Goal: Transaction & Acquisition: Purchase product/service

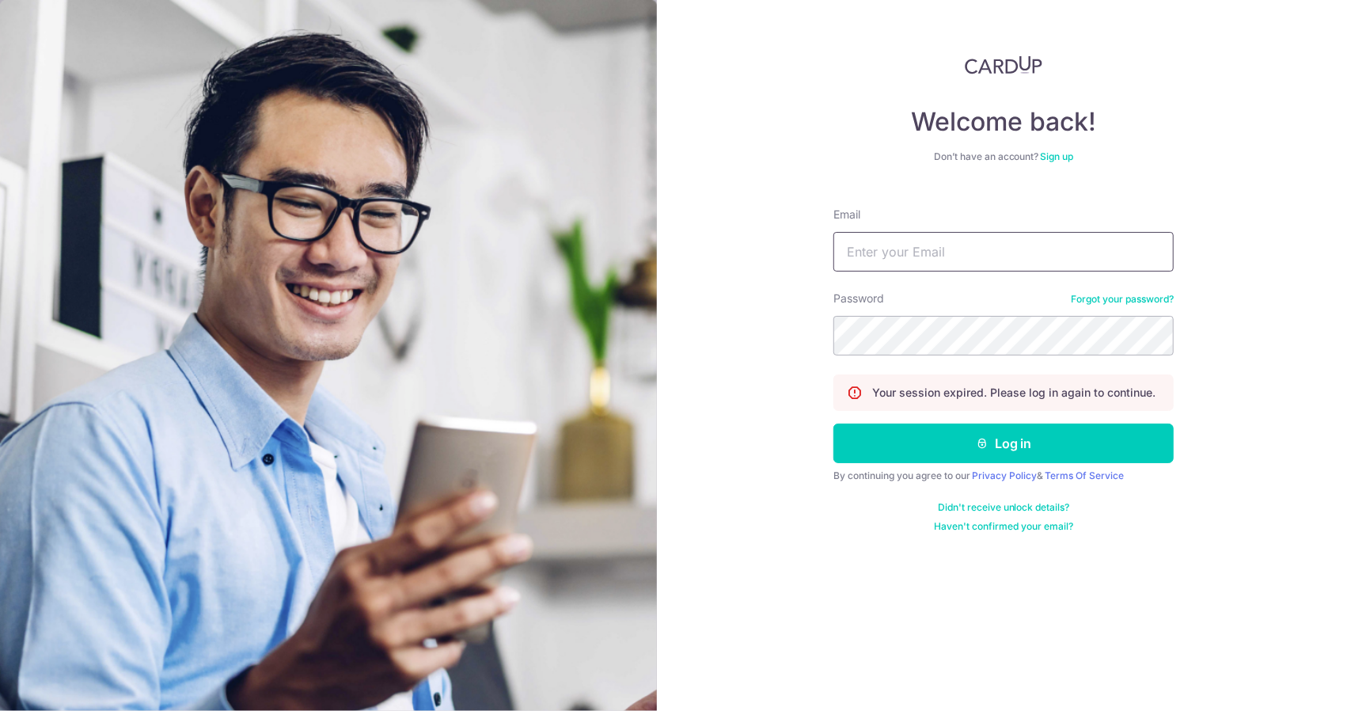
type input "travel@chiron.com.sg"
click at [959, 262] on input "travel@chiron.com.sg" at bounding box center [1003, 252] width 340 height 40
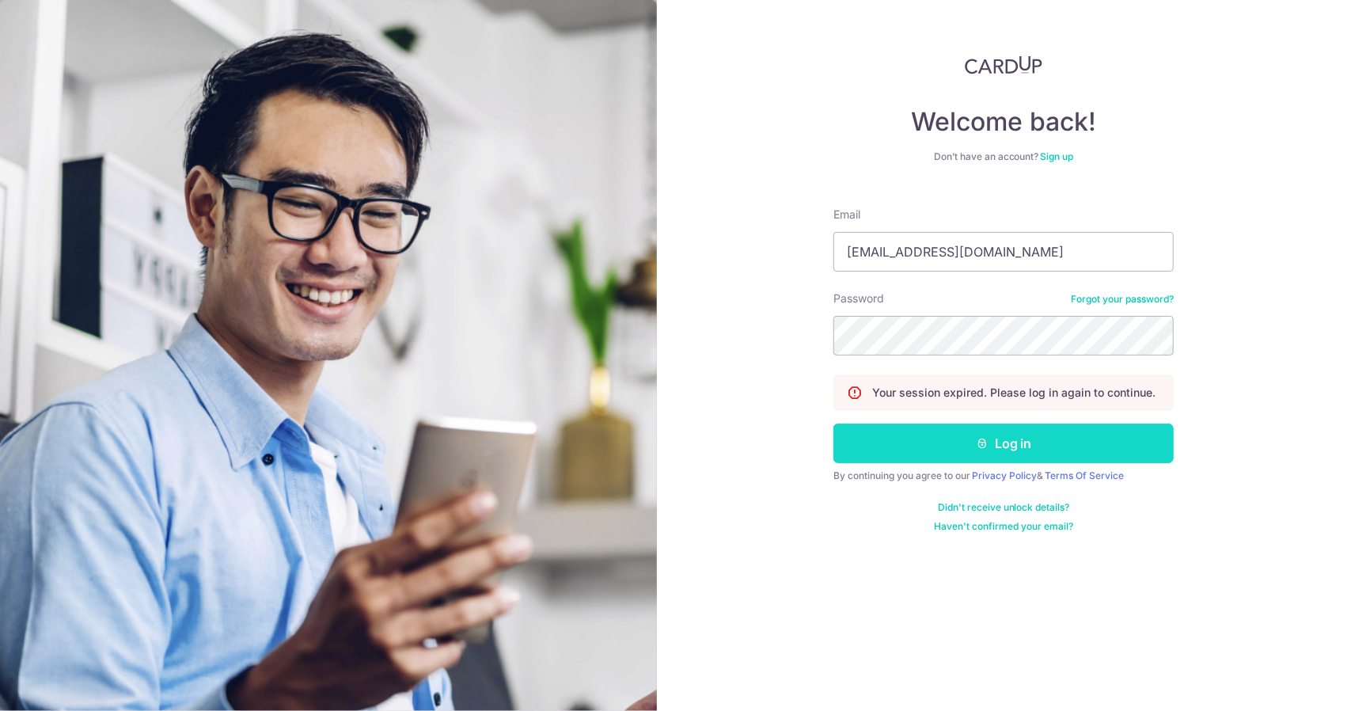
click at [887, 439] on button "Log in" at bounding box center [1003, 443] width 340 height 40
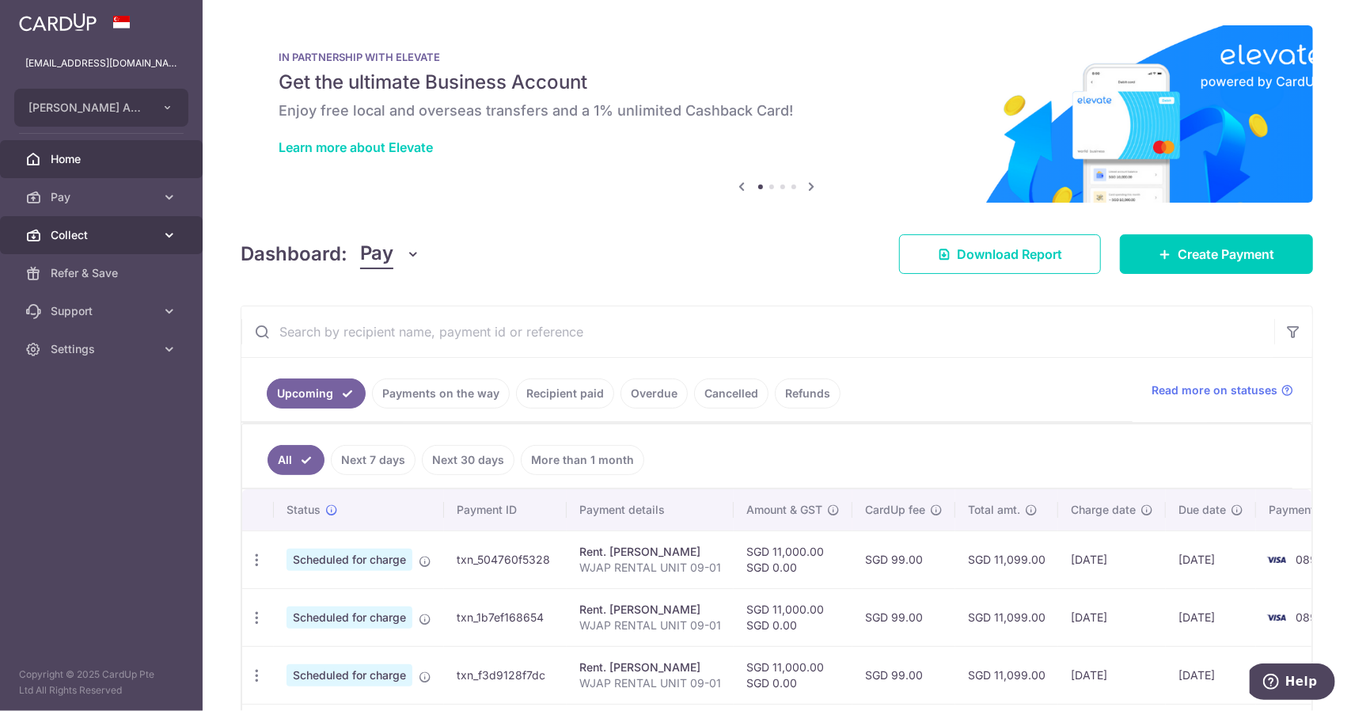
click at [145, 221] on link "Collect" at bounding box center [101, 235] width 203 height 38
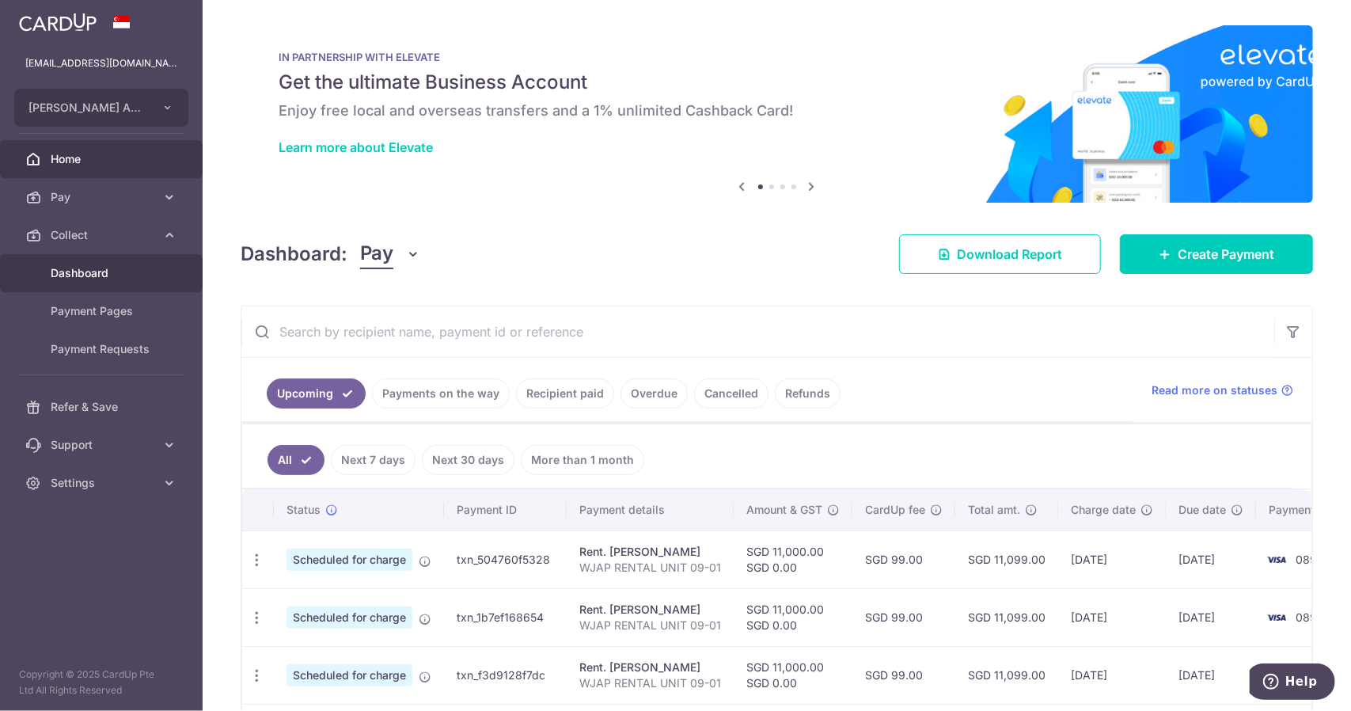
click at [139, 270] on span "Dashboard" at bounding box center [103, 273] width 104 height 16
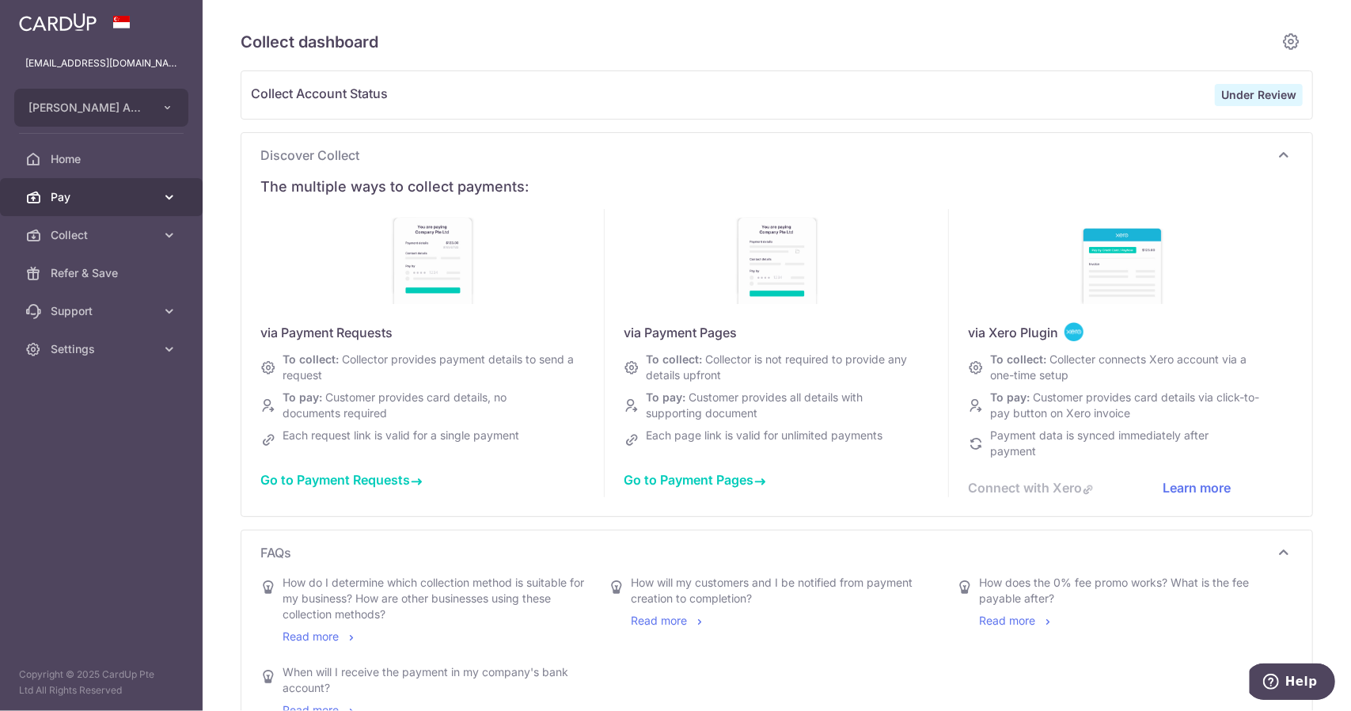
click at [128, 192] on span "Pay" at bounding box center [103, 197] width 104 height 16
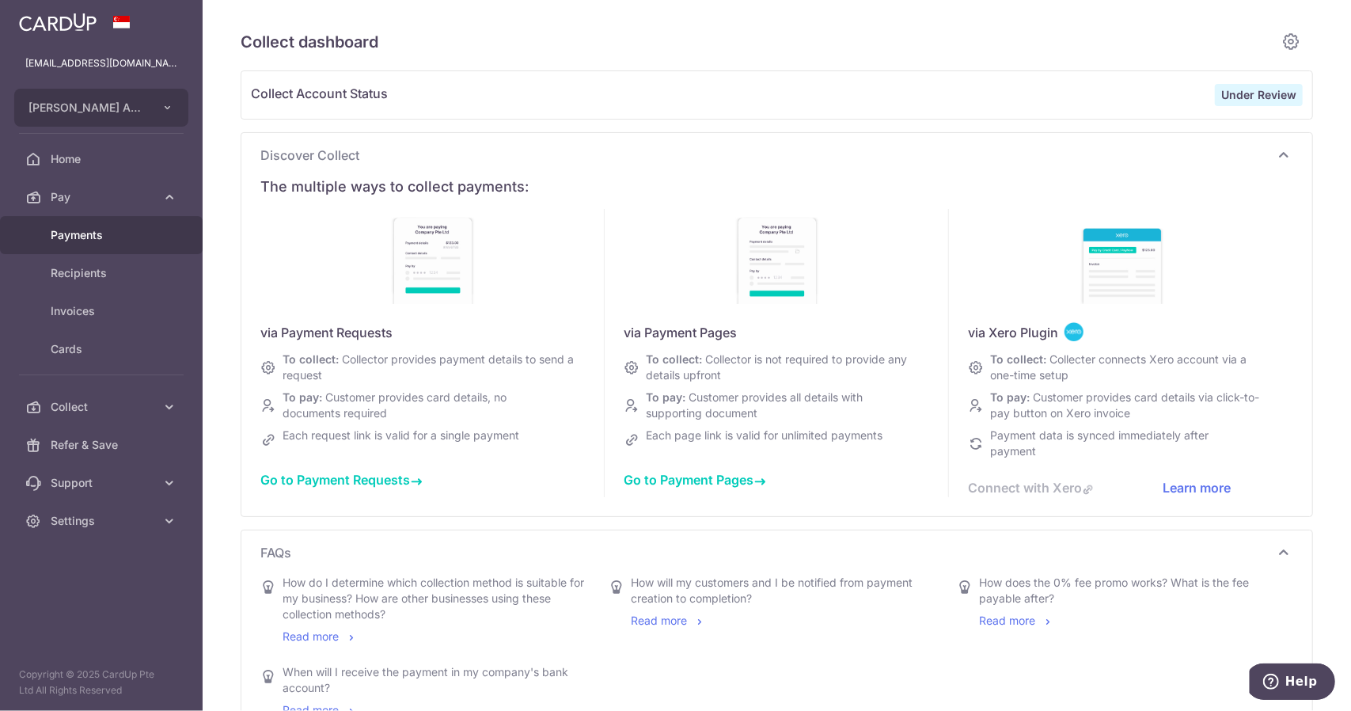
click at [127, 226] on link "Payments" at bounding box center [101, 235] width 203 height 38
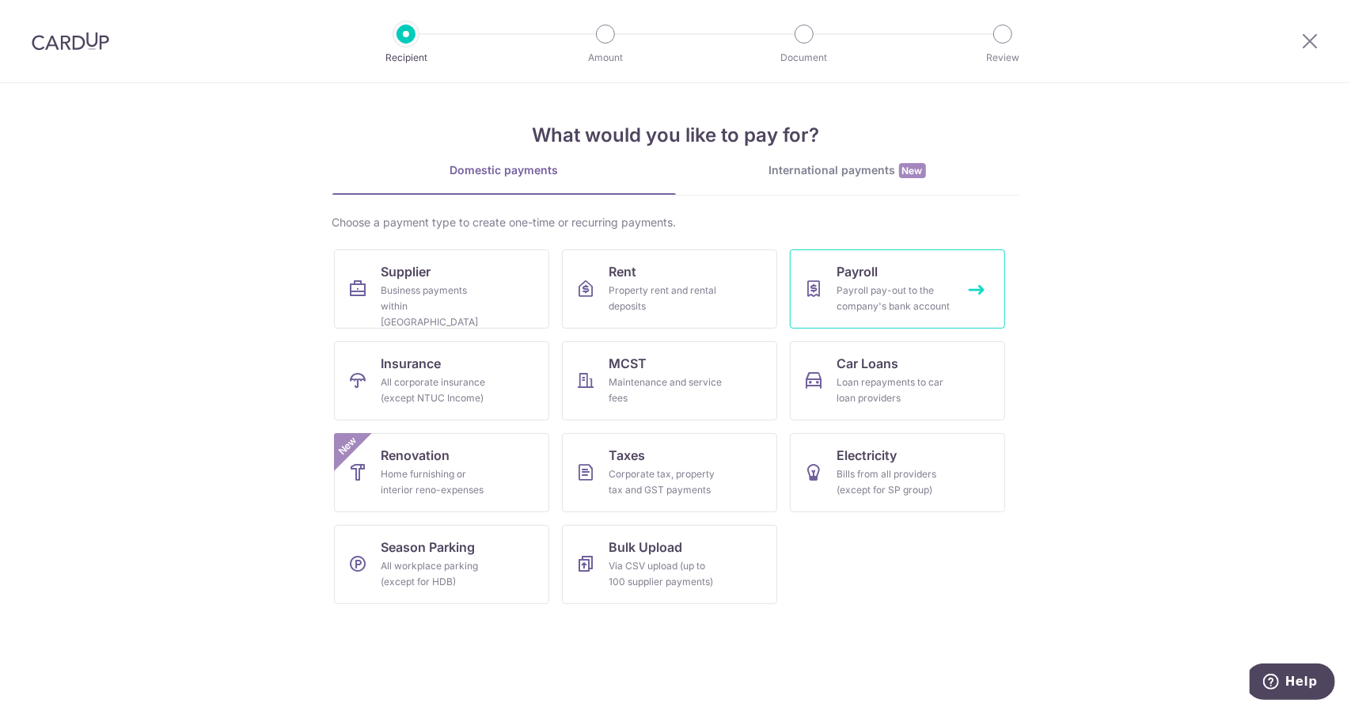
click at [849, 274] on span "Payroll" at bounding box center [857, 271] width 41 height 19
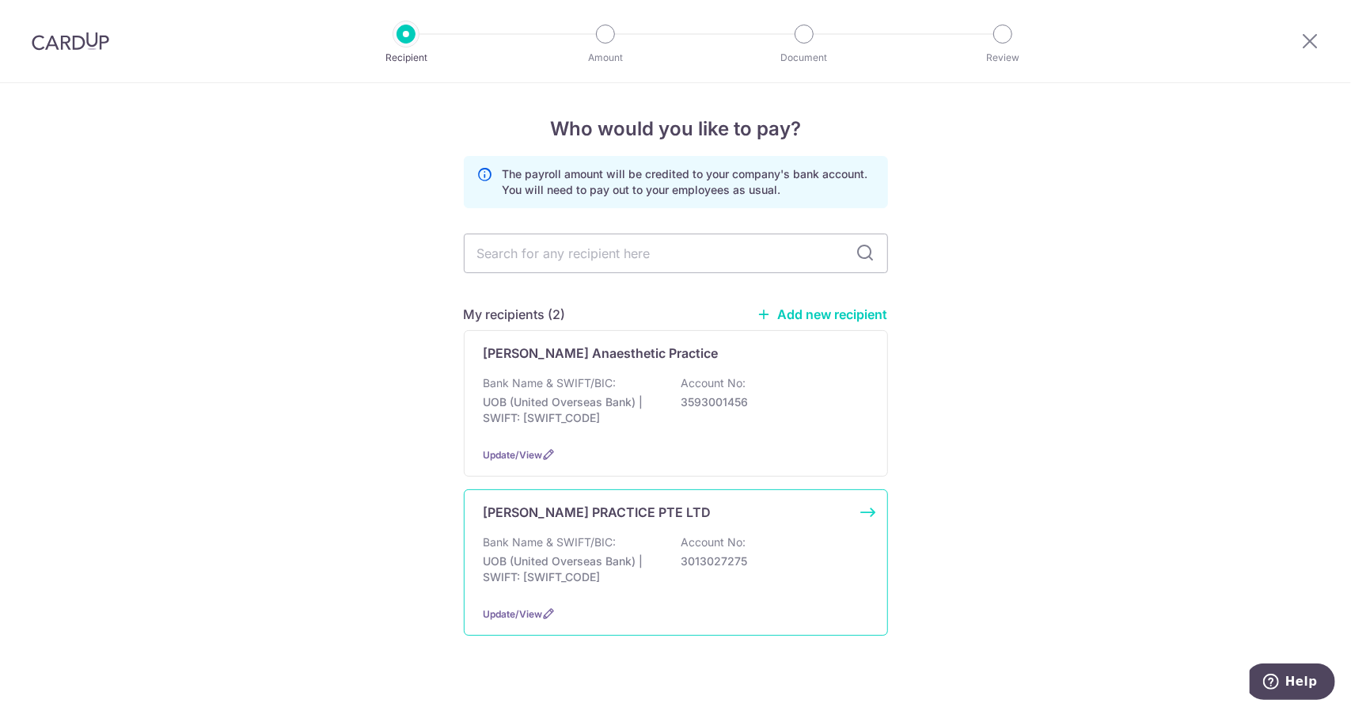
click at [682, 547] on p "Account No:" at bounding box center [714, 542] width 65 height 16
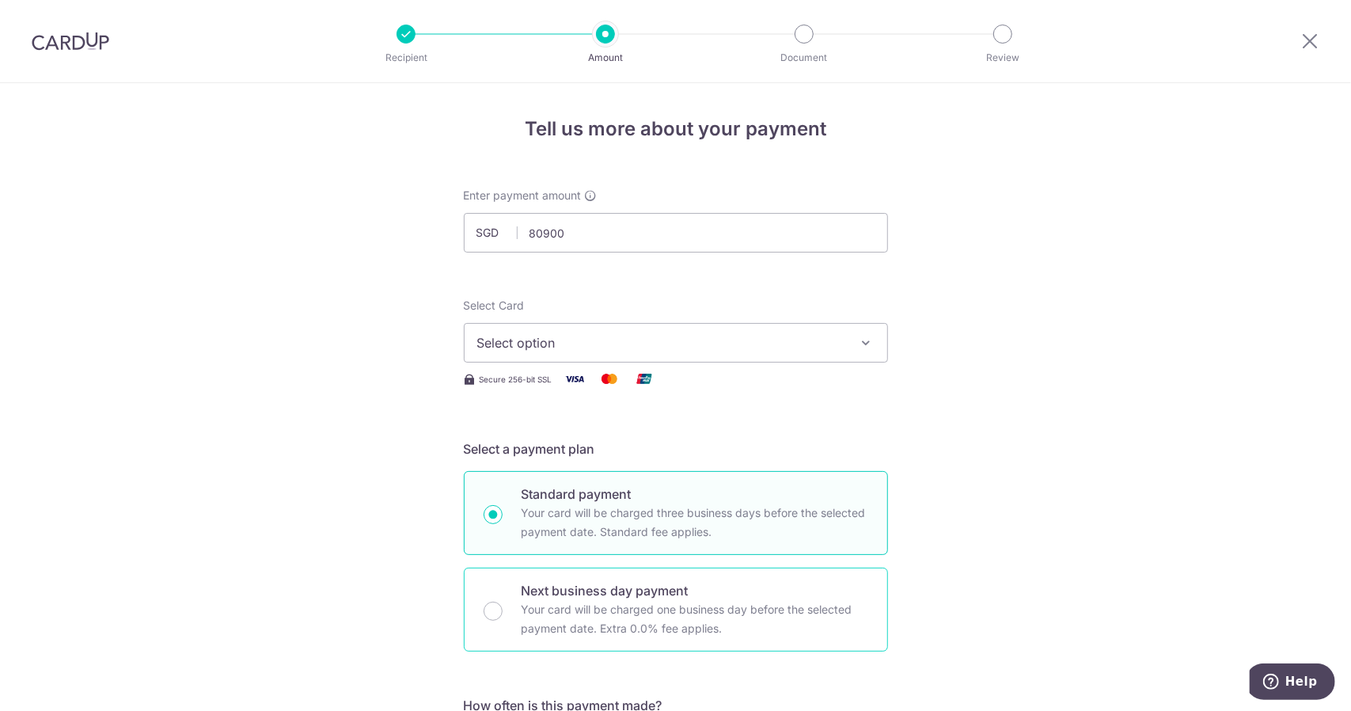
type input "80,900.00"
click at [499, 602] on div "Next business day payment Your card will be charged one business day before the…" at bounding box center [676, 610] width 424 height 84
radio input "false"
radio input "true"
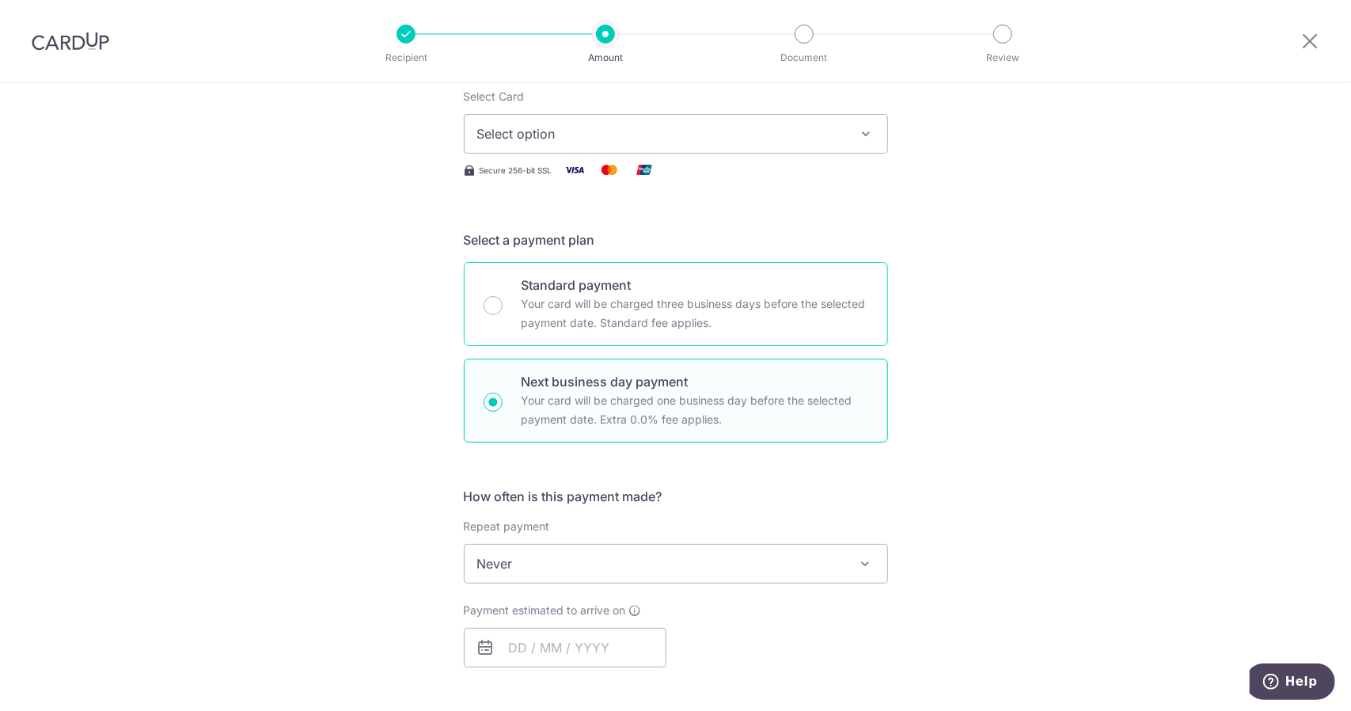
scroll to position [396, 0]
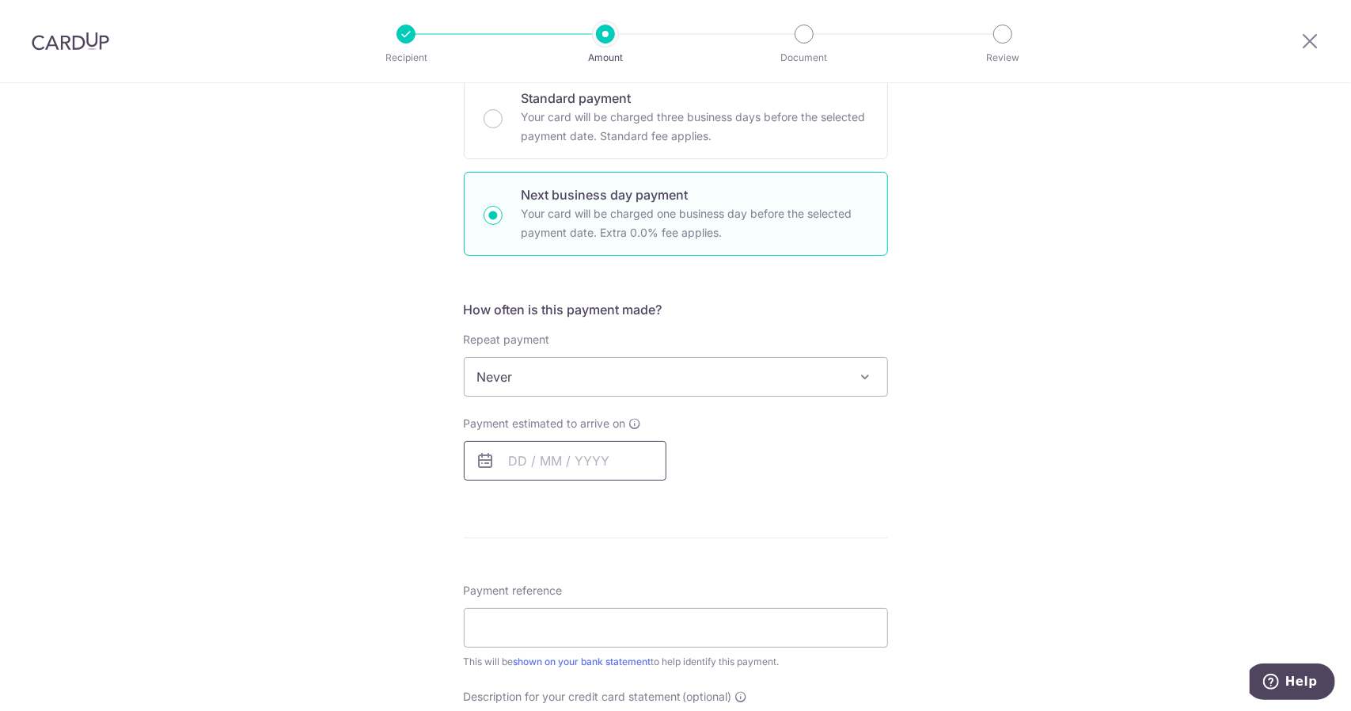
click at [597, 461] on input "text" at bounding box center [565, 461] width 203 height 40
click at [643, 596] on link "12" at bounding box center [654, 604] width 25 height 25
type input "12/09/2025"
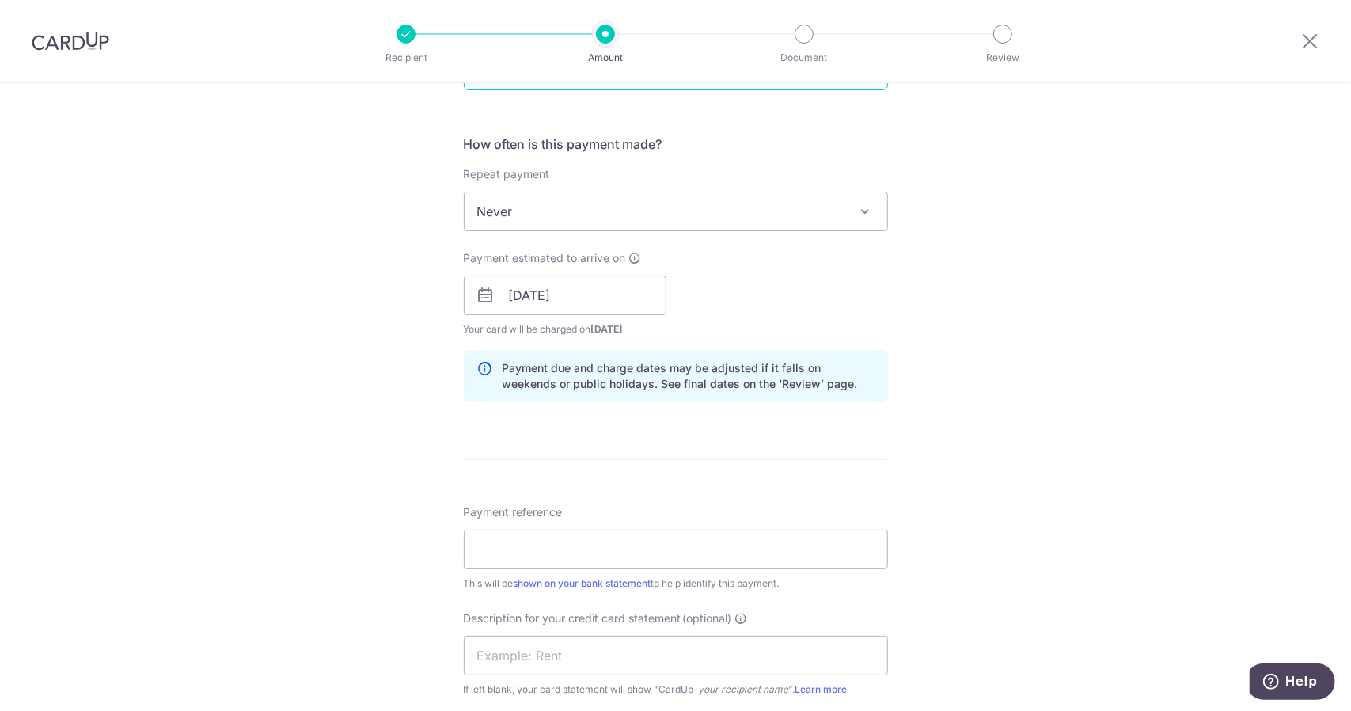
scroll to position [633, 0]
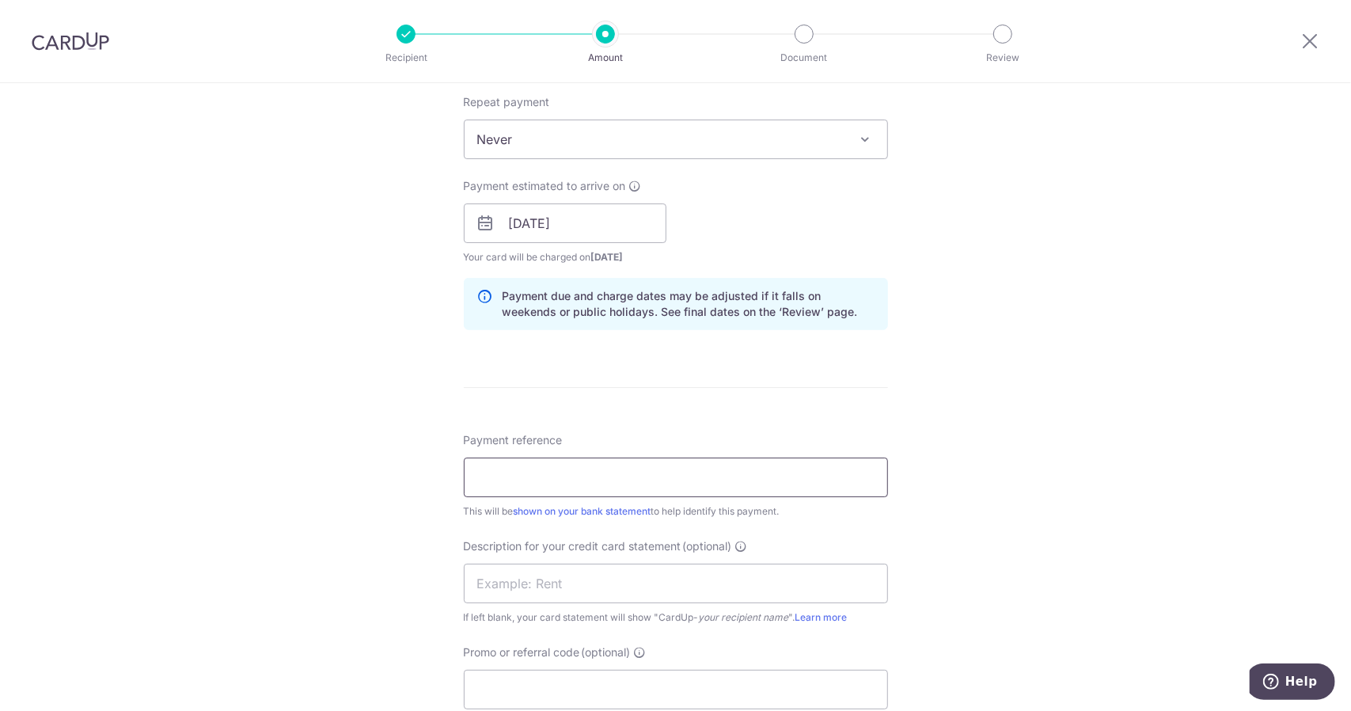
click at [591, 480] on input "Payment reference" at bounding box center [676, 478] width 424 height 40
drag, startPoint x: 627, startPoint y: 473, endPoint x: 342, endPoint y: 469, distance: 285.0
click at [342, 469] on div "Tell us more about your payment Enter payment amount SGD 80,900.00 80900.00 Sel…" at bounding box center [675, 282] width 1351 height 1664
type input "WJAP 0925 PAYROLL"
click at [488, 566] on input "text" at bounding box center [676, 584] width 424 height 40
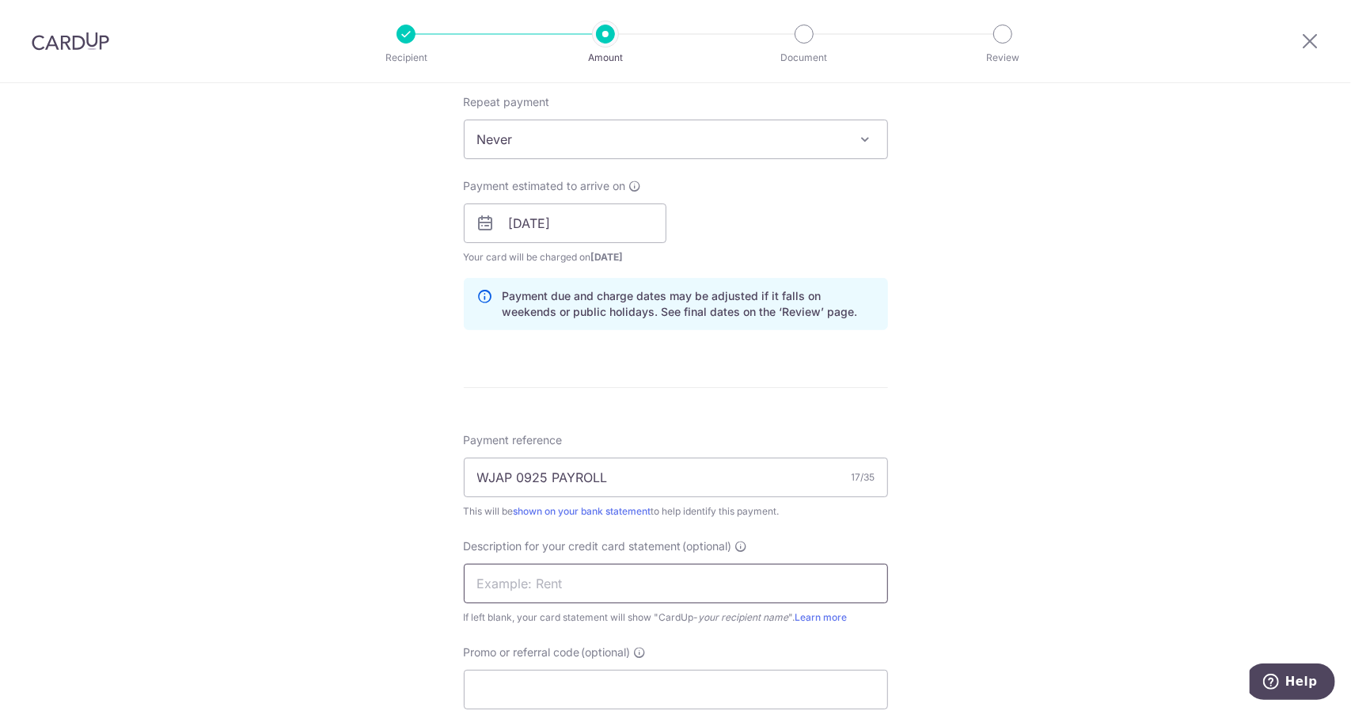
paste input "WJAP 0925 PAYRO"
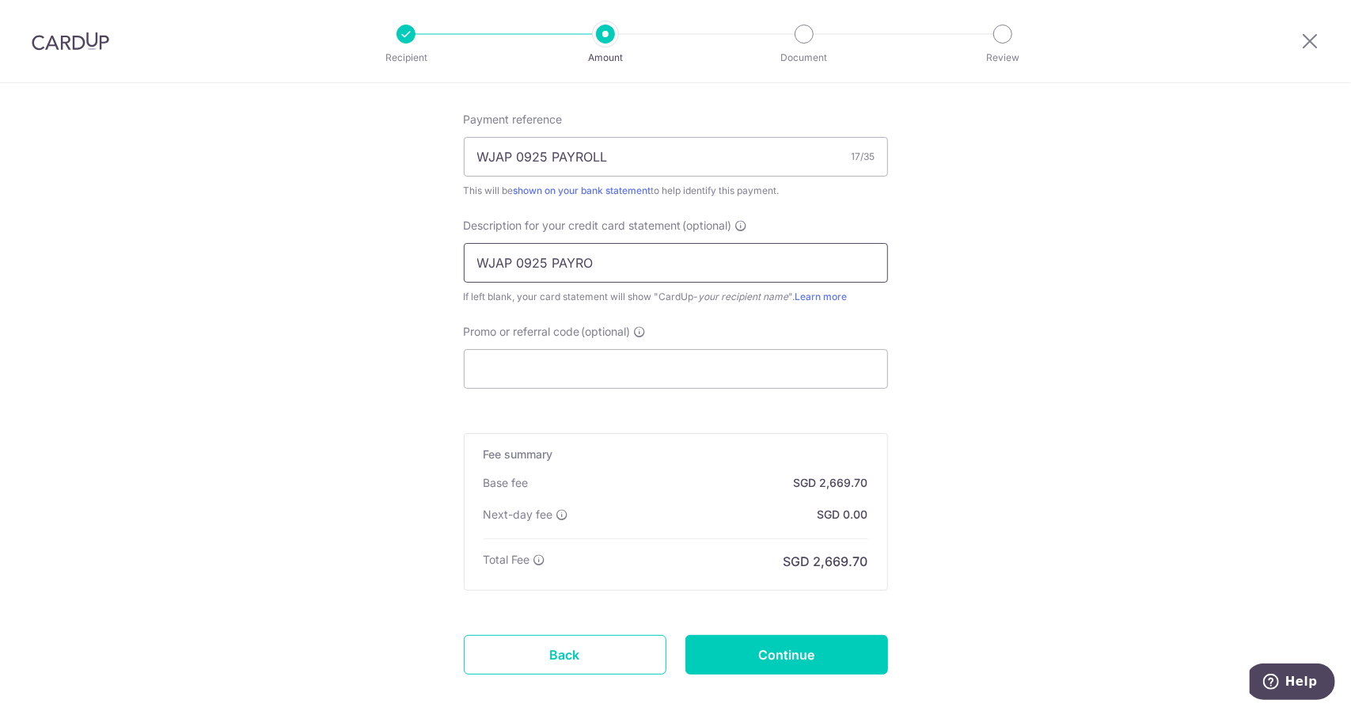
scroll to position [871, 0]
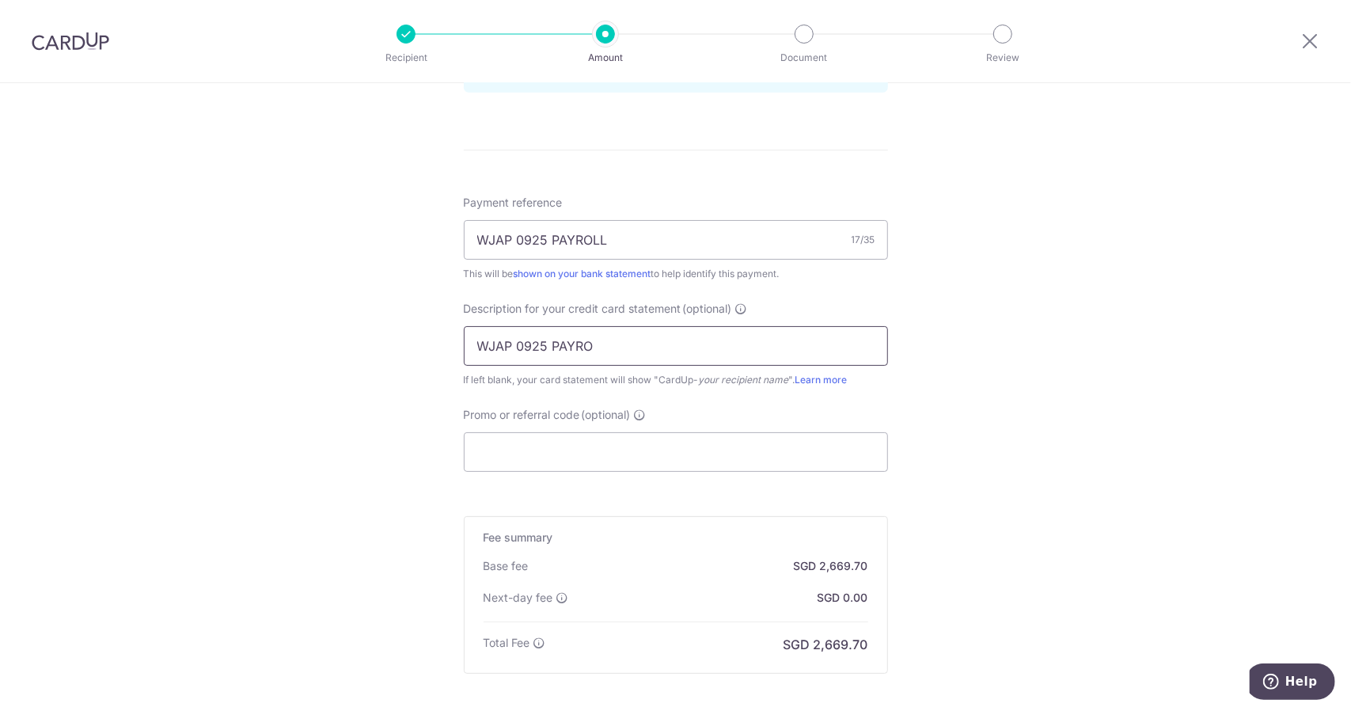
type input "WJAP 0925 PAYRO"
click at [984, 382] on div "Tell us more about your payment Enter payment amount SGD 80,900.00 80900.00 Sel…" at bounding box center [675, 44] width 1351 height 1664
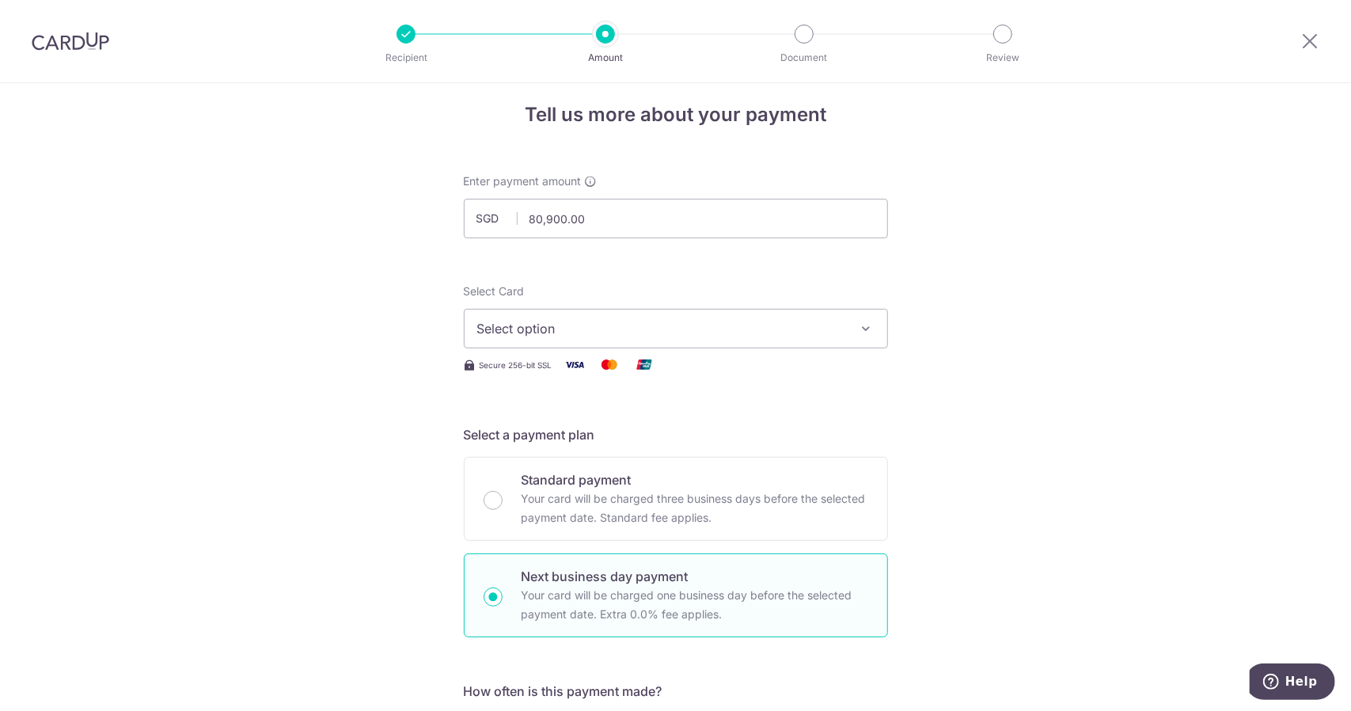
scroll to position [0, 0]
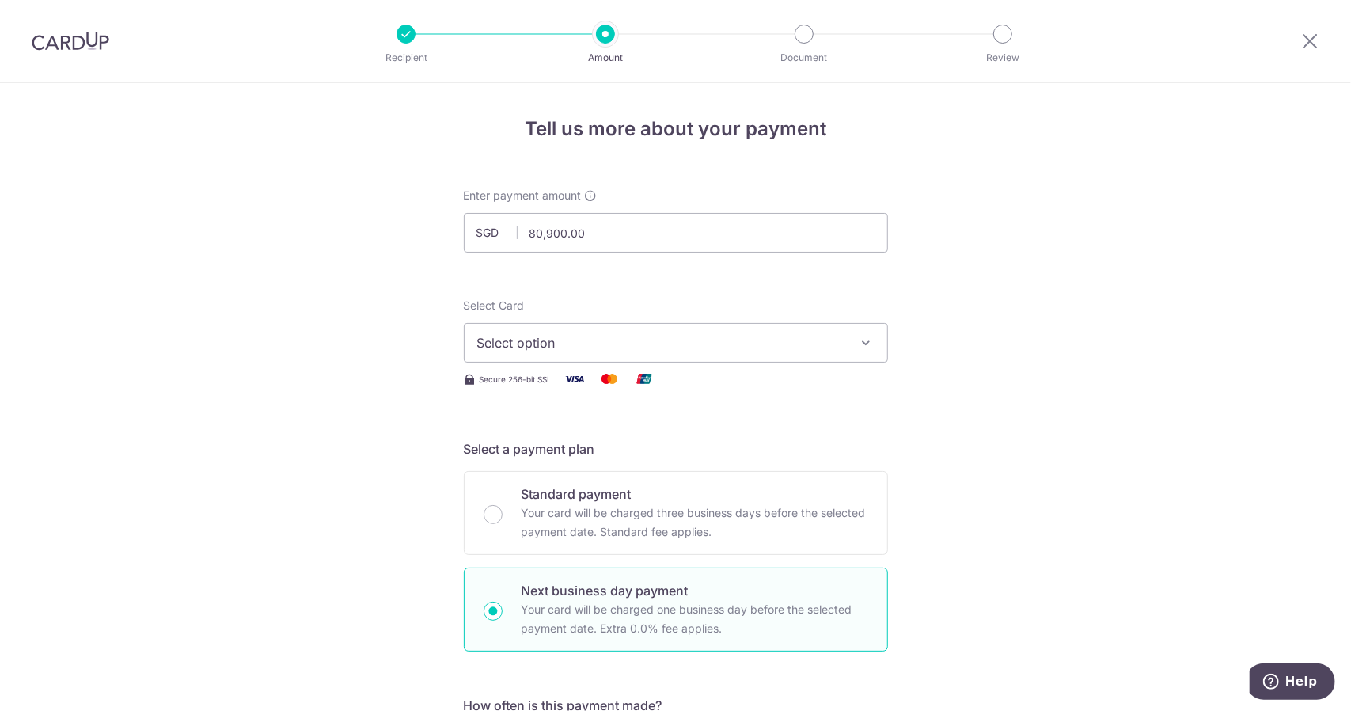
click at [835, 323] on button "Select option" at bounding box center [676, 343] width 424 height 40
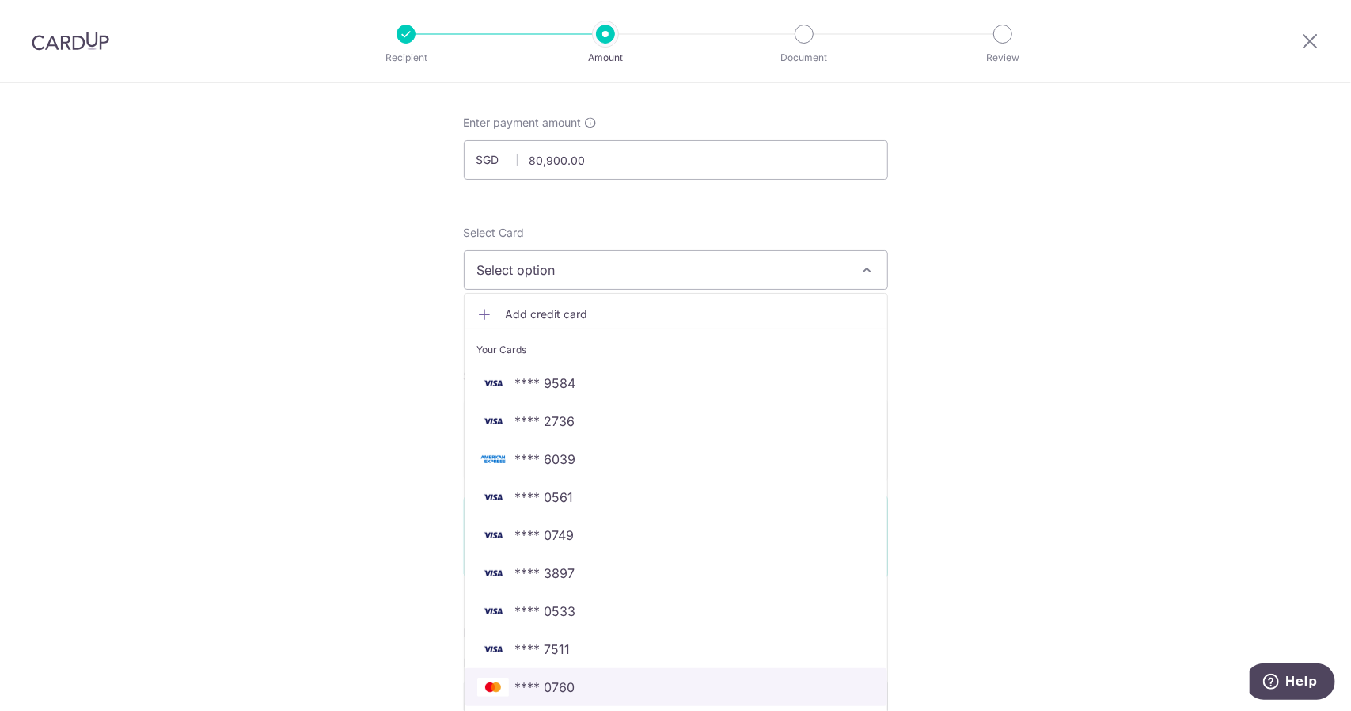
scroll to position [158, 0]
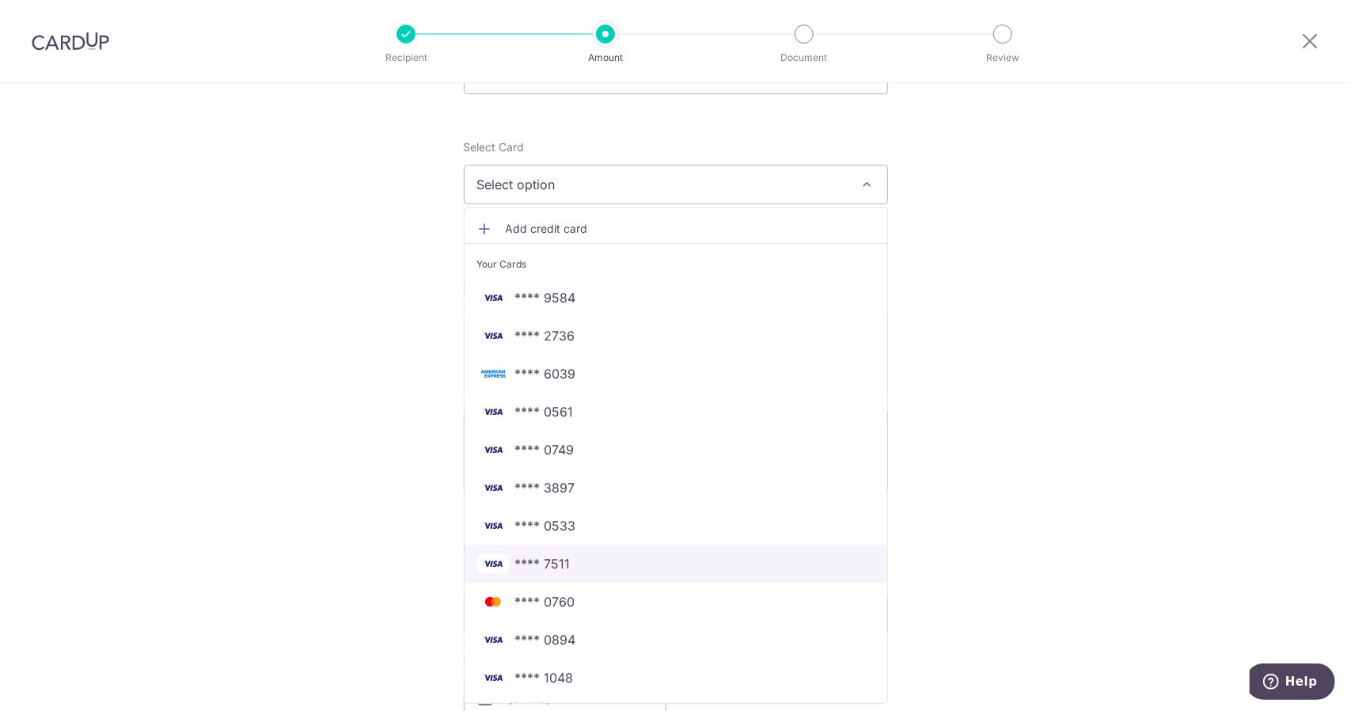
click at [636, 558] on span "**** 7511" at bounding box center [675, 563] width 397 height 19
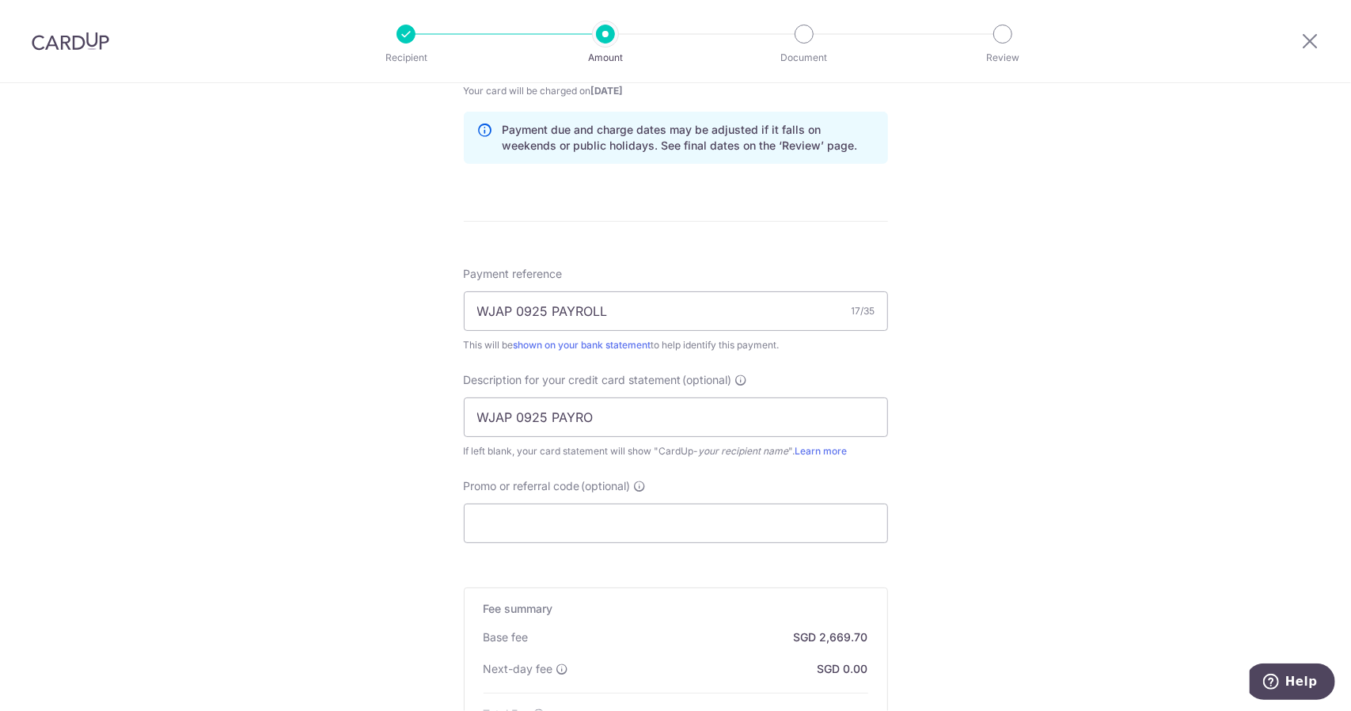
scroll to position [950, 0]
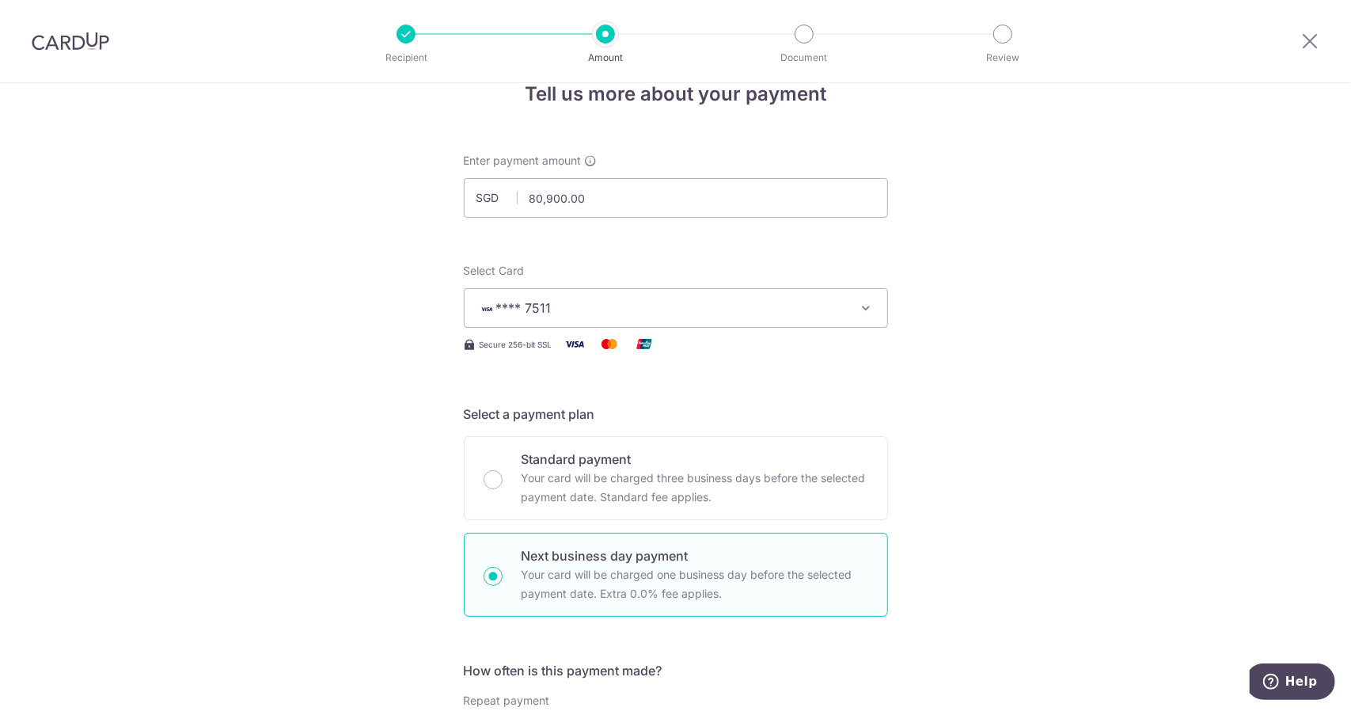
scroll to position [0, 0]
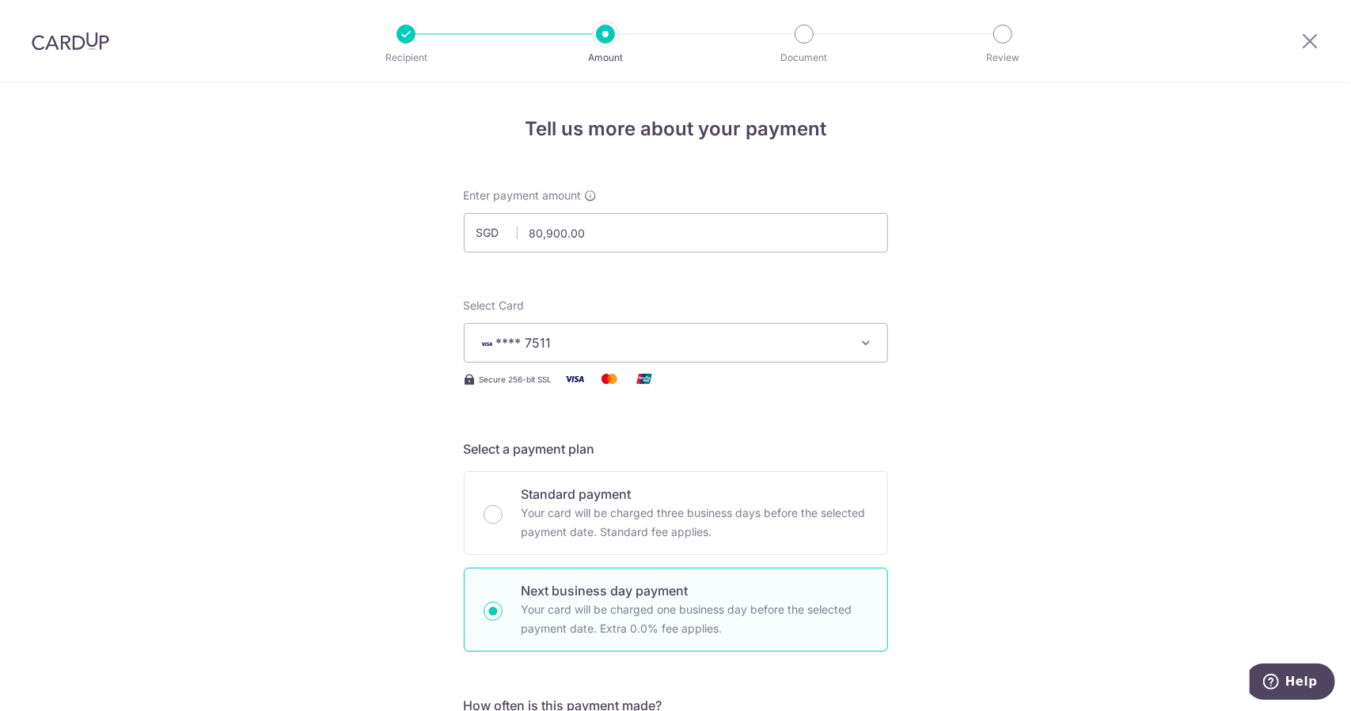
click at [813, 359] on button "**** 7511" at bounding box center [676, 343] width 424 height 40
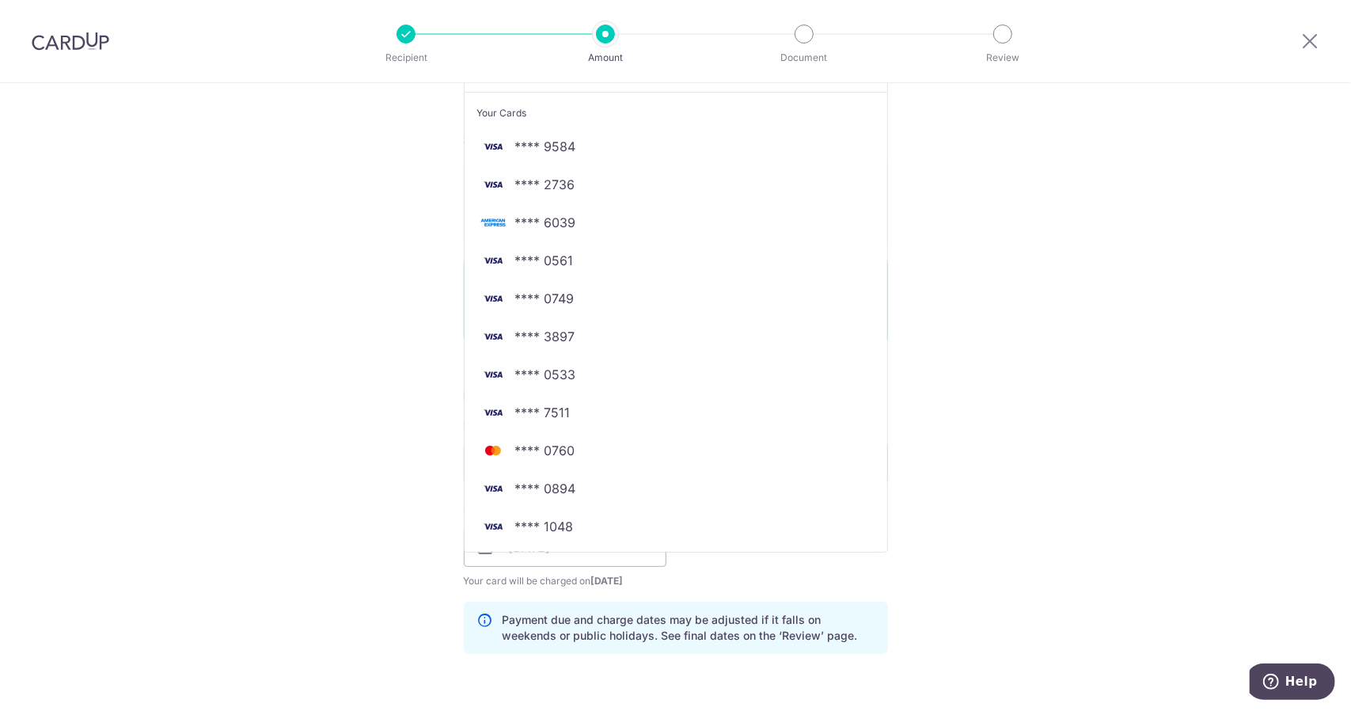
scroll to position [317, 0]
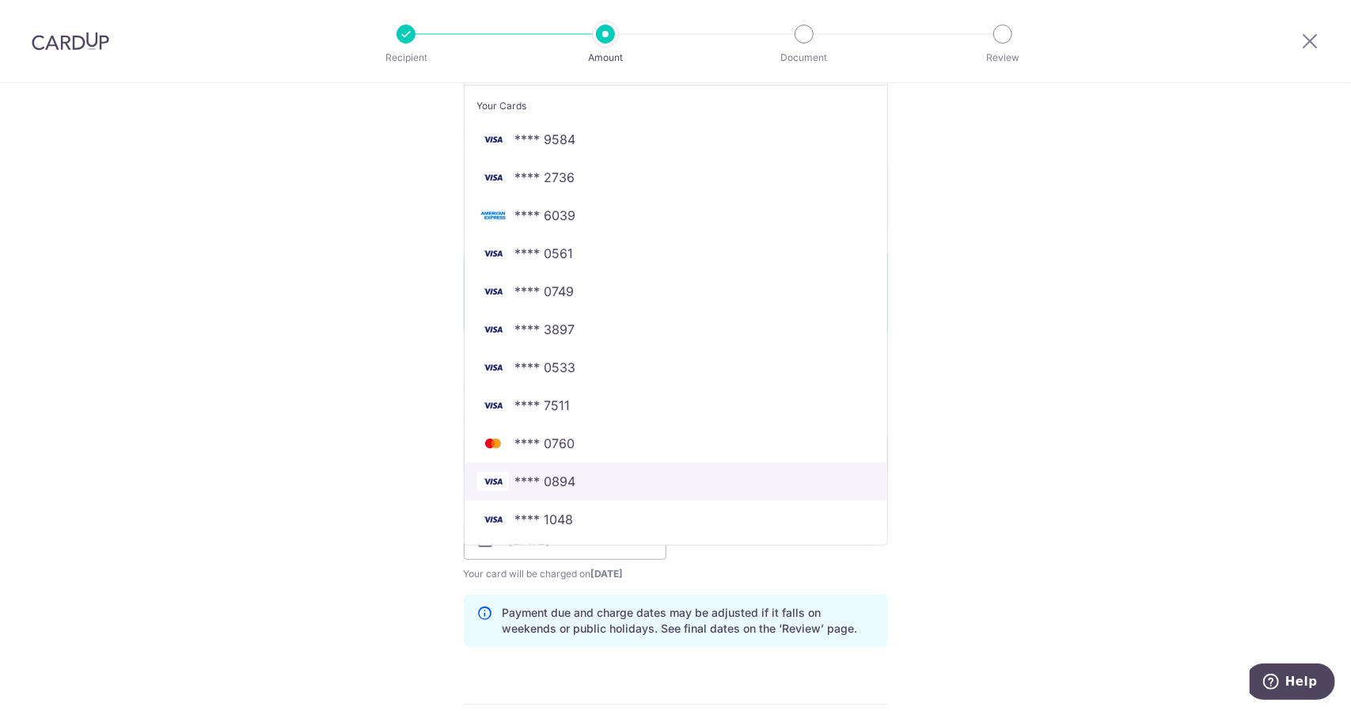
drag, startPoint x: 693, startPoint y: 485, endPoint x: 744, endPoint y: 492, distance: 51.1
click at [693, 485] on span "**** 0894" at bounding box center [675, 481] width 397 height 19
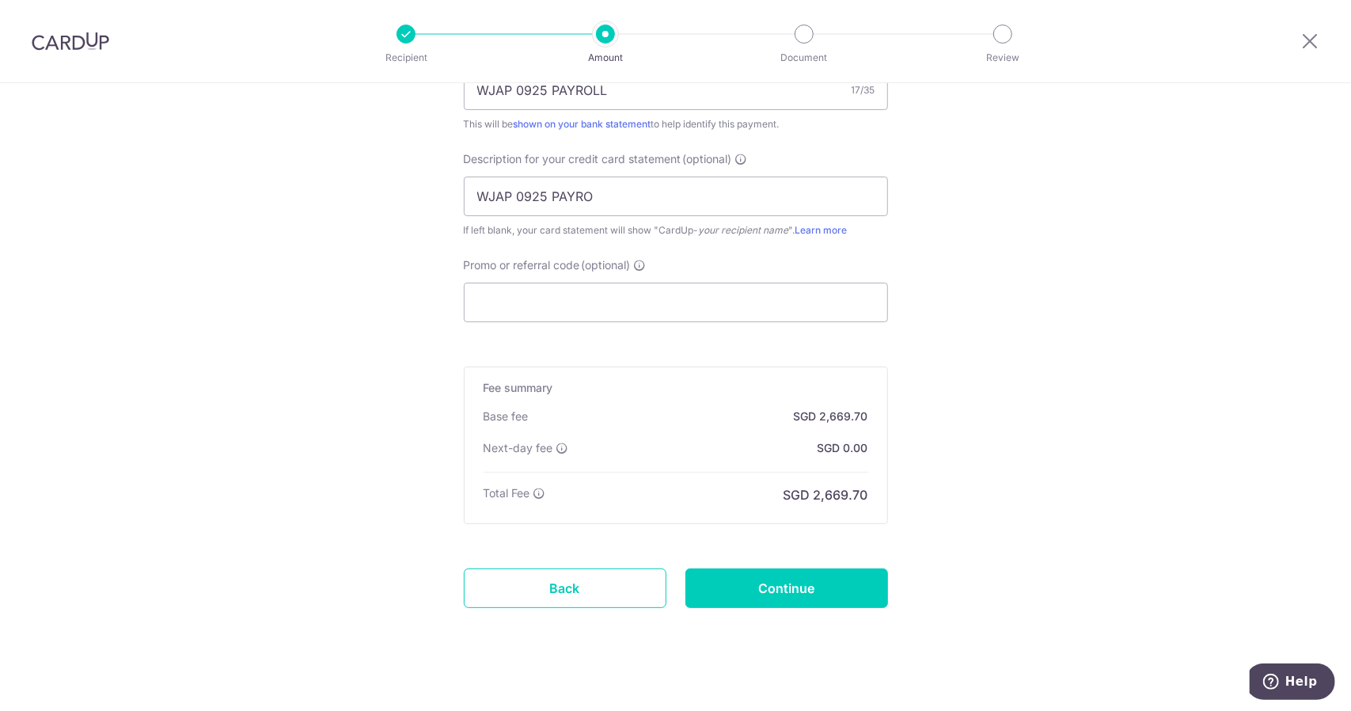
scroll to position [1029, 0]
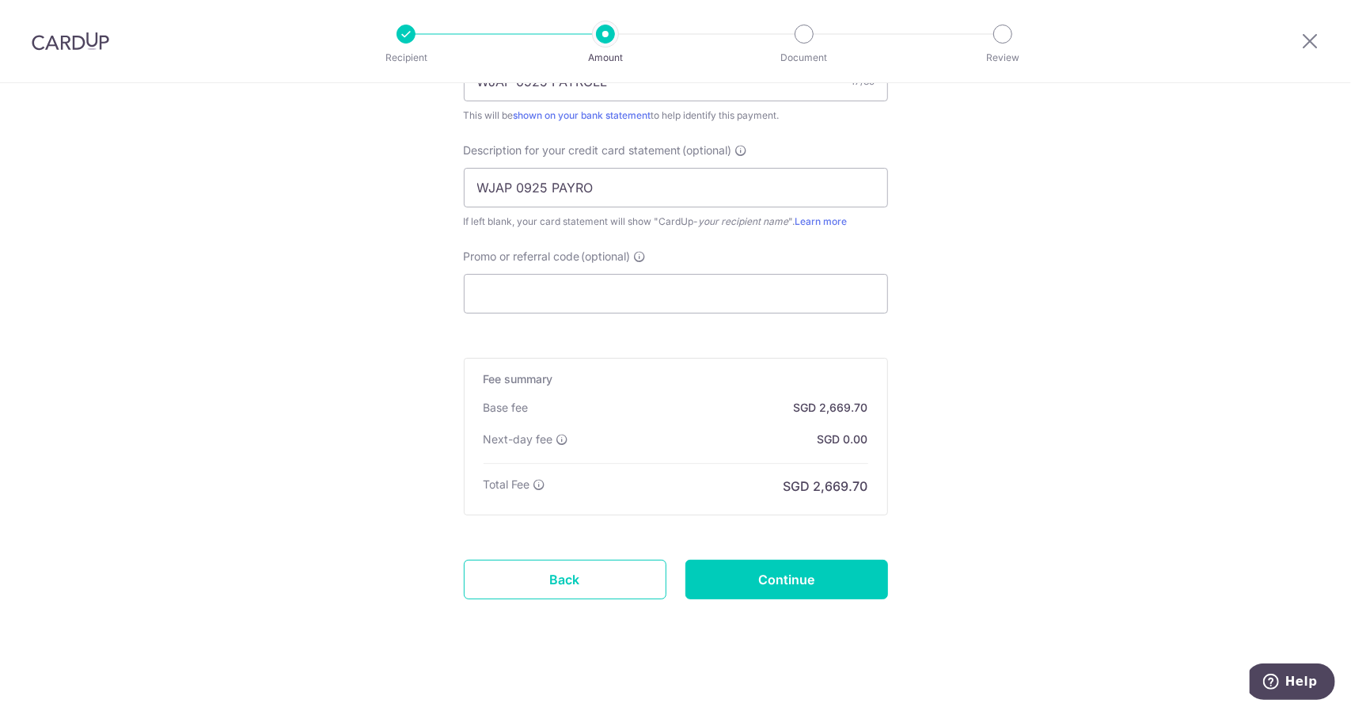
drag, startPoint x: 1097, startPoint y: 480, endPoint x: 1094, endPoint y: 488, distance: 8.5
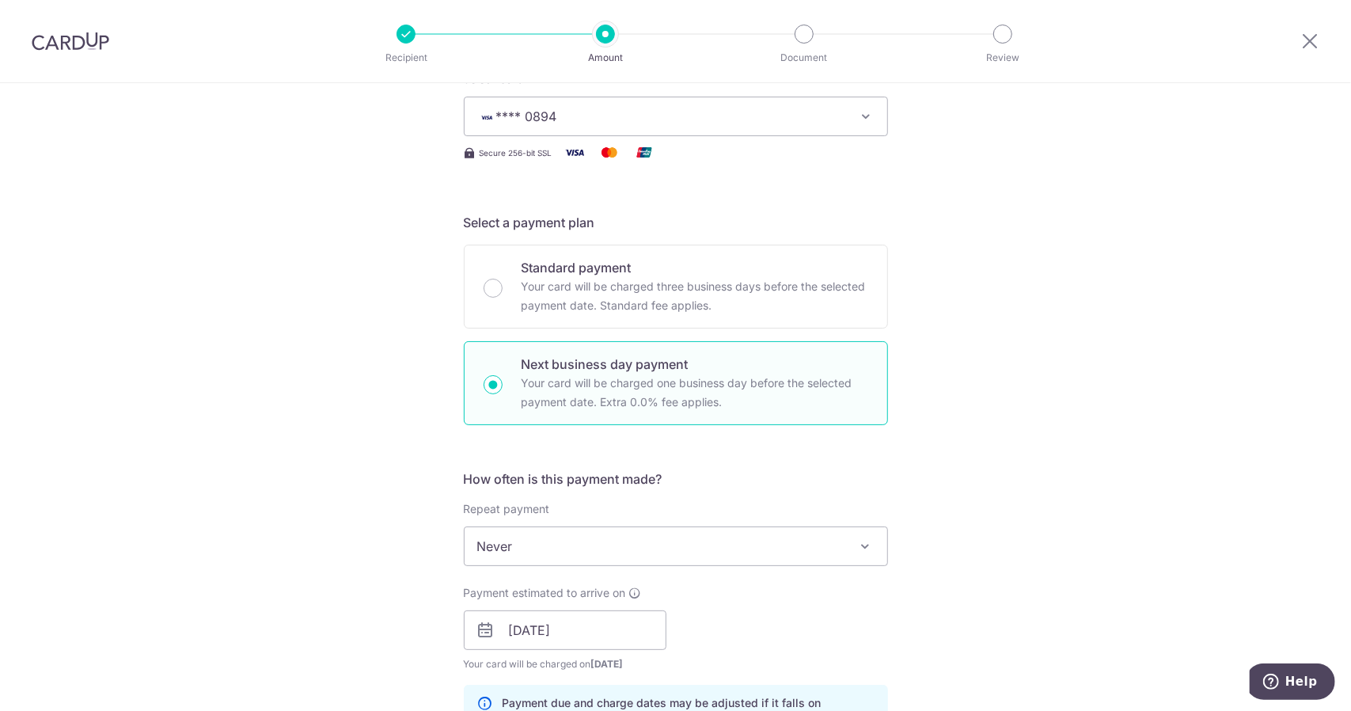
scroll to position [158, 0]
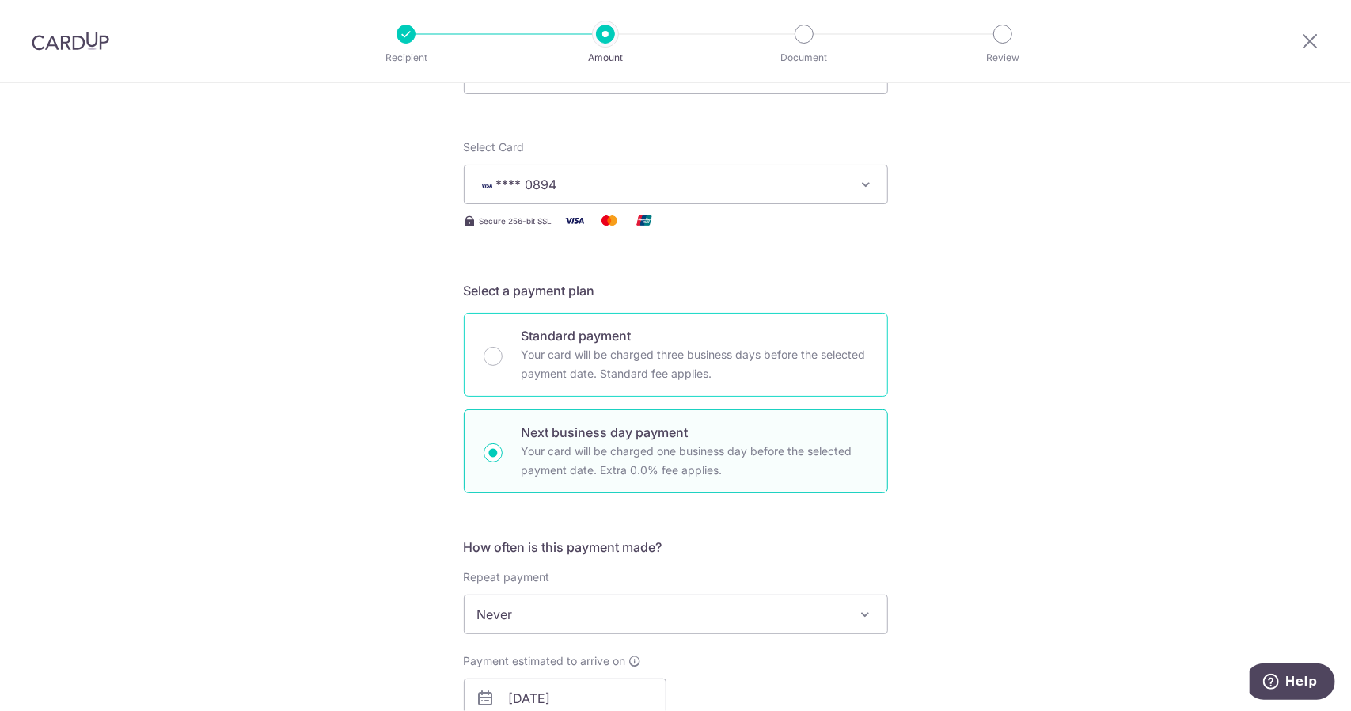
click at [487, 344] on div "Standard payment Your card will be charged three business days before the selec…" at bounding box center [676, 355] width 424 height 84
radio input "true"
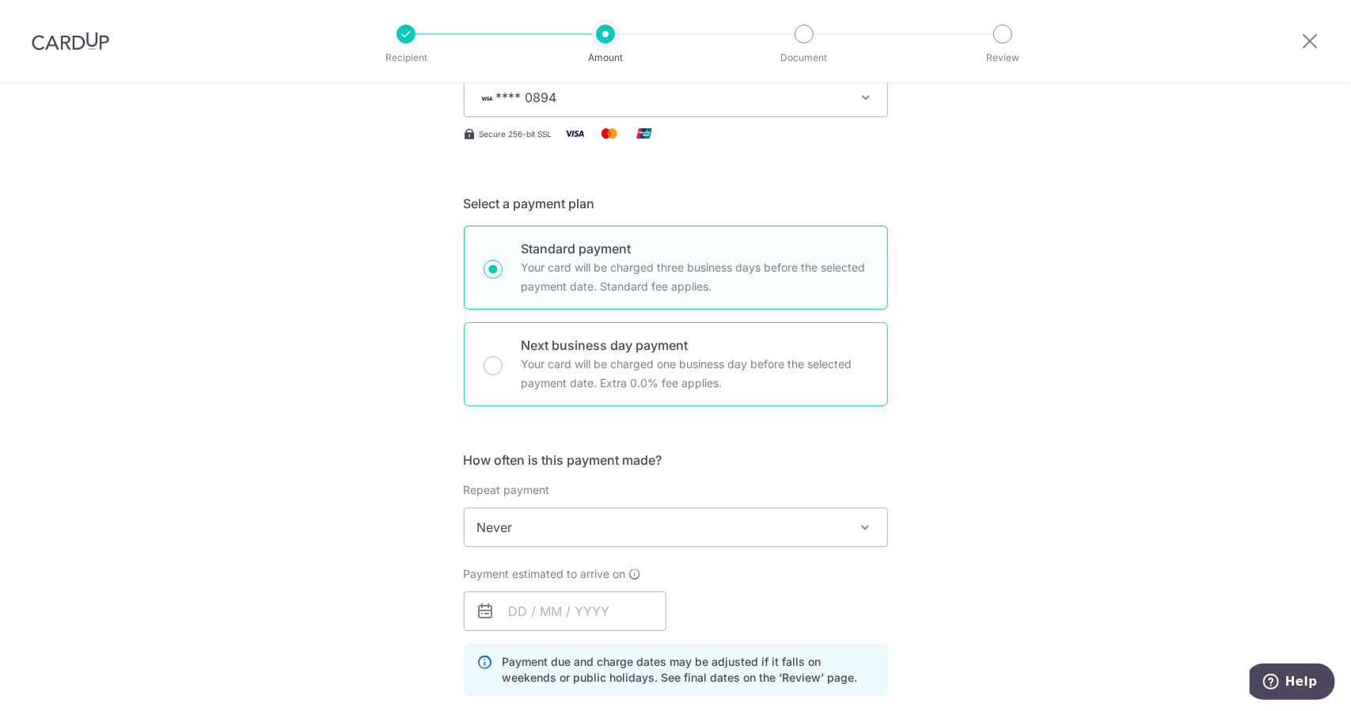
scroll to position [317, 0]
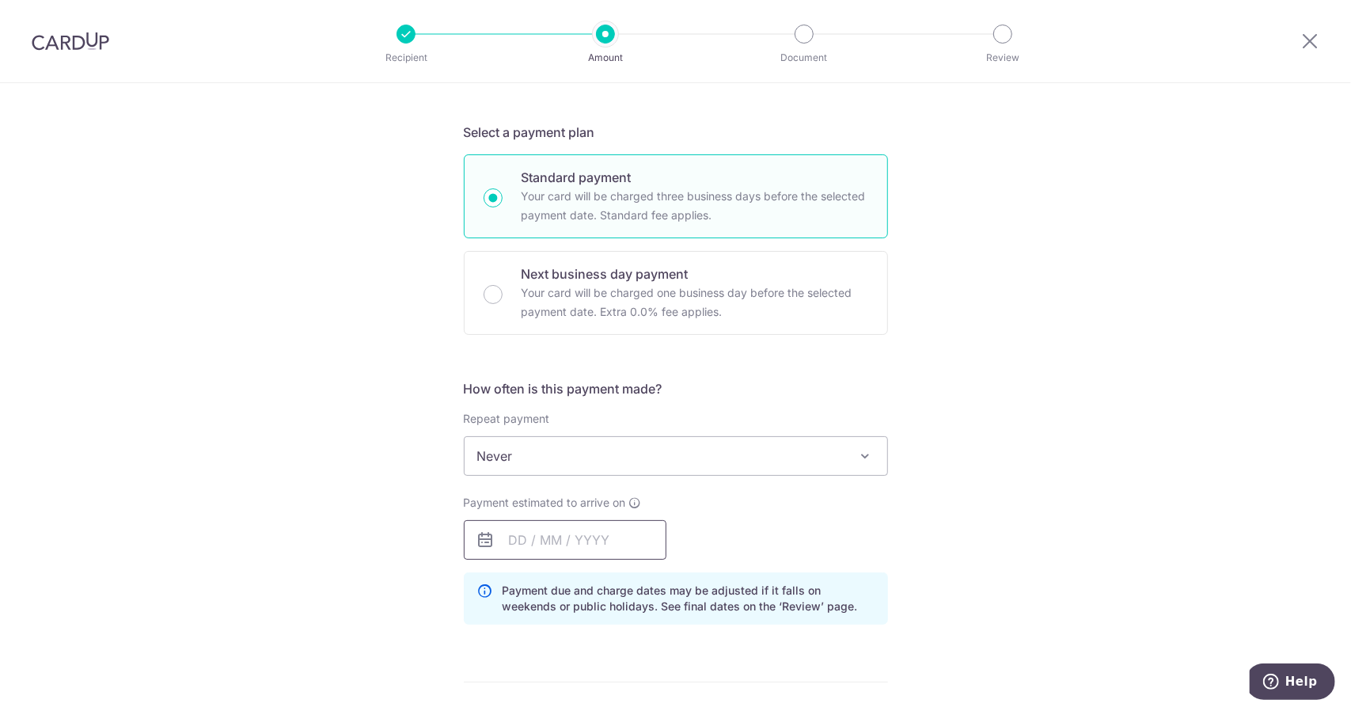
click at [602, 527] on input "text" at bounding box center [565, 540] width 203 height 40
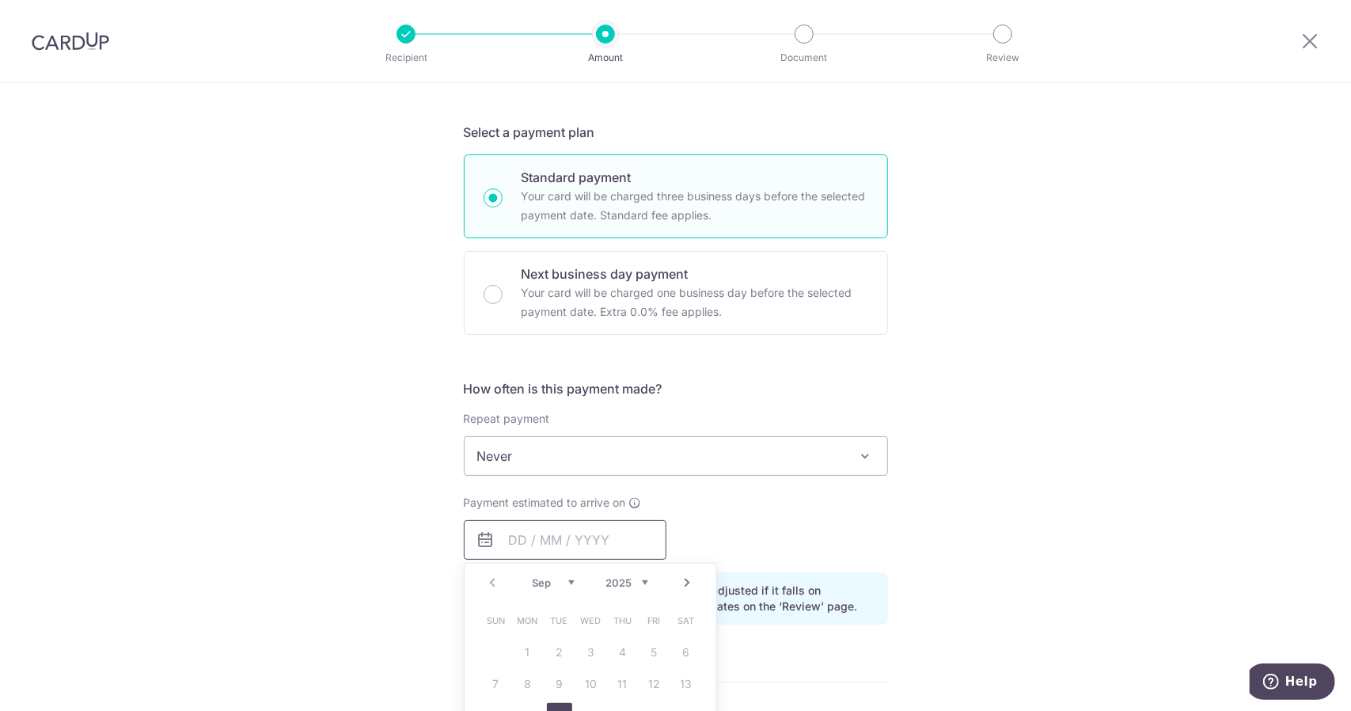
scroll to position [554, 0]
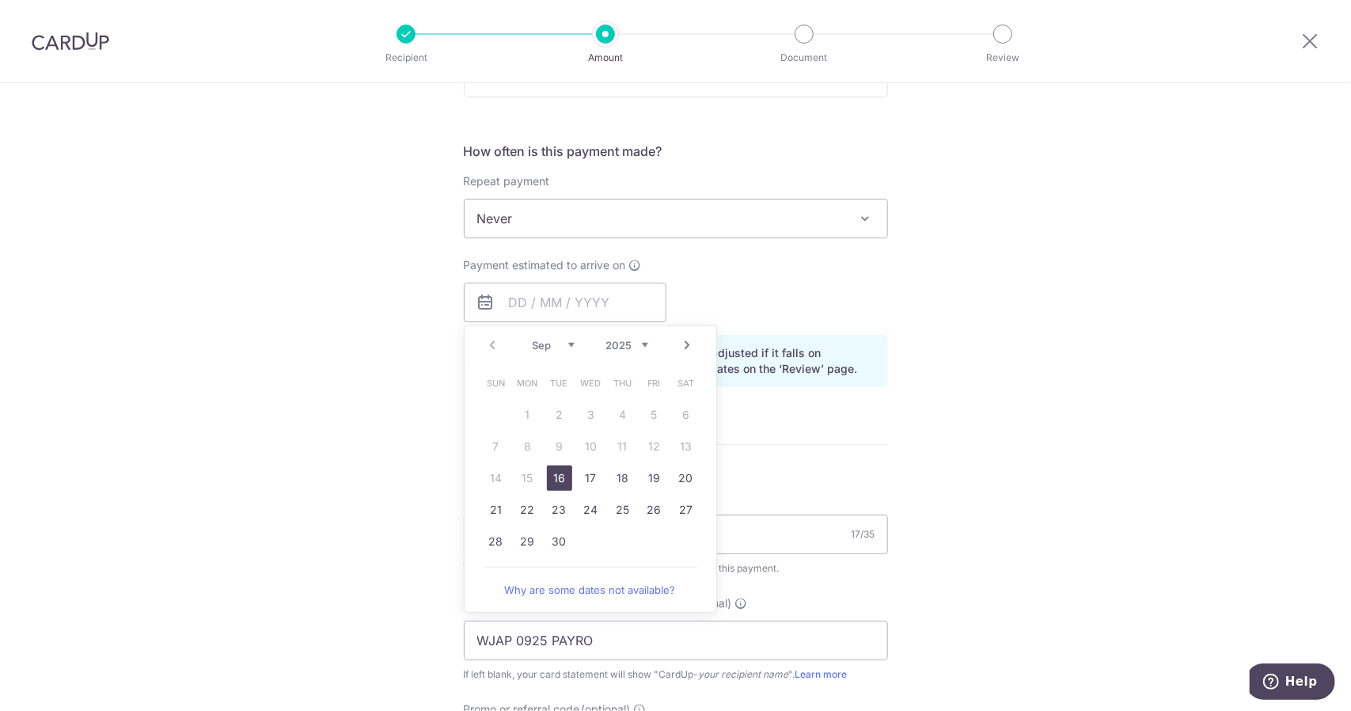
click at [552, 475] on link "16" at bounding box center [559, 477] width 25 height 25
type input "16/09/2025"
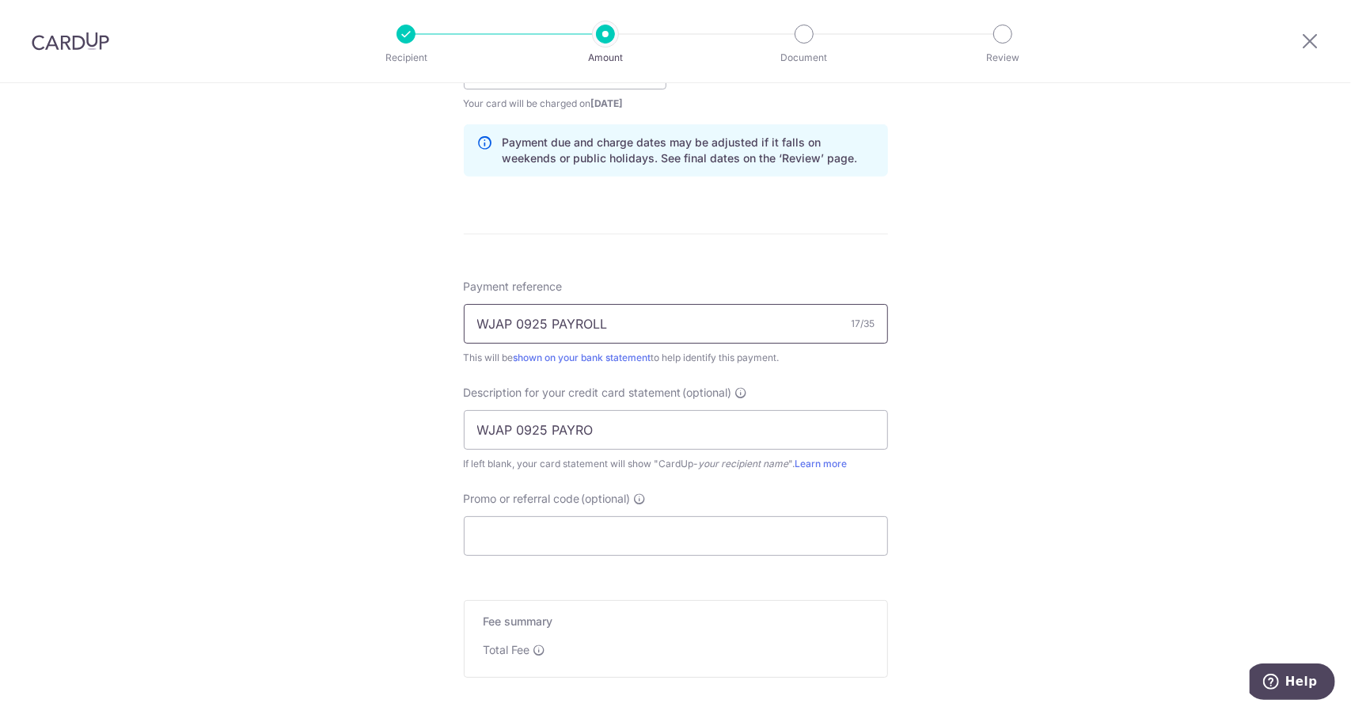
scroll to position [950, 0]
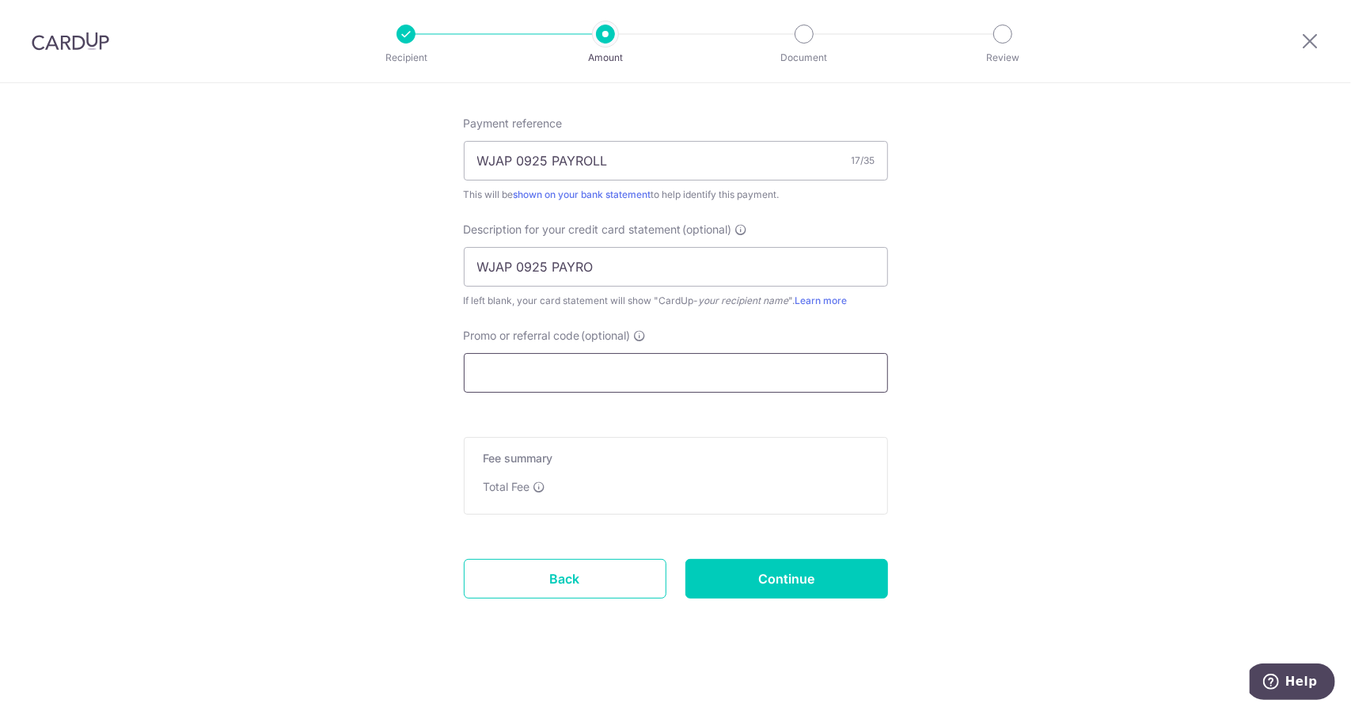
click at [702, 382] on input "Promo or referral code (optional)" at bounding box center [676, 373] width 424 height 40
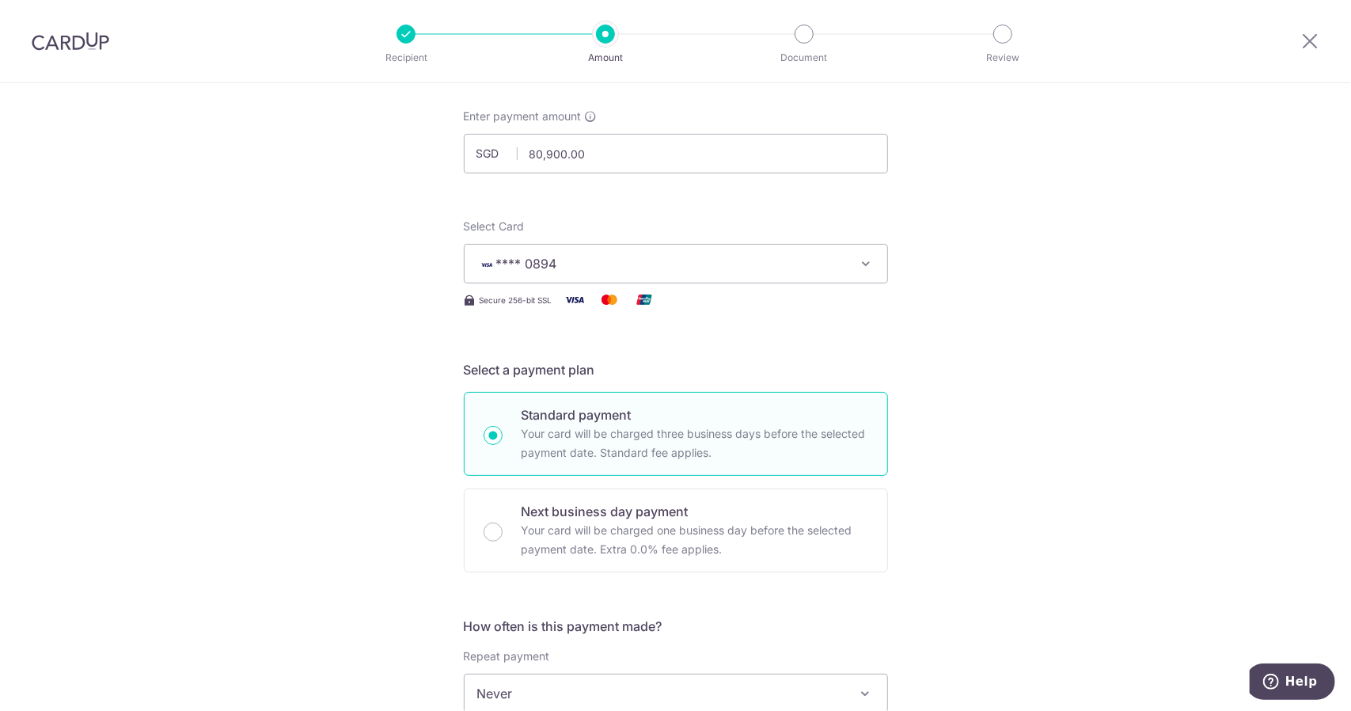
scroll to position [79, 0]
click at [491, 529] on input "Next business day payment Your card will be charged one business day before the…" at bounding box center [493, 531] width 19 height 19
radio input "true"
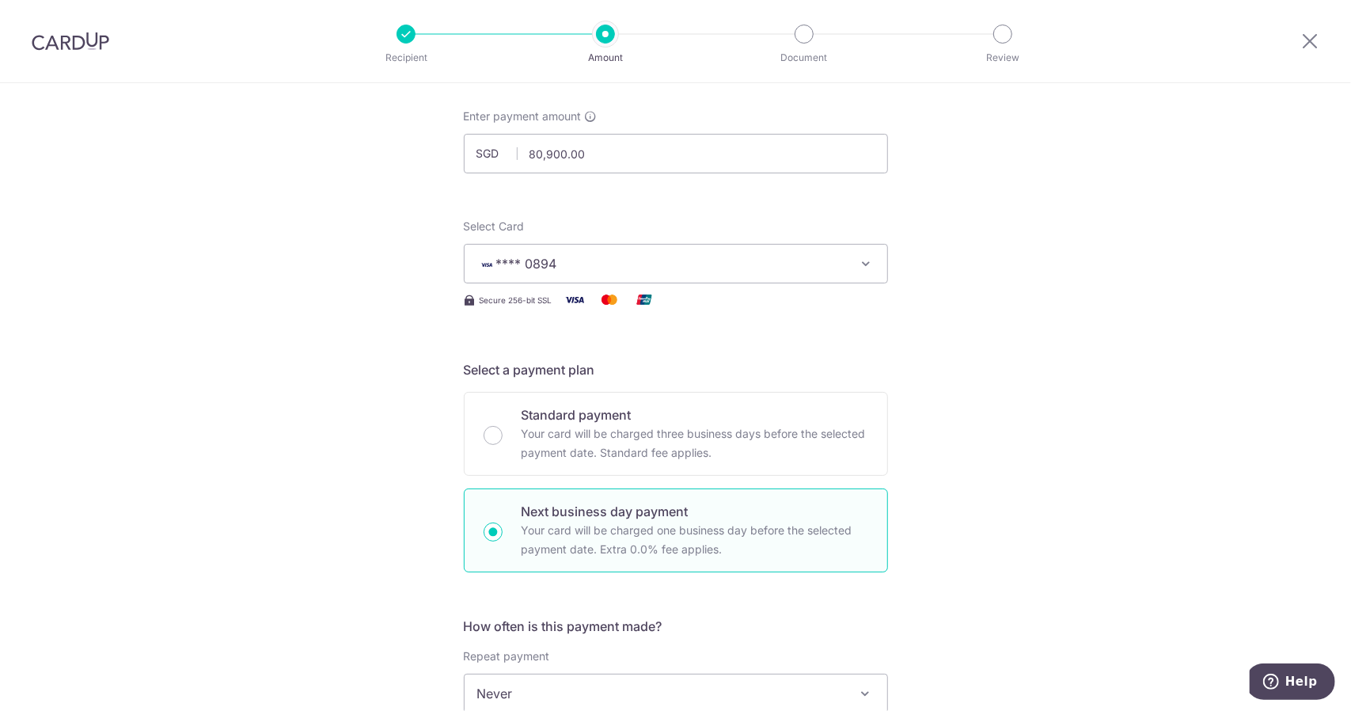
click at [715, 278] on button "**** 0894" at bounding box center [676, 264] width 424 height 40
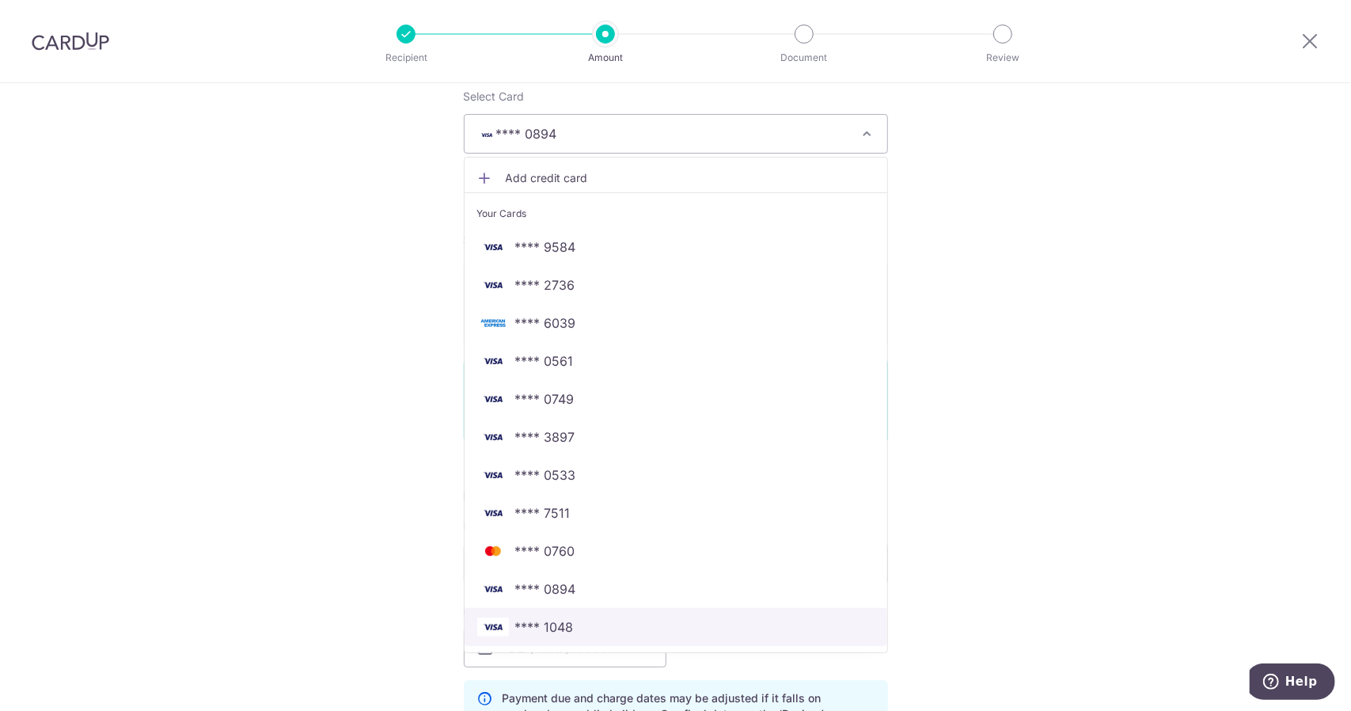
scroll to position [317, 0]
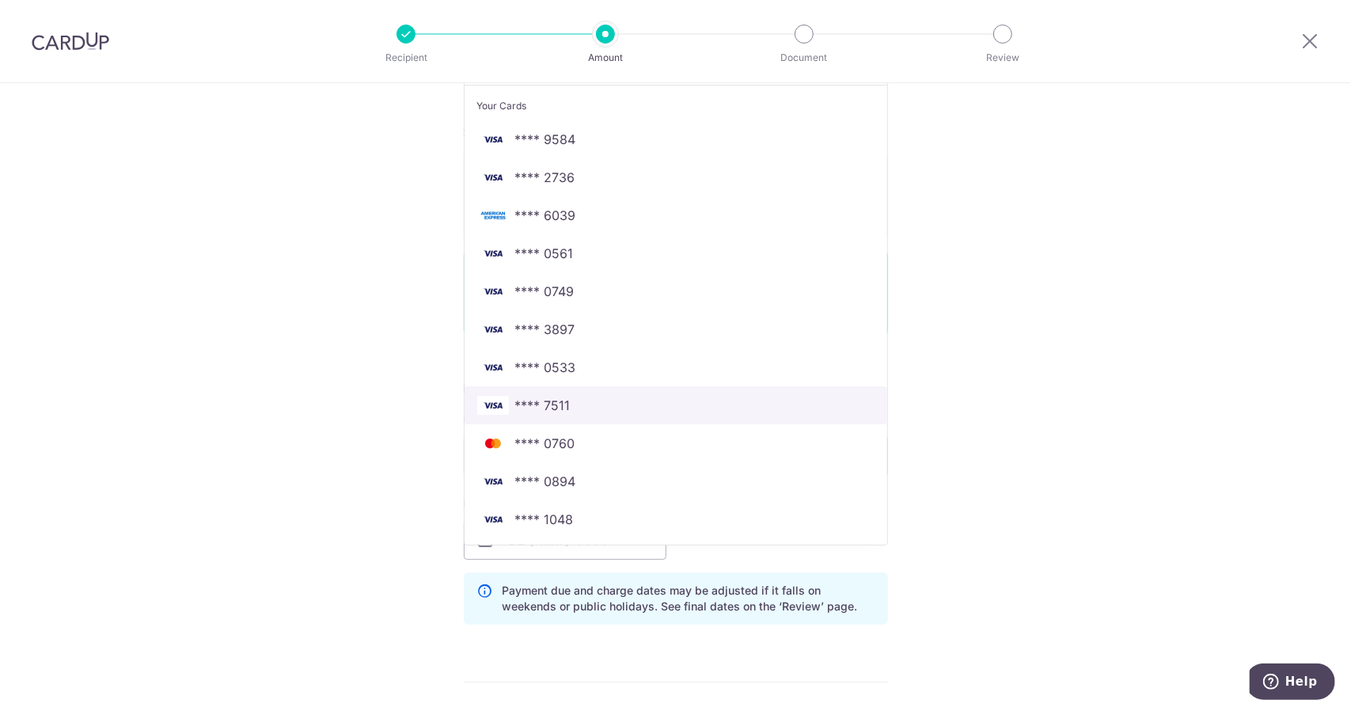
drag, startPoint x: 609, startPoint y: 399, endPoint x: 652, endPoint y: 416, distance: 45.9
click at [609, 399] on span "**** 7511" at bounding box center [675, 405] width 397 height 19
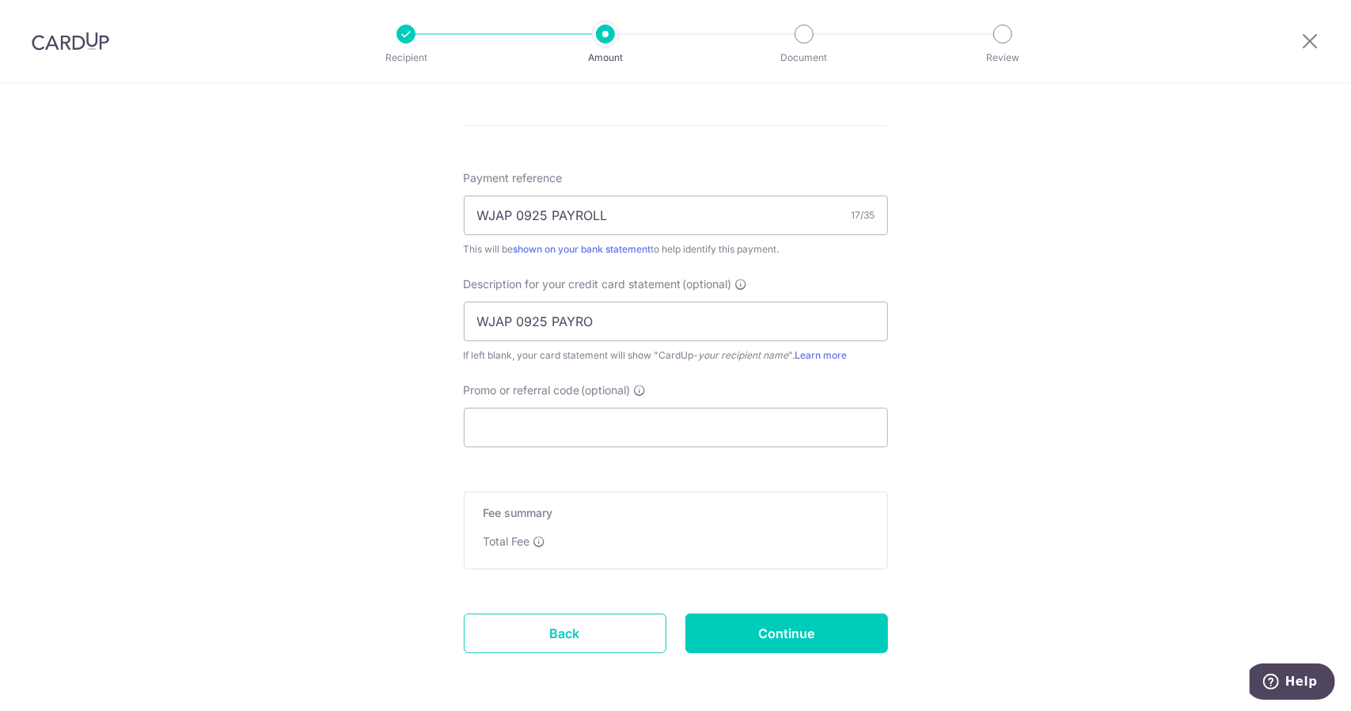
scroll to position [930, 0]
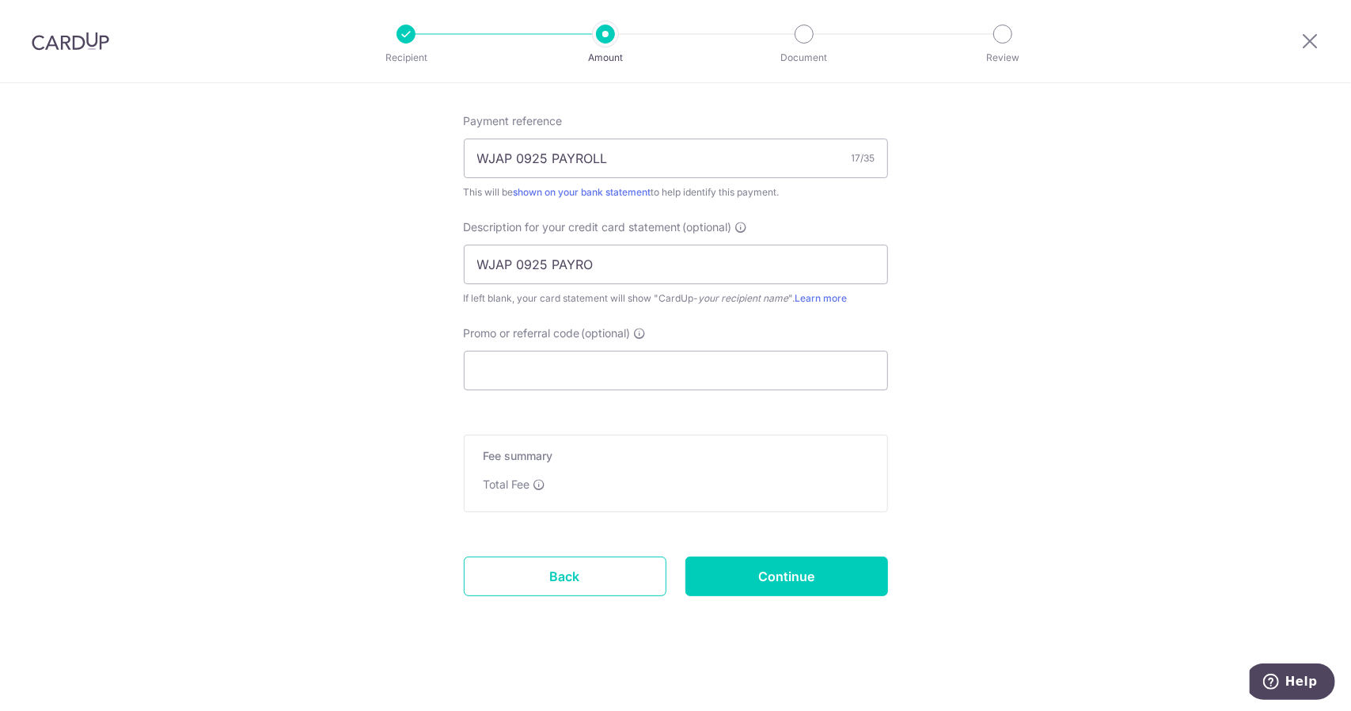
click at [808, 484] on div "Total Fee" at bounding box center [676, 485] width 385 height 16
click at [590, 591] on link "Back" at bounding box center [565, 576] width 203 height 40
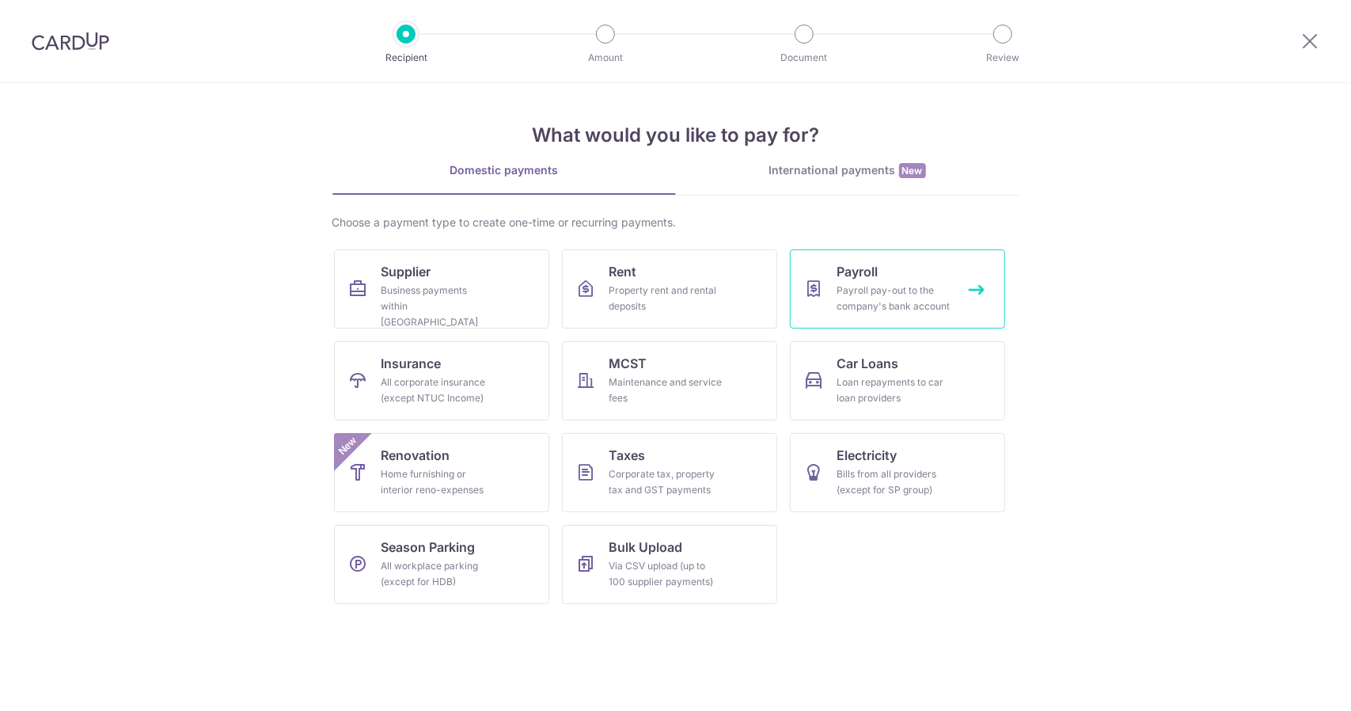
click at [970, 293] on link "Payroll Payroll pay-out to the company's bank account" at bounding box center [897, 288] width 215 height 79
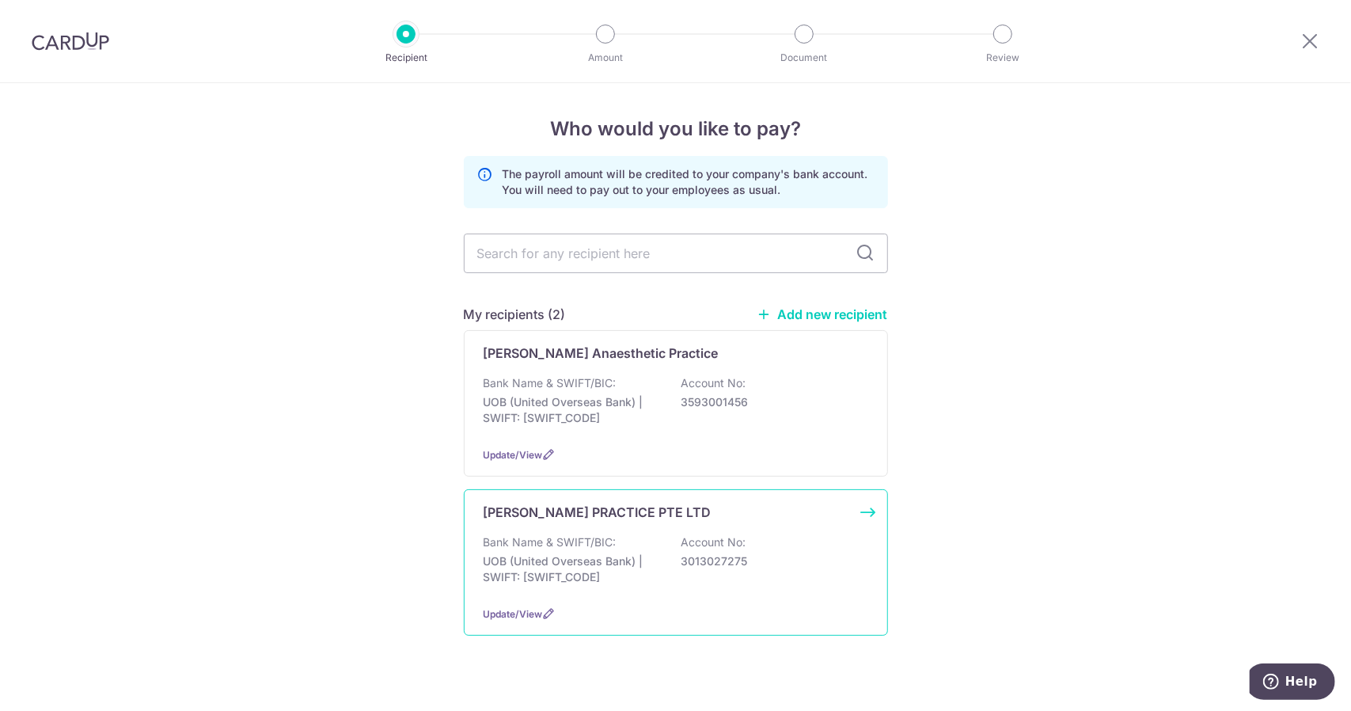
click at [640, 528] on div "[PERSON_NAME] PRACTICE PTE LTD Bank Name & SWIFT/BIC: UOB (United Overseas Bank…" at bounding box center [676, 562] width 424 height 146
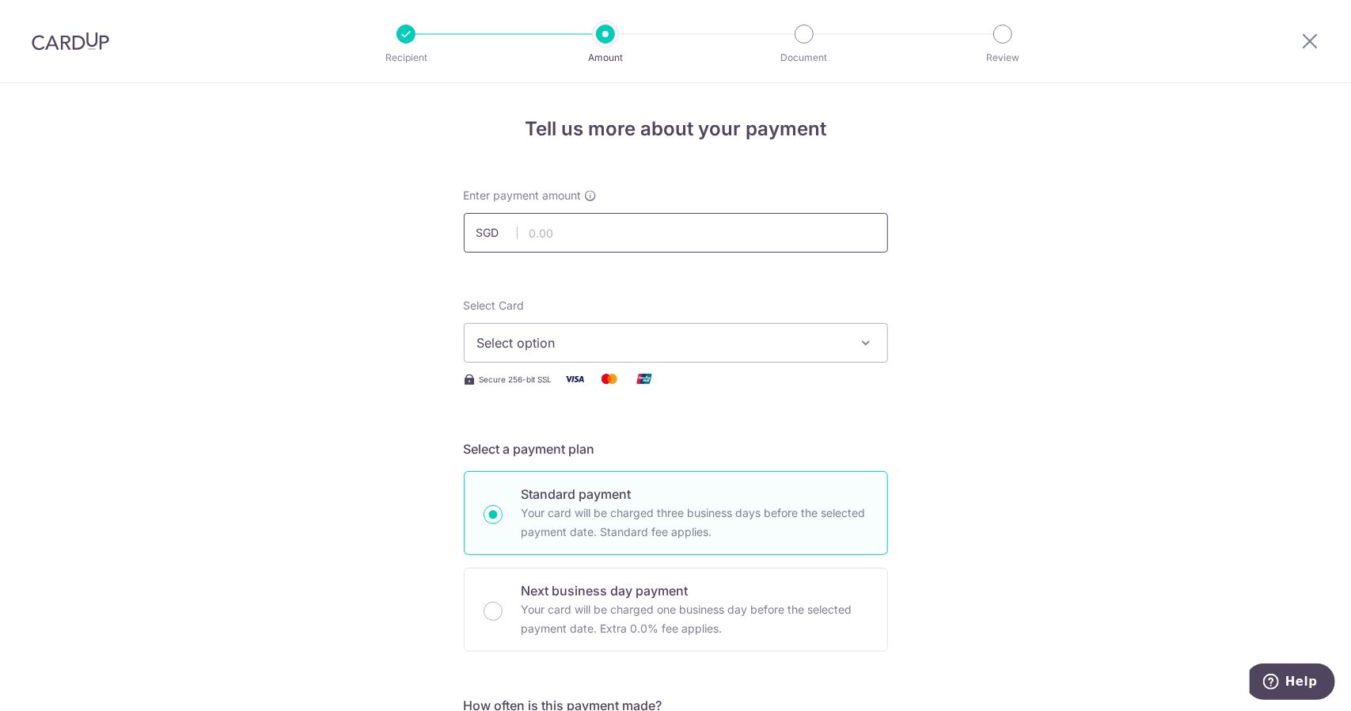
click at [586, 231] on input "text" at bounding box center [676, 233] width 424 height 40
type input "80,900.00"
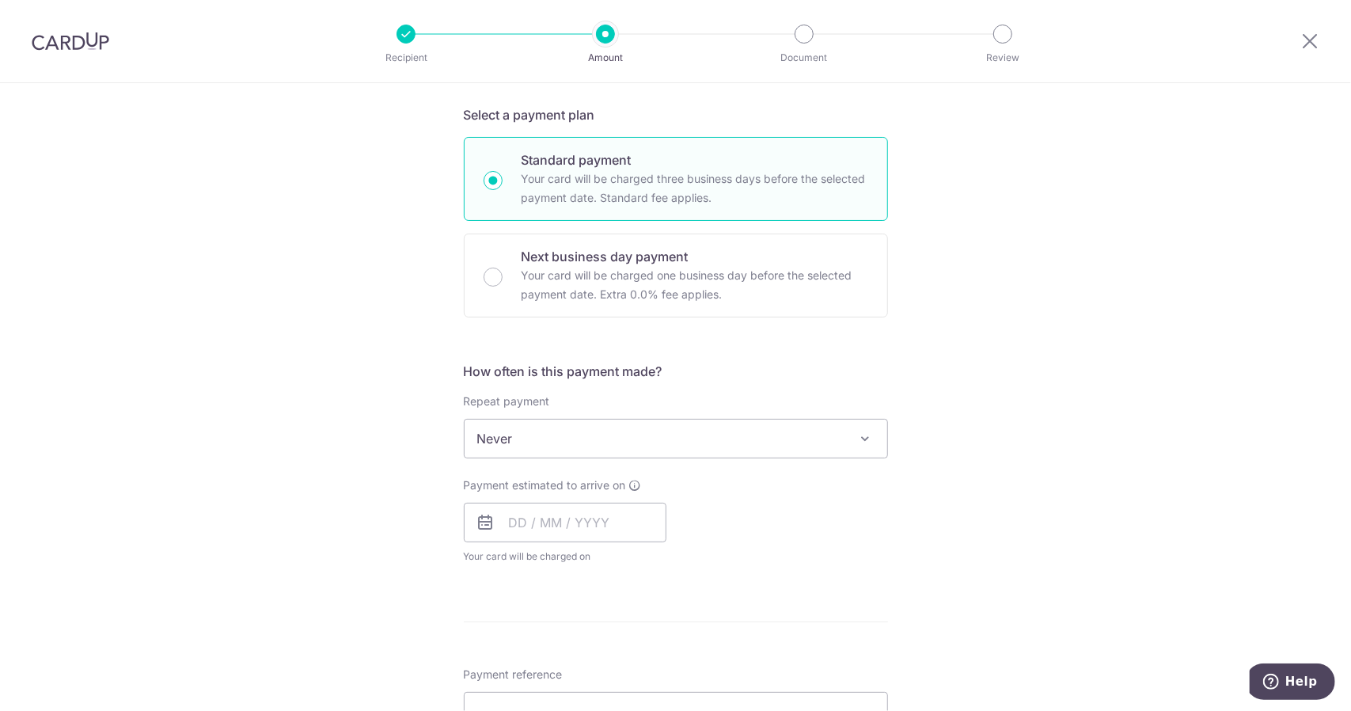
scroll to position [237, 0]
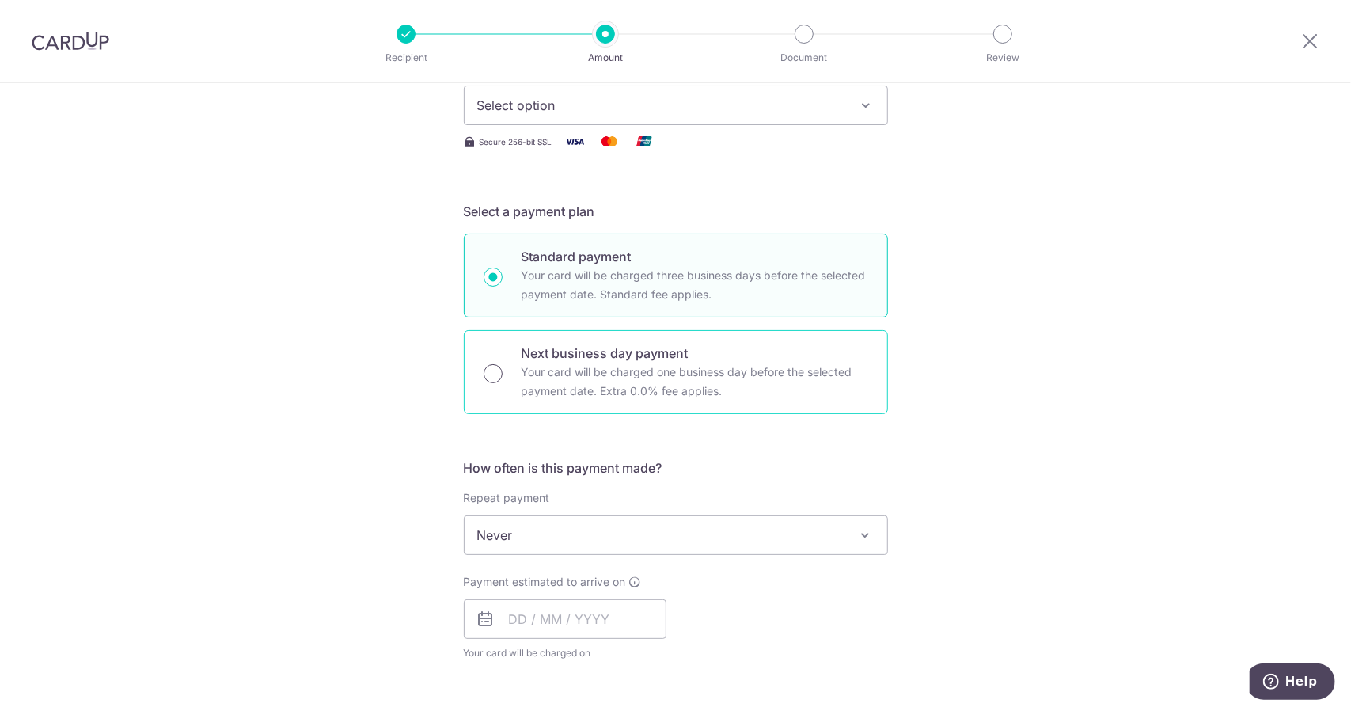
click at [495, 372] on input "Next business day payment Your card will be charged one business day before the…" at bounding box center [493, 373] width 19 height 19
radio input "true"
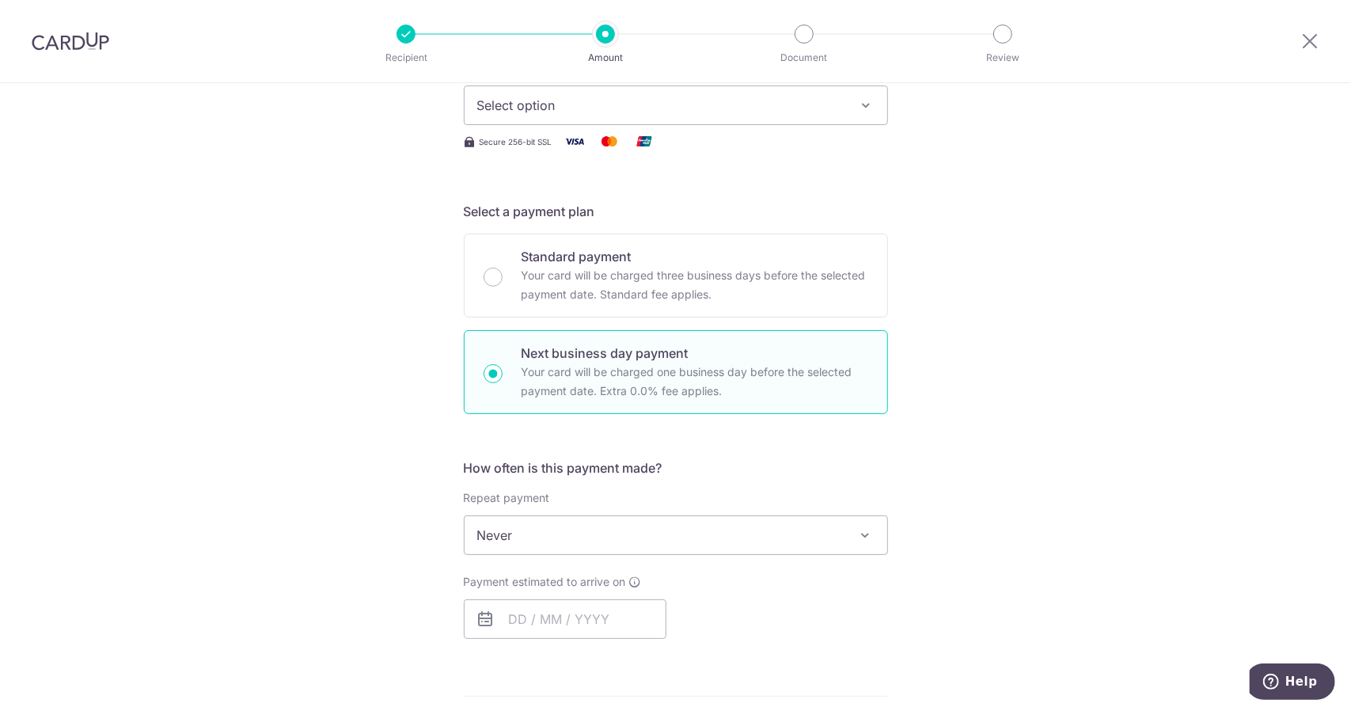
scroll to position [0, 0]
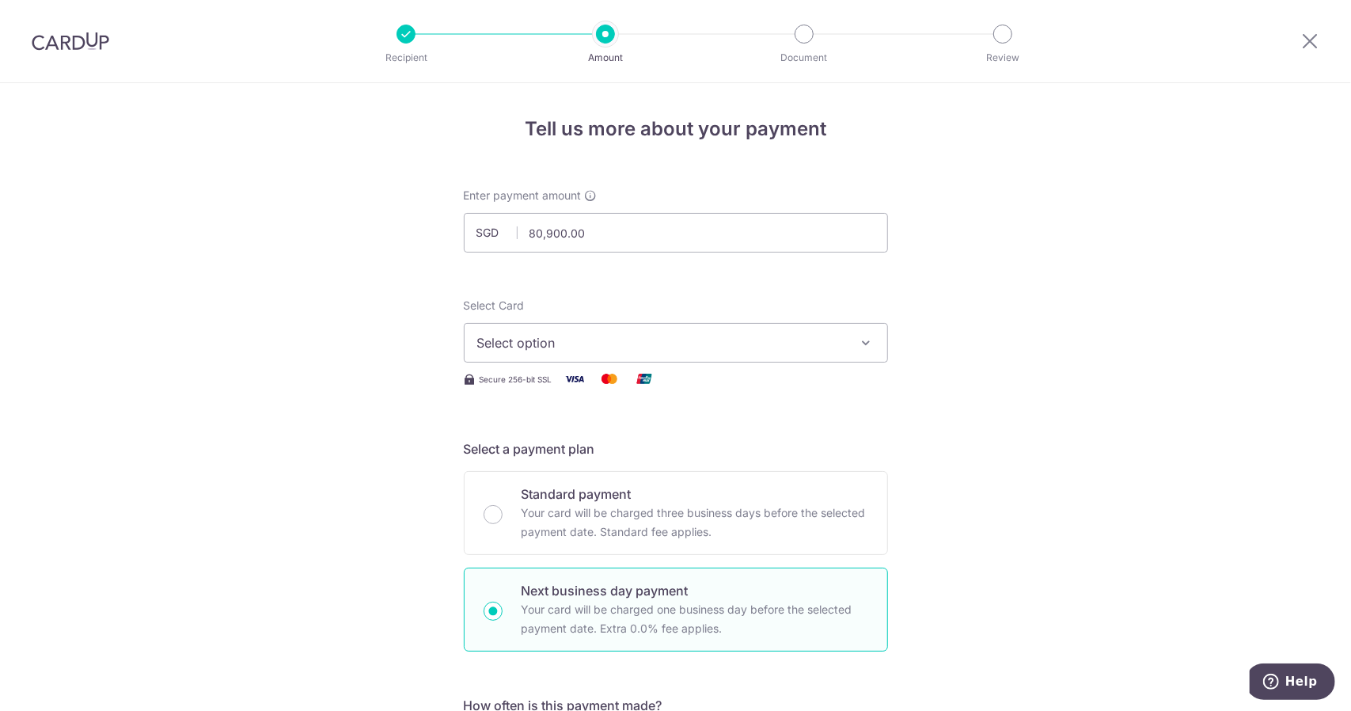
click at [632, 337] on span "Select option" at bounding box center [661, 342] width 369 height 19
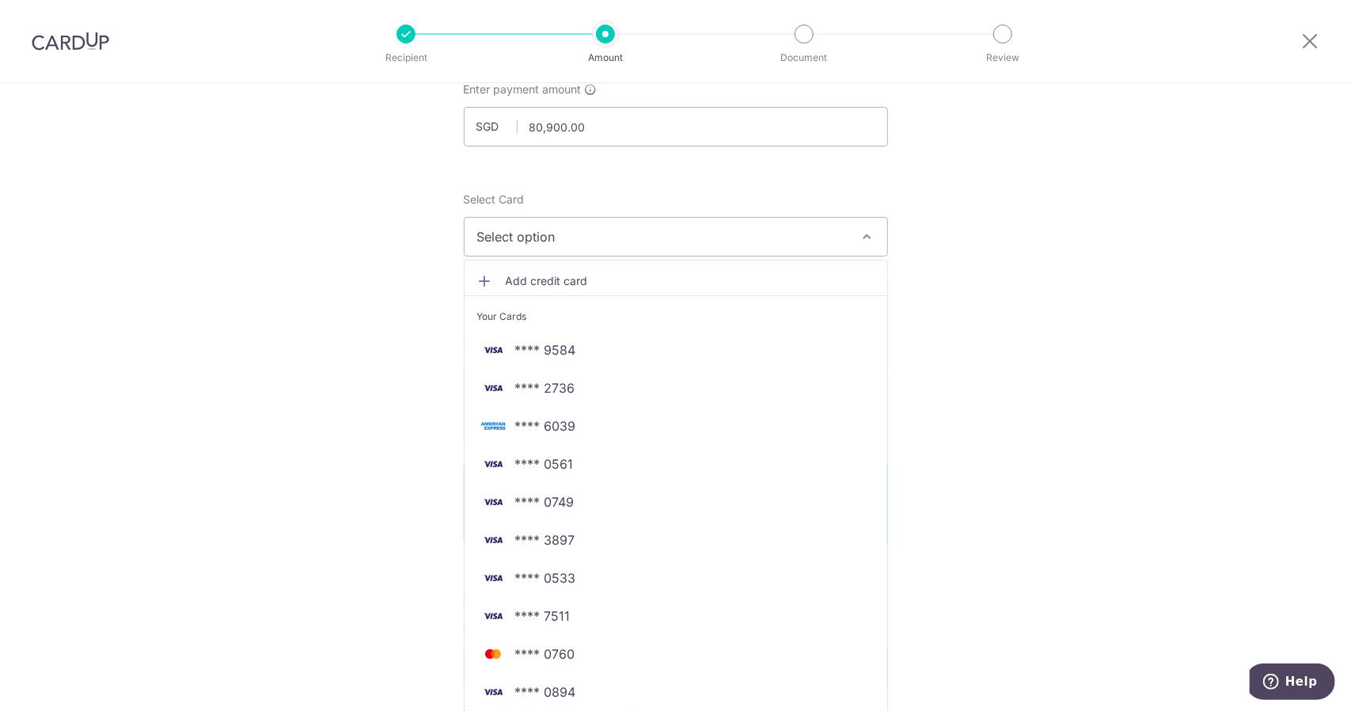
scroll to position [237, 0]
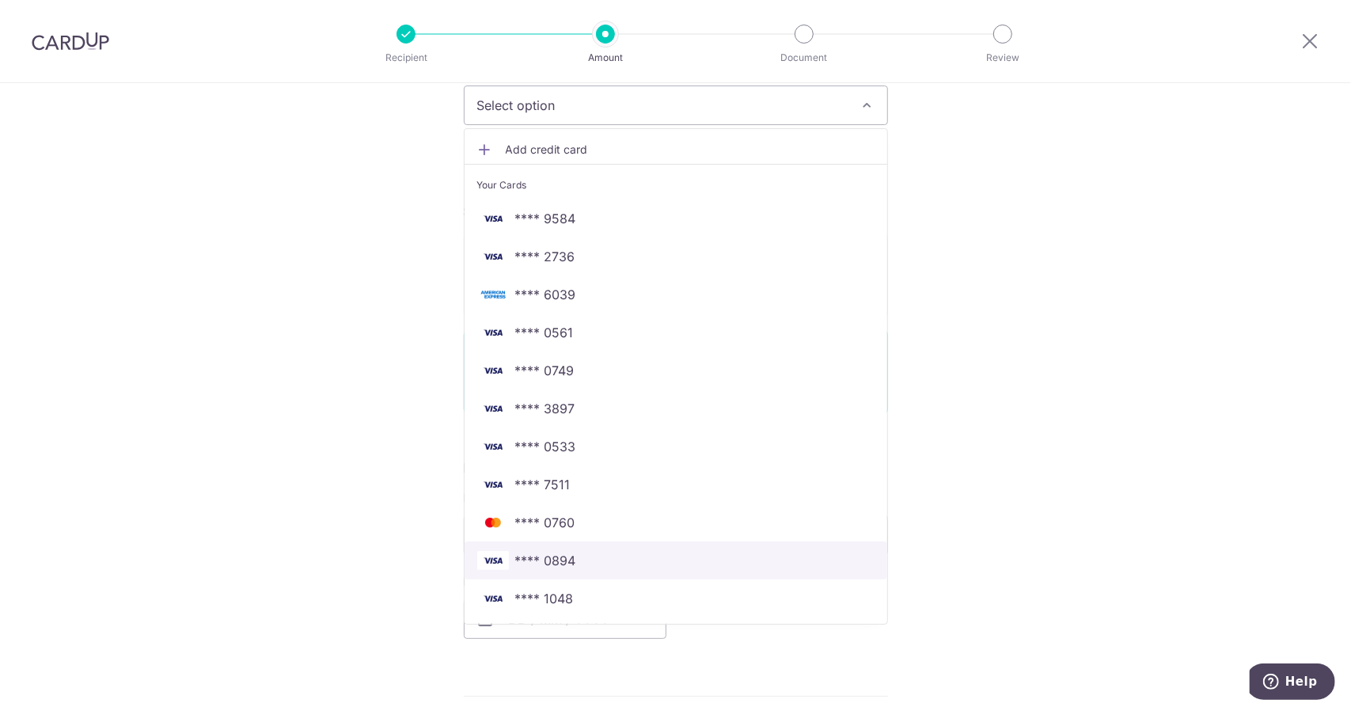
click at [589, 555] on span "**** 0894" at bounding box center [675, 560] width 397 height 19
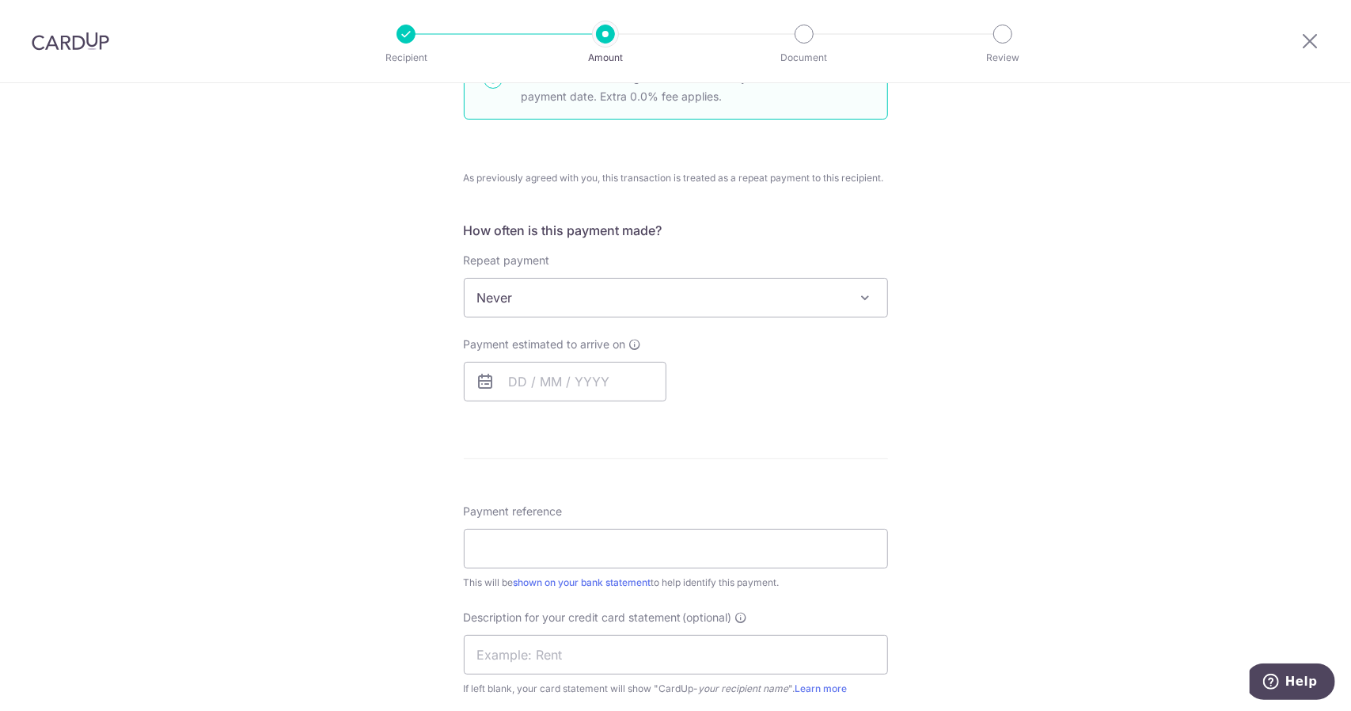
scroll to position [633, 0]
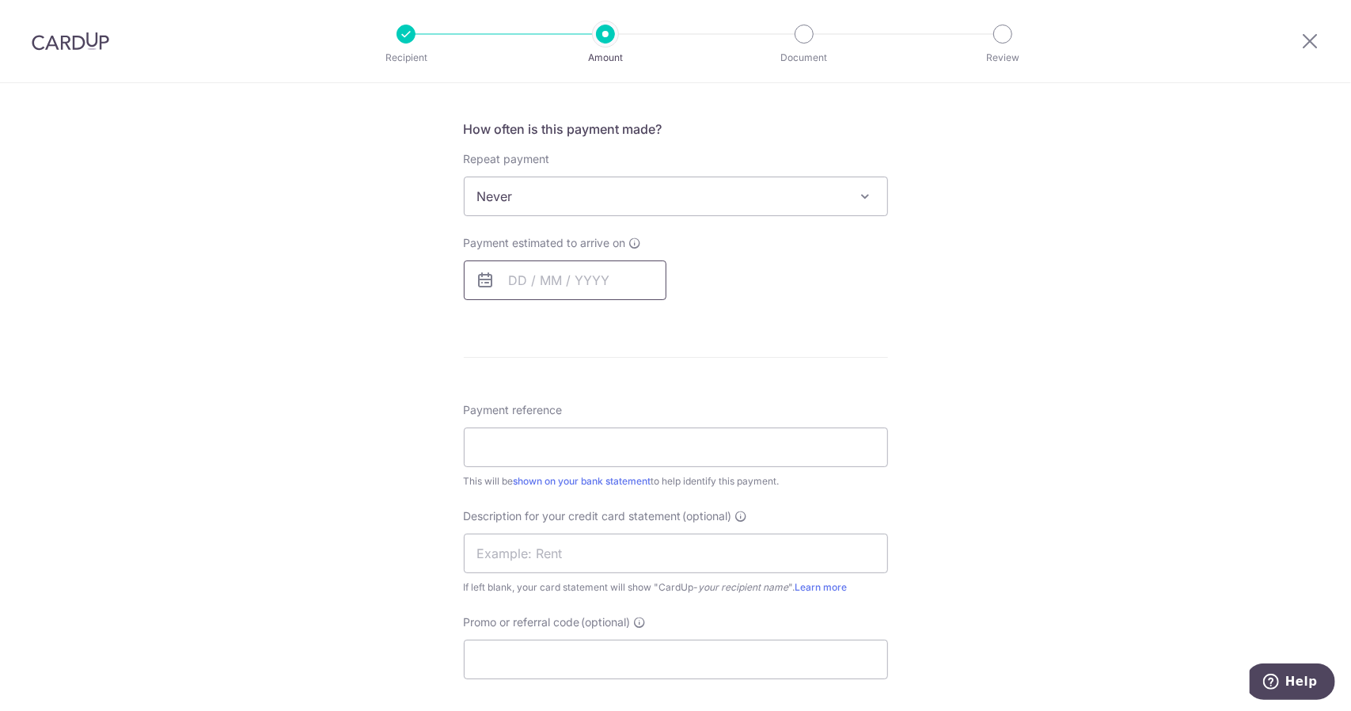
click at [610, 264] on input "text" at bounding box center [565, 280] width 203 height 40
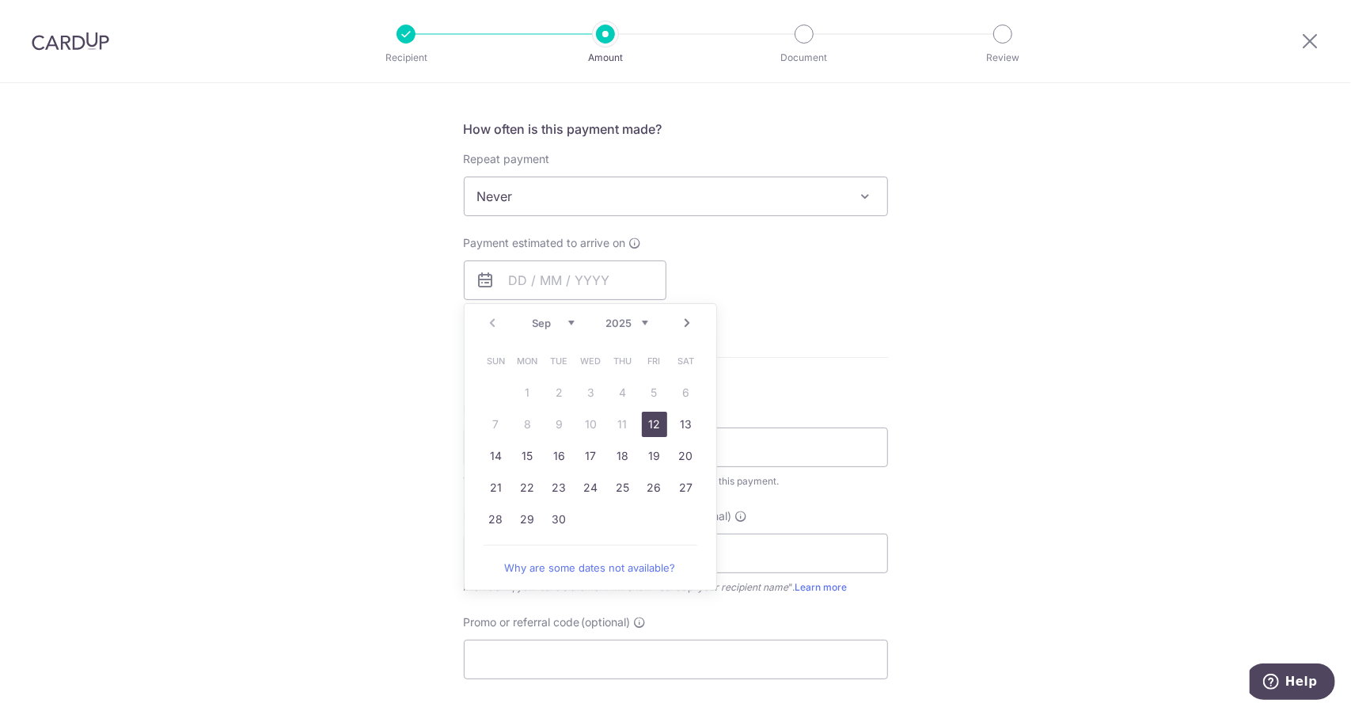
click at [647, 416] on link "12" at bounding box center [654, 424] width 25 height 25
type input "[DATE]"
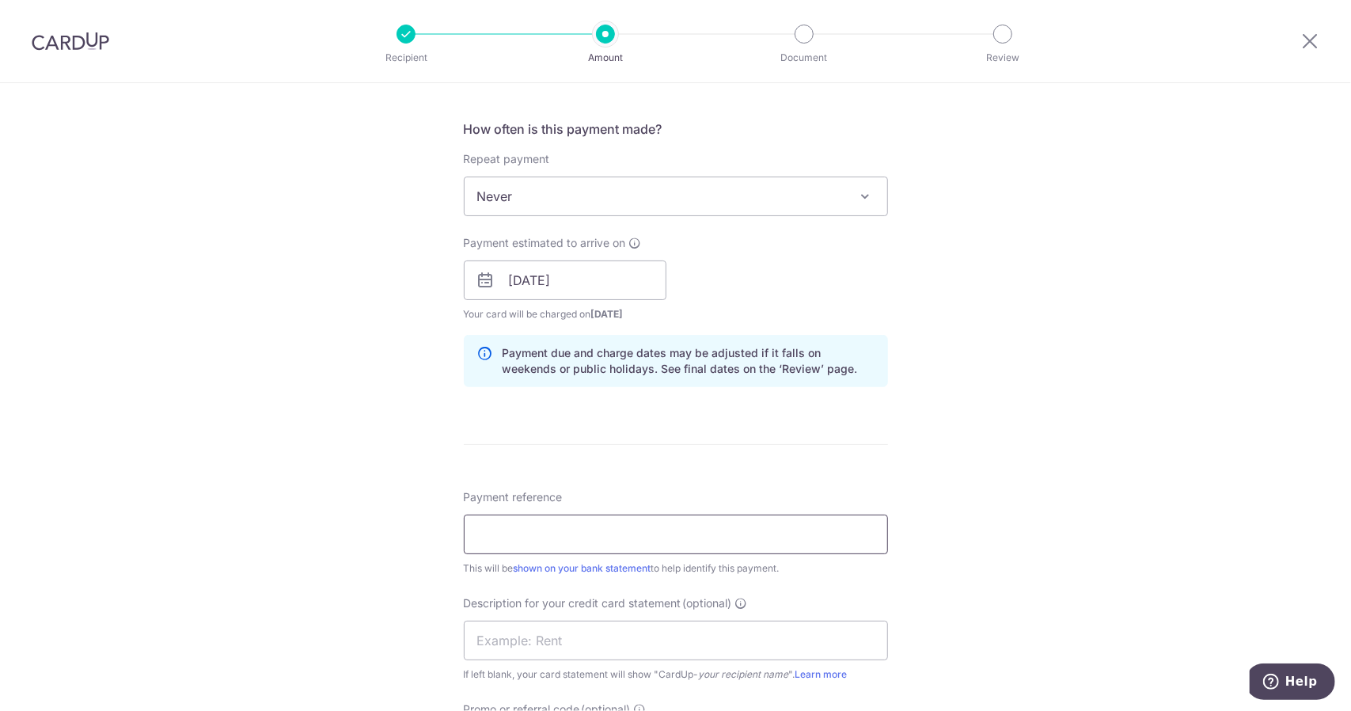
click at [644, 515] on input "Payment reference" at bounding box center [676, 534] width 424 height 40
paste input "WJAP 0925 PAYROLL"
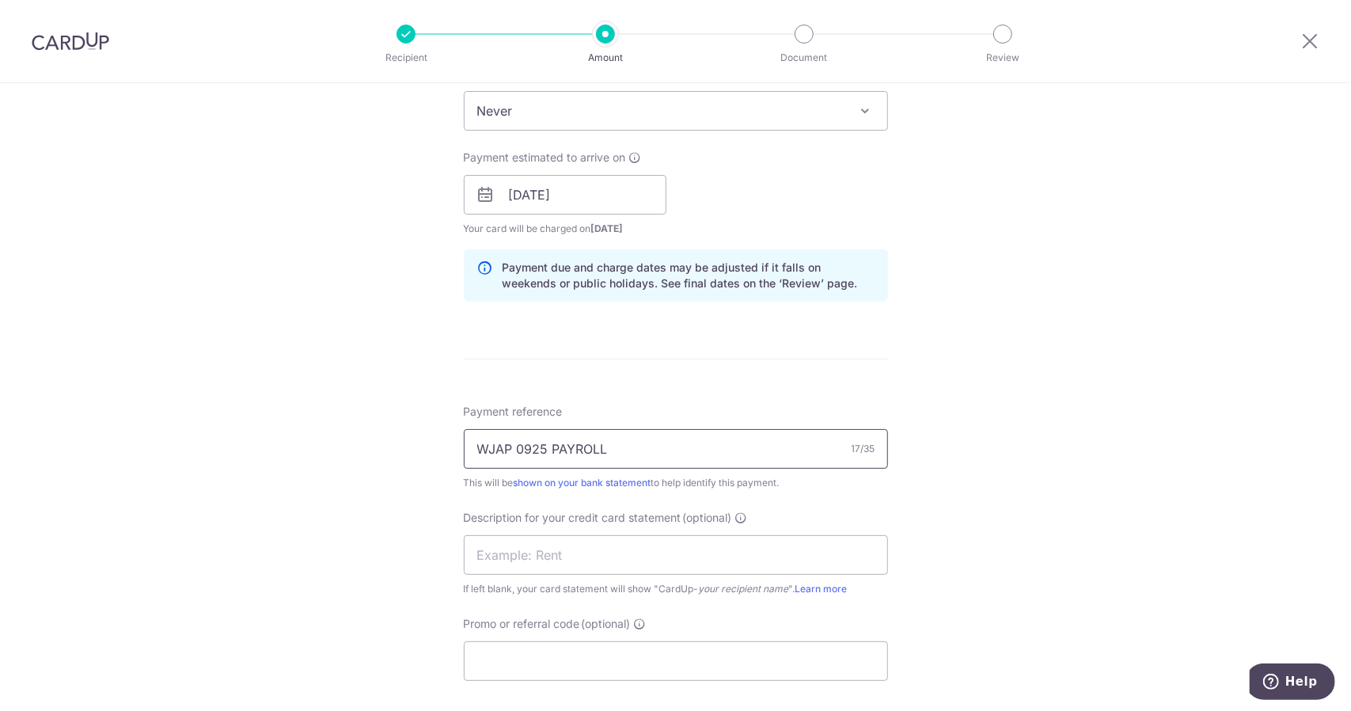
scroll to position [792, 0]
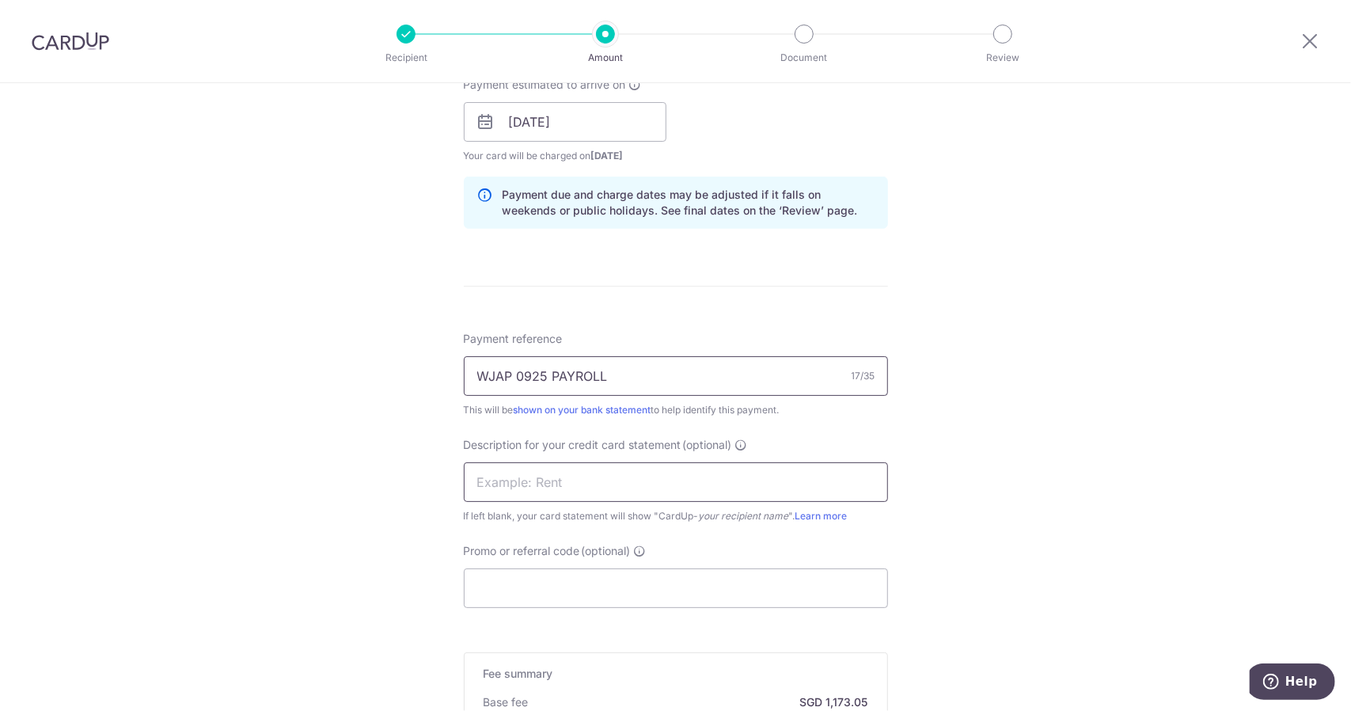
type input "WJAP 0925 PAYROLL"
click at [571, 477] on input "text" at bounding box center [676, 482] width 424 height 40
paste input "WJAP 0925 PAYRO"
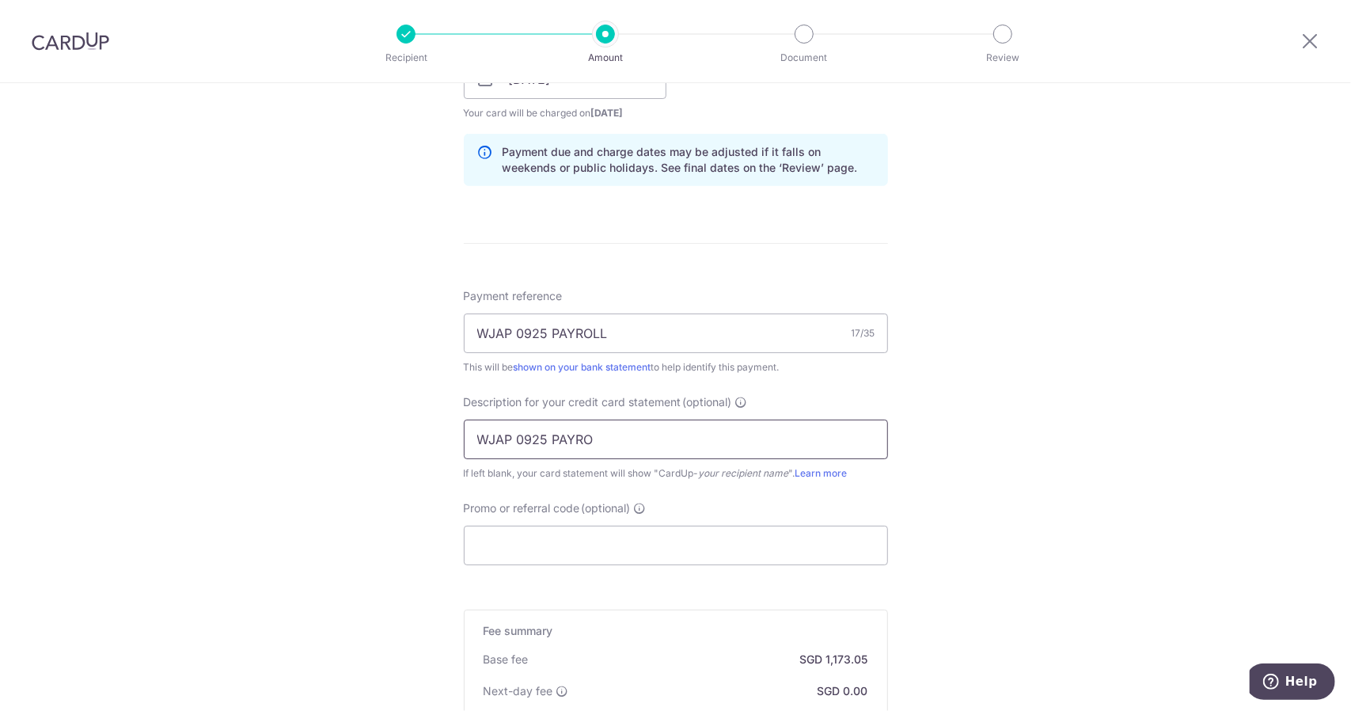
scroll to position [871, 0]
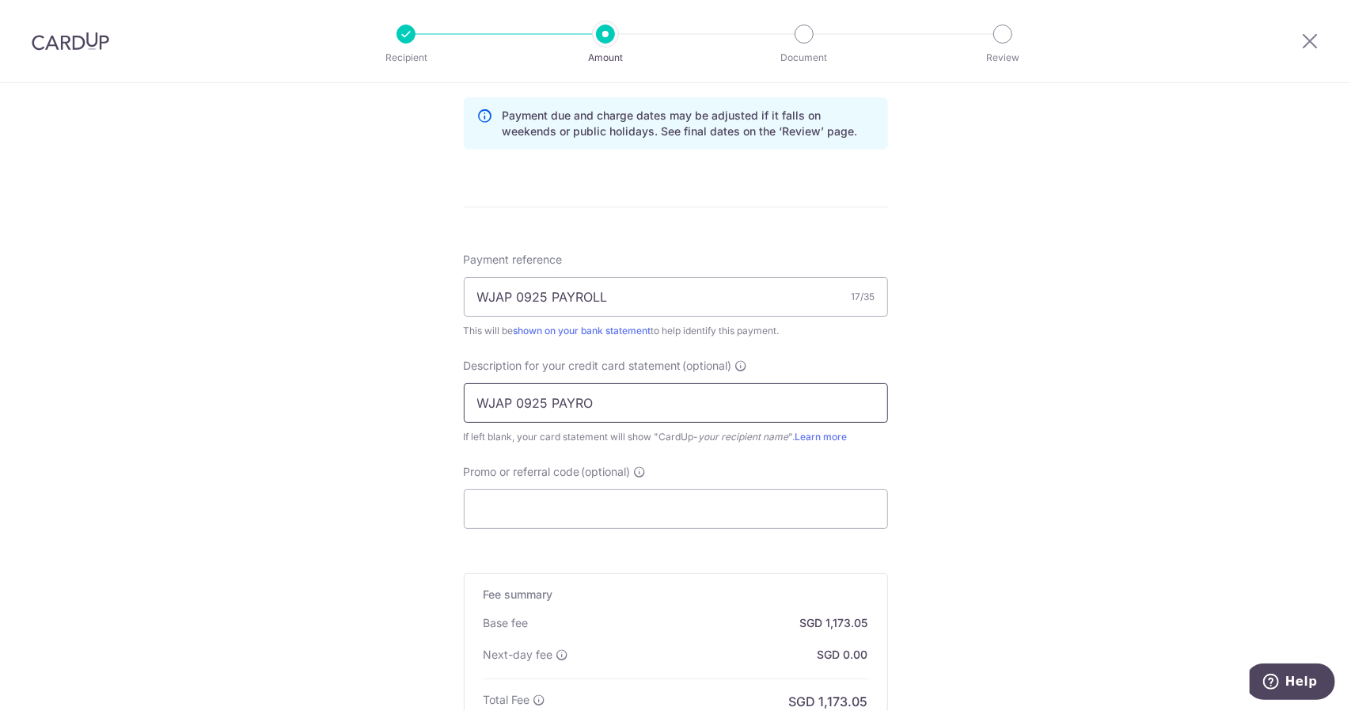
type input "WJAP 0925 PAYRO"
drag, startPoint x: 513, startPoint y: 292, endPoint x: 541, endPoint y: 297, distance: 28.9
click at [541, 297] on input "WJAP 0925 PAYROLL" at bounding box center [676, 297] width 424 height 40
click at [518, 298] on input "WJAP sep PAYROLL" at bounding box center [676, 297] width 424 height 40
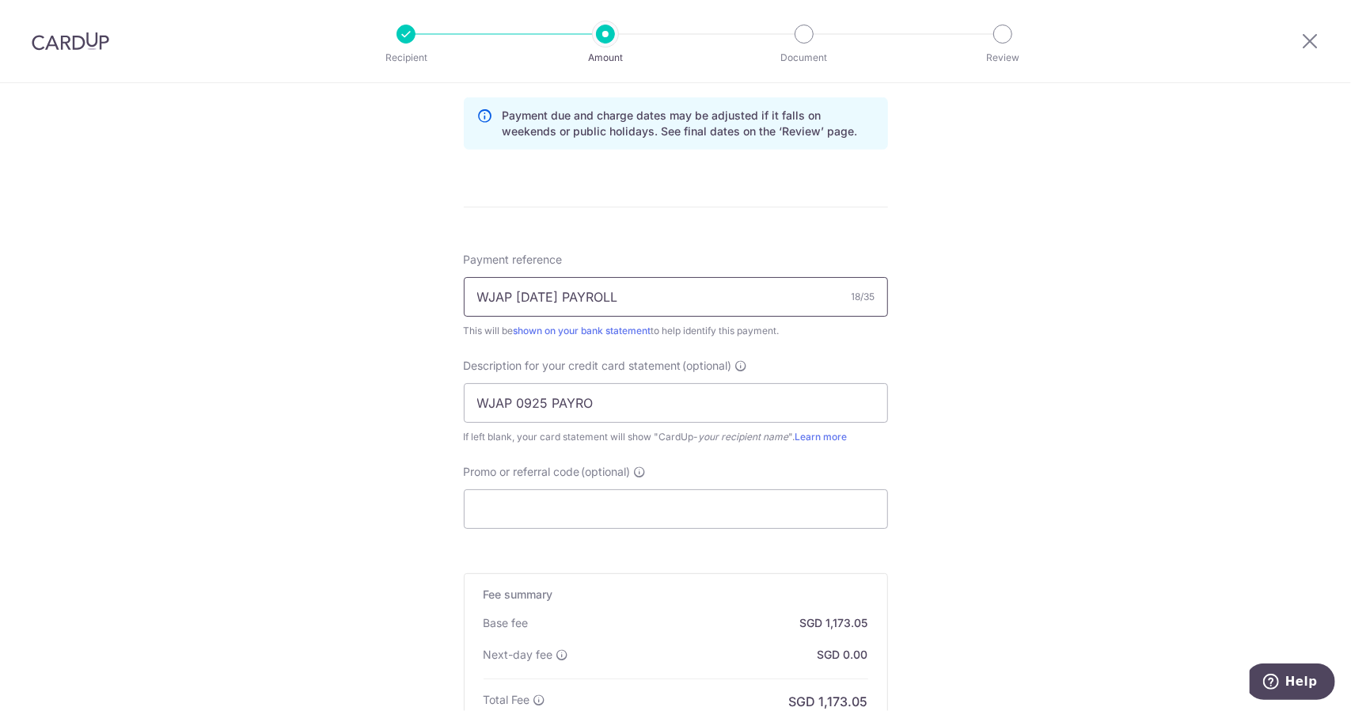
drag, startPoint x: 621, startPoint y: 296, endPoint x: 441, endPoint y: 293, distance: 179.7
click at [441, 293] on div "Tell us more about your payment Enter payment amount SGD 80,900.00 80900.00 Sel…" at bounding box center [675, 72] width 1351 height 1721
type input "WJAP SEP25 PAYROLL"
drag, startPoint x: 608, startPoint y: 397, endPoint x: 389, endPoint y: 393, distance: 219.3
click at [389, 393] on div "Tell us more about your payment Enter payment amount SGD 80,900.00 80900.00 Sel…" at bounding box center [675, 72] width 1351 height 1721
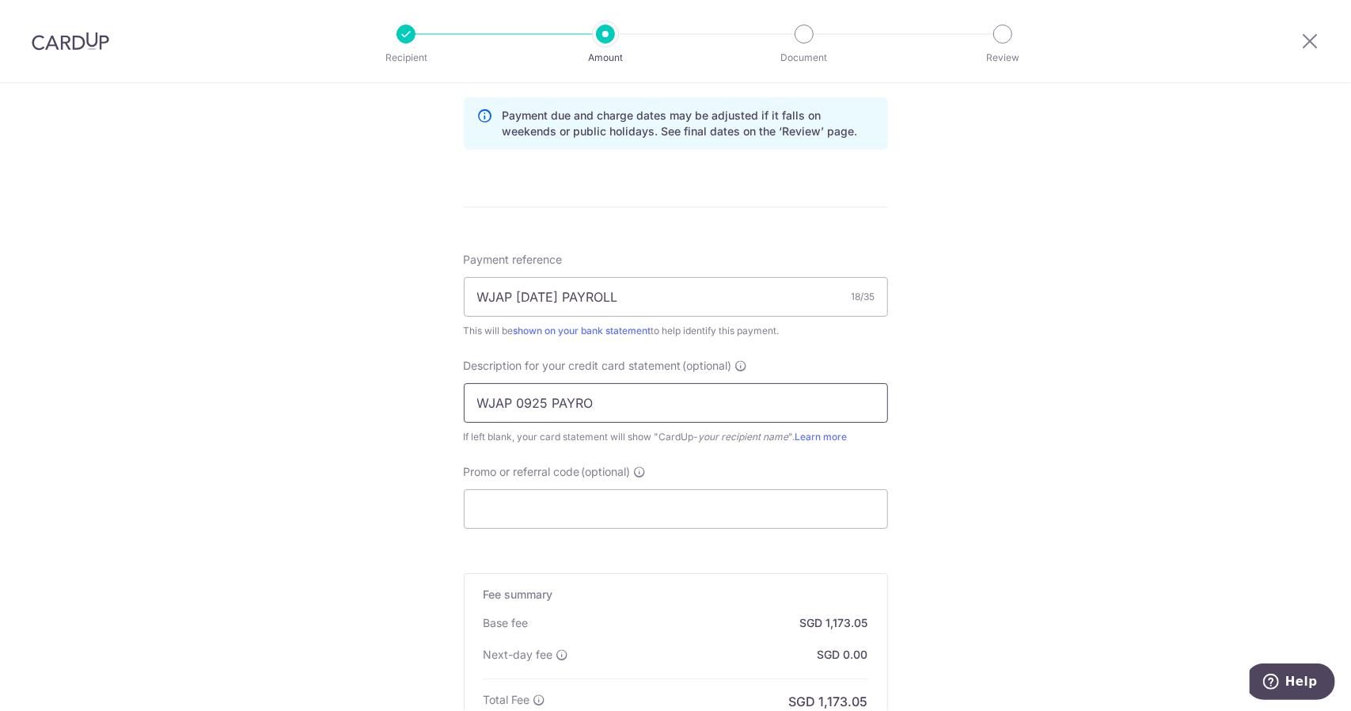
paste input "SEP25 PAYR"
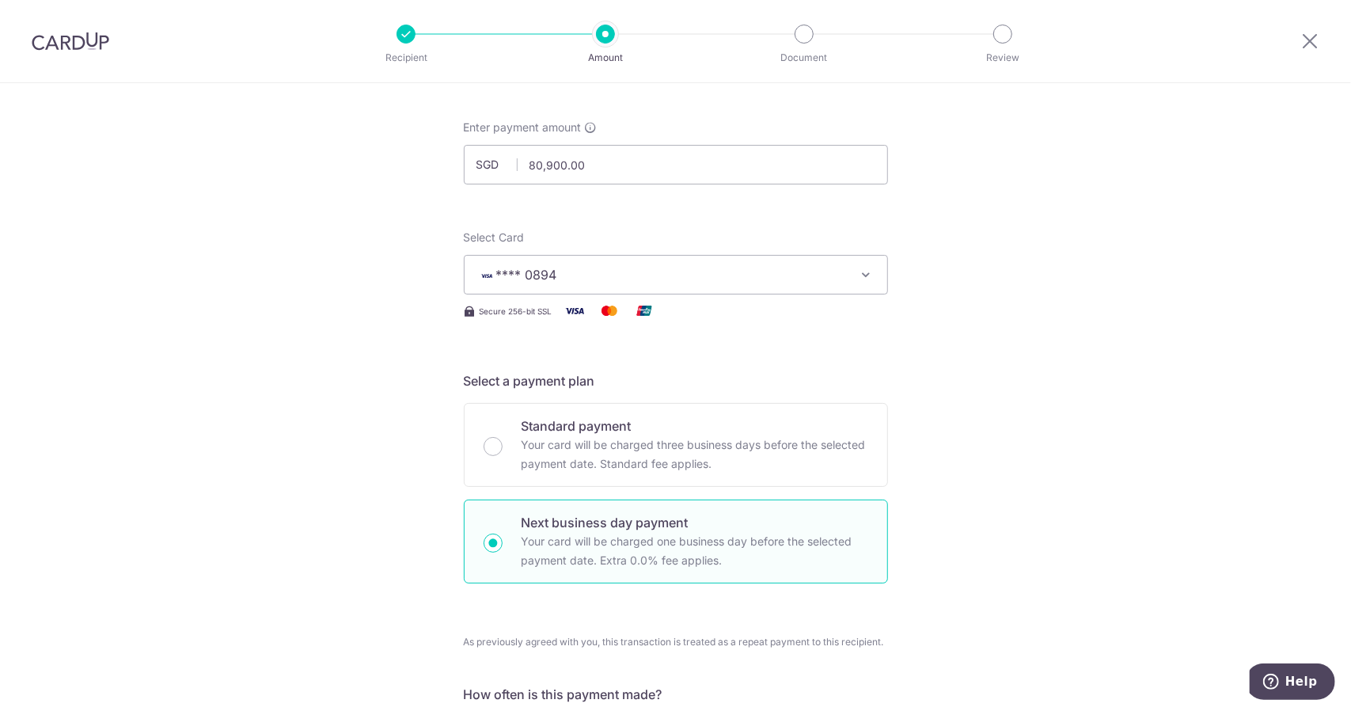
scroll to position [0, 0]
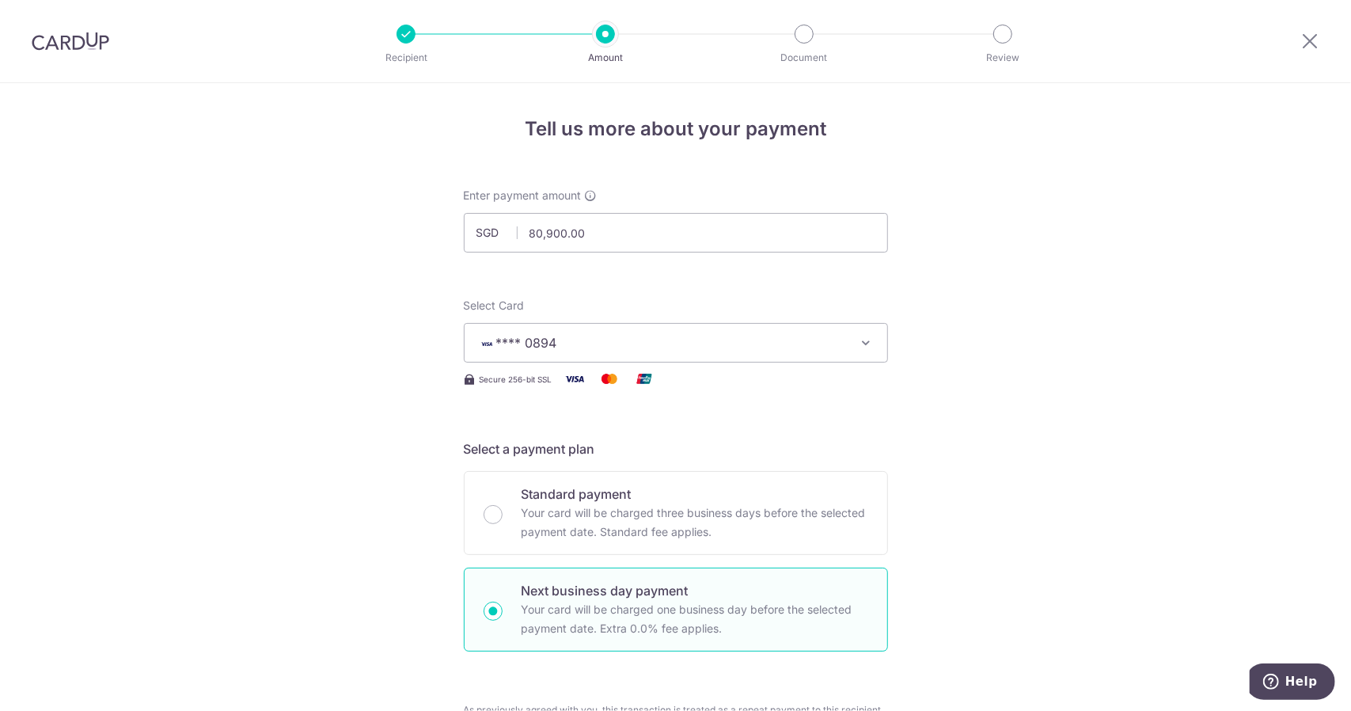
type input "WJAP SEP25 PAYR"
click at [603, 347] on span "**** 0894" at bounding box center [661, 342] width 369 height 19
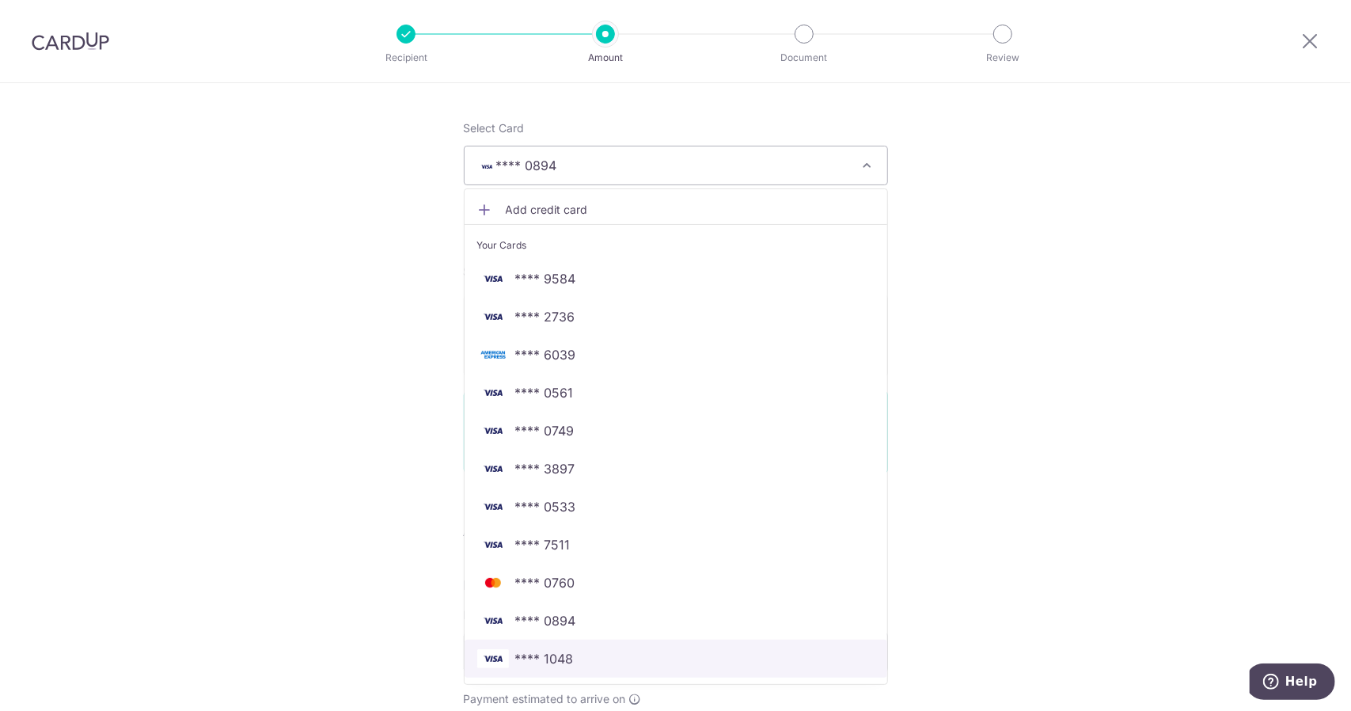
scroll to position [317, 0]
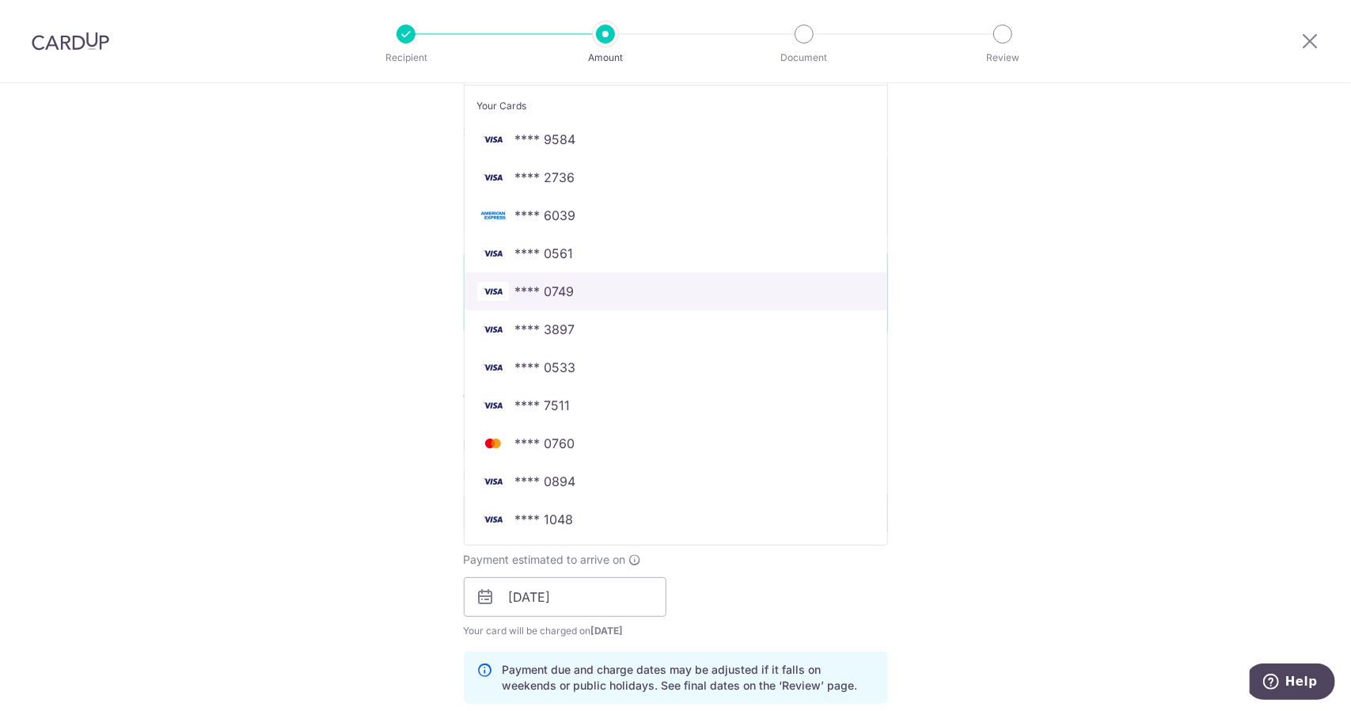
click at [590, 290] on span "**** 0749" at bounding box center [675, 291] width 397 height 19
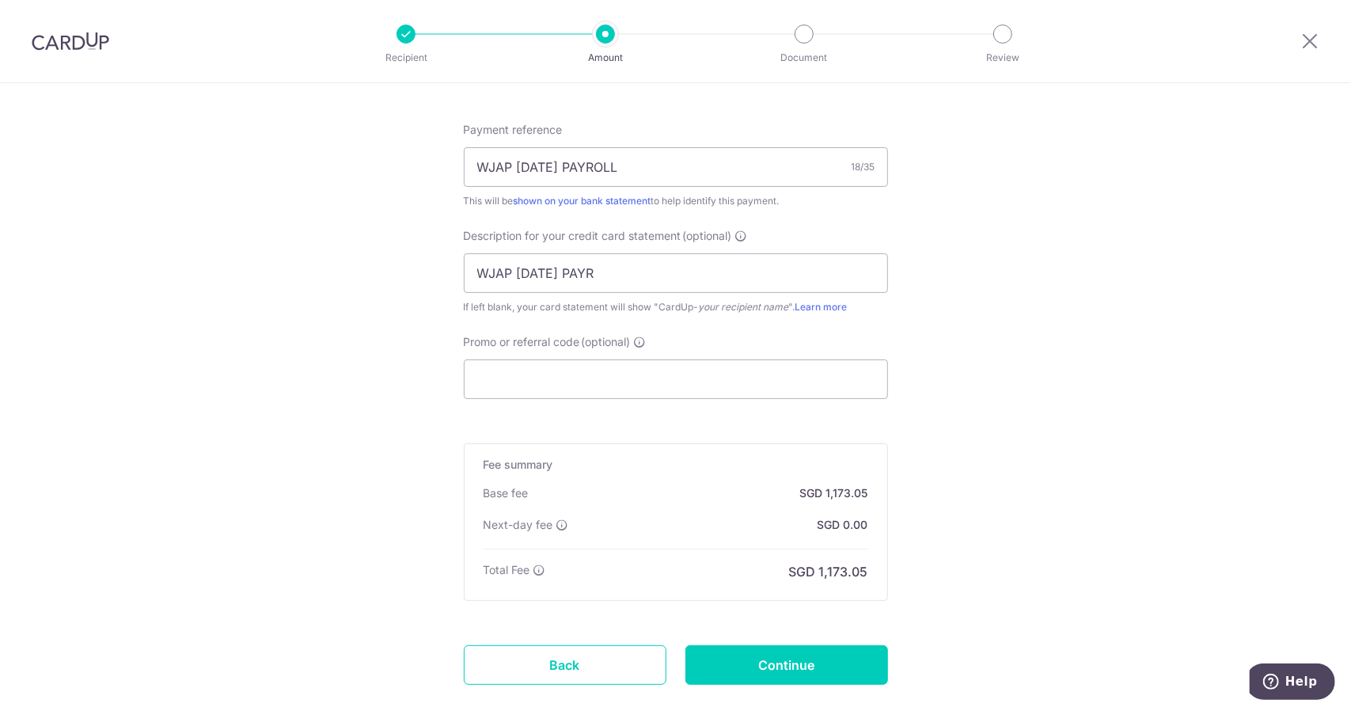
scroll to position [1089, 0]
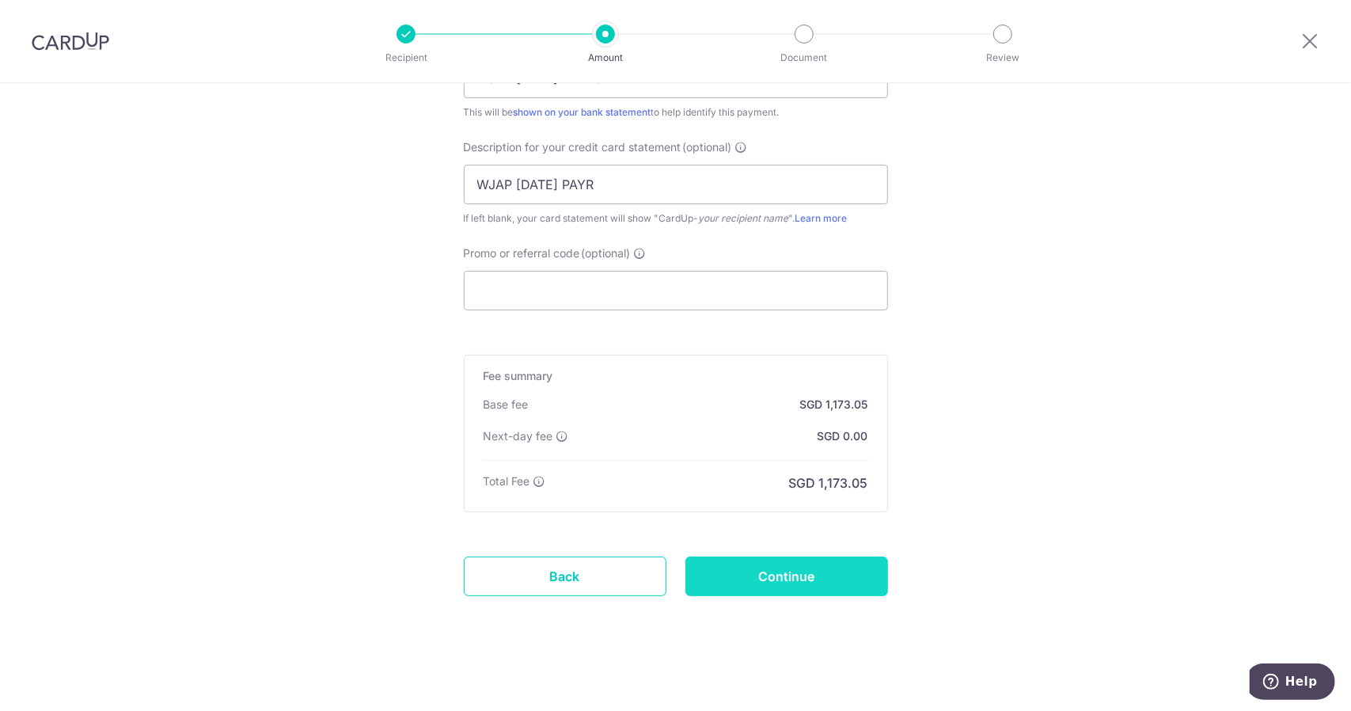
click at [796, 563] on input "Continue" at bounding box center [786, 576] width 203 height 40
type input "Create Schedule"
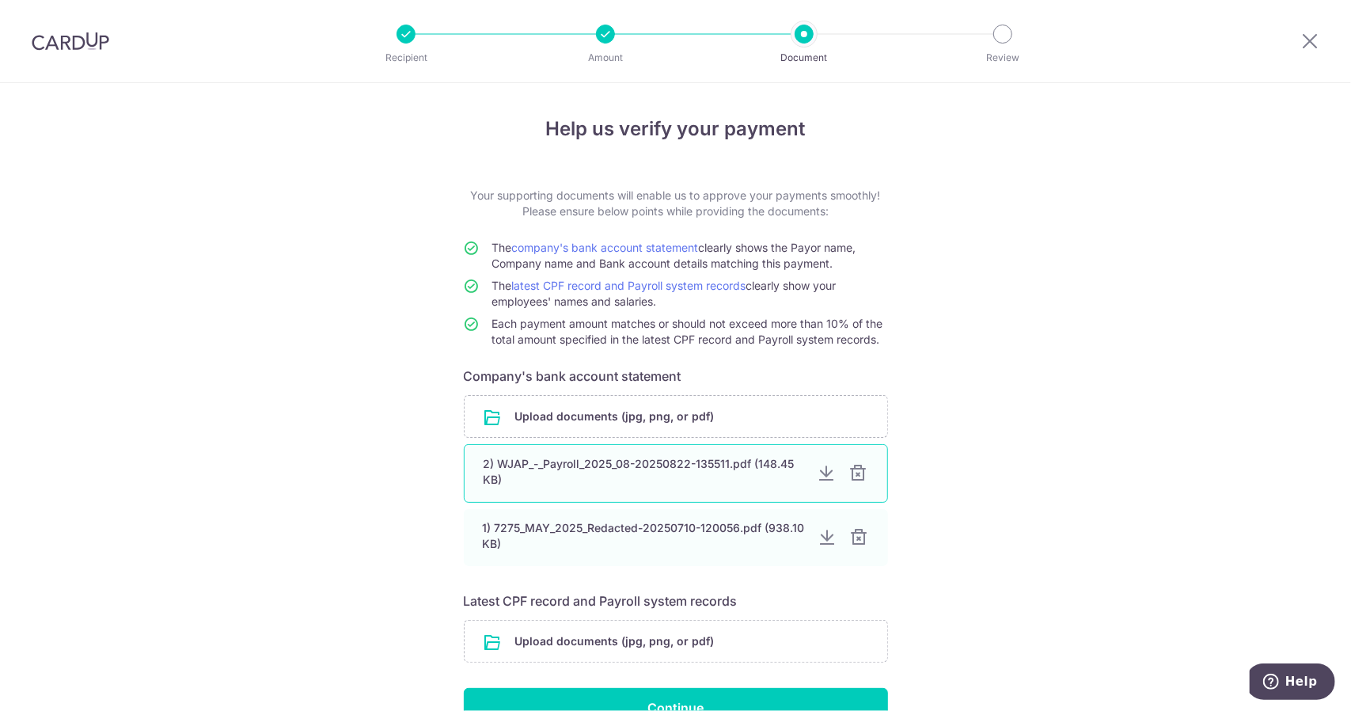
click at [849, 474] on div at bounding box center [858, 473] width 19 height 19
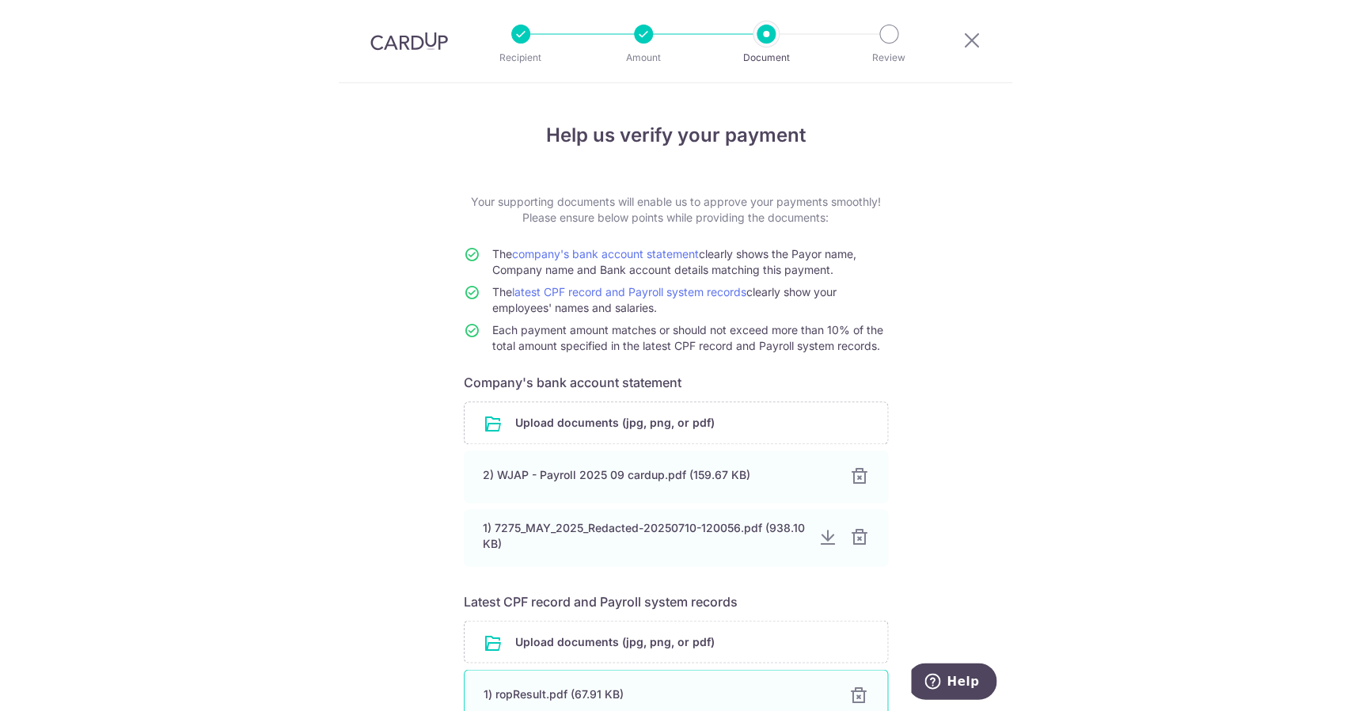
scroll to position [154, 0]
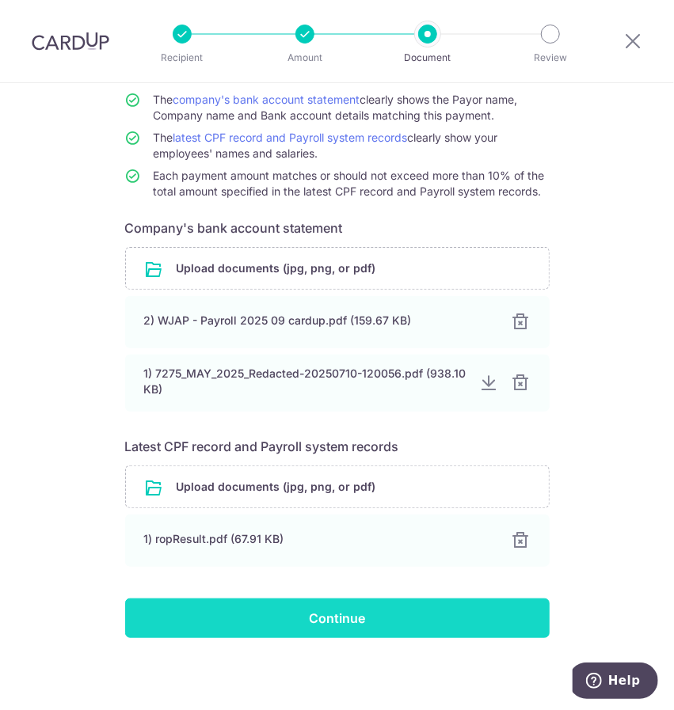
click at [312, 617] on input "Continue" at bounding box center [337, 618] width 424 height 40
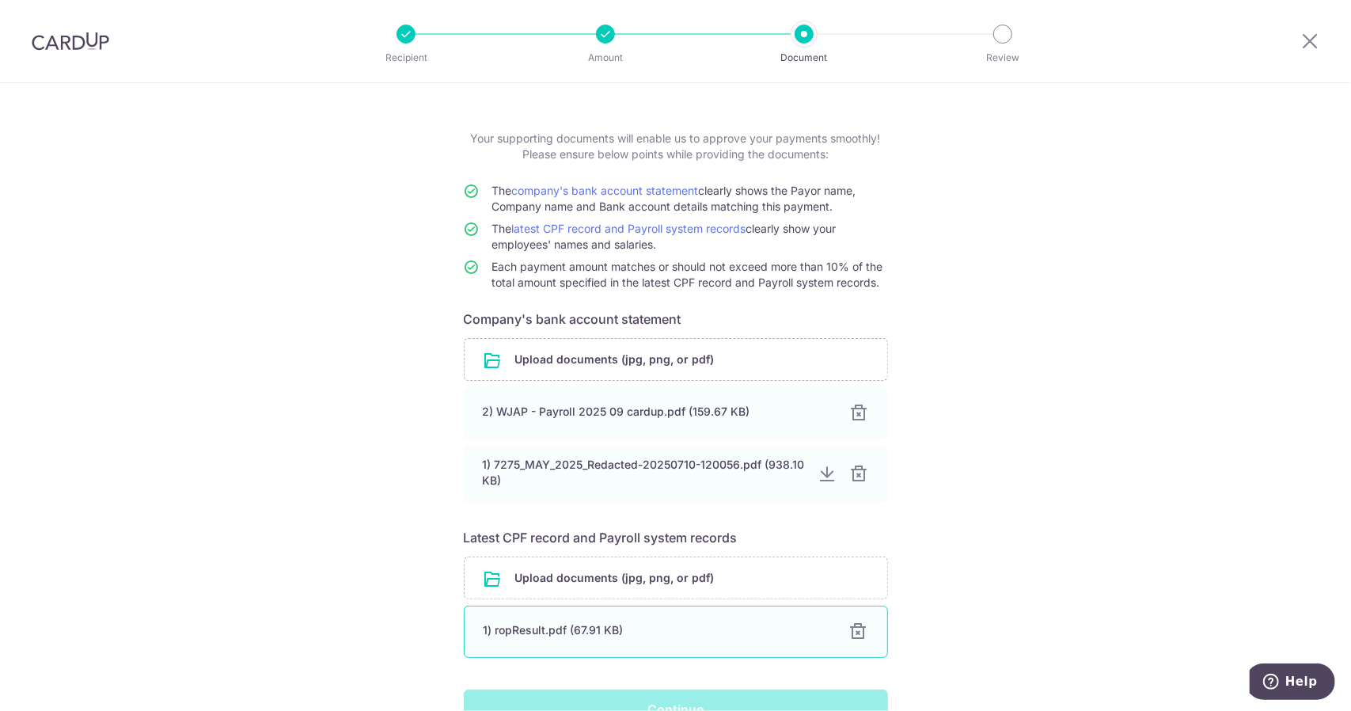
scroll to position [0, 0]
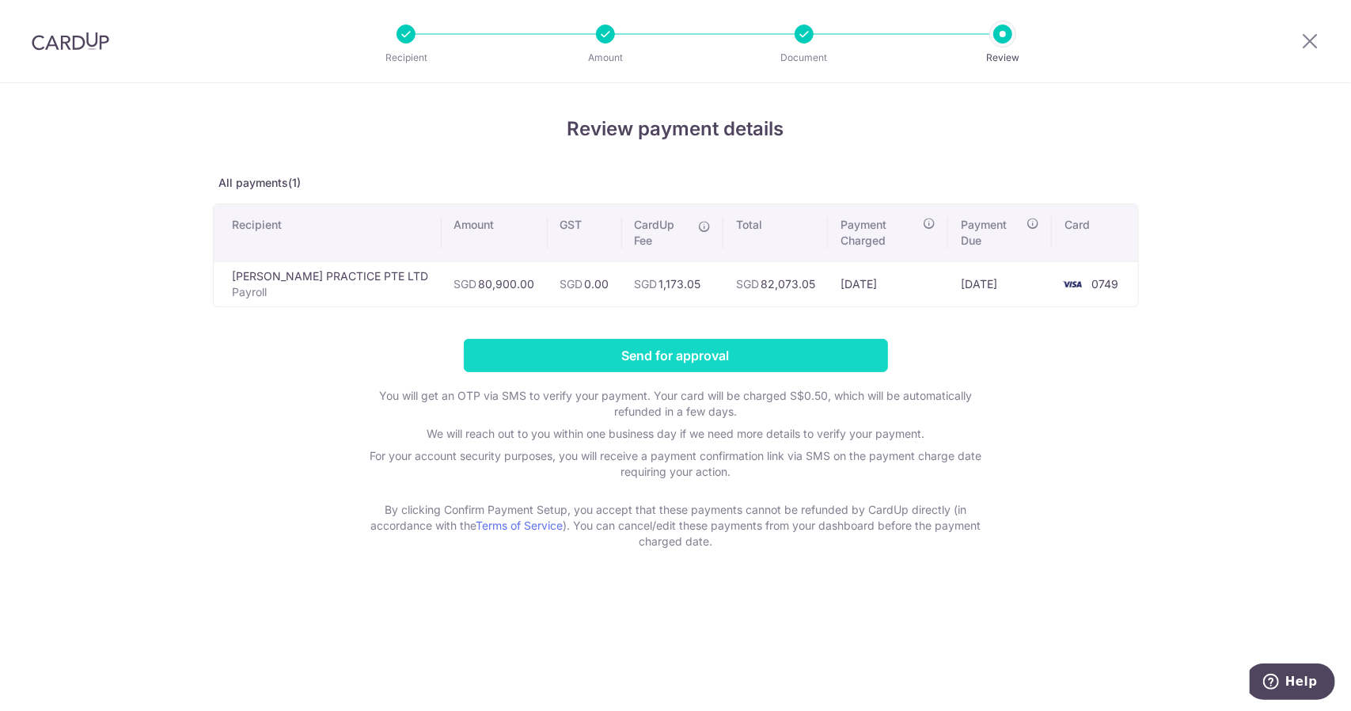
click at [670, 357] on input "Send for approval" at bounding box center [676, 355] width 424 height 33
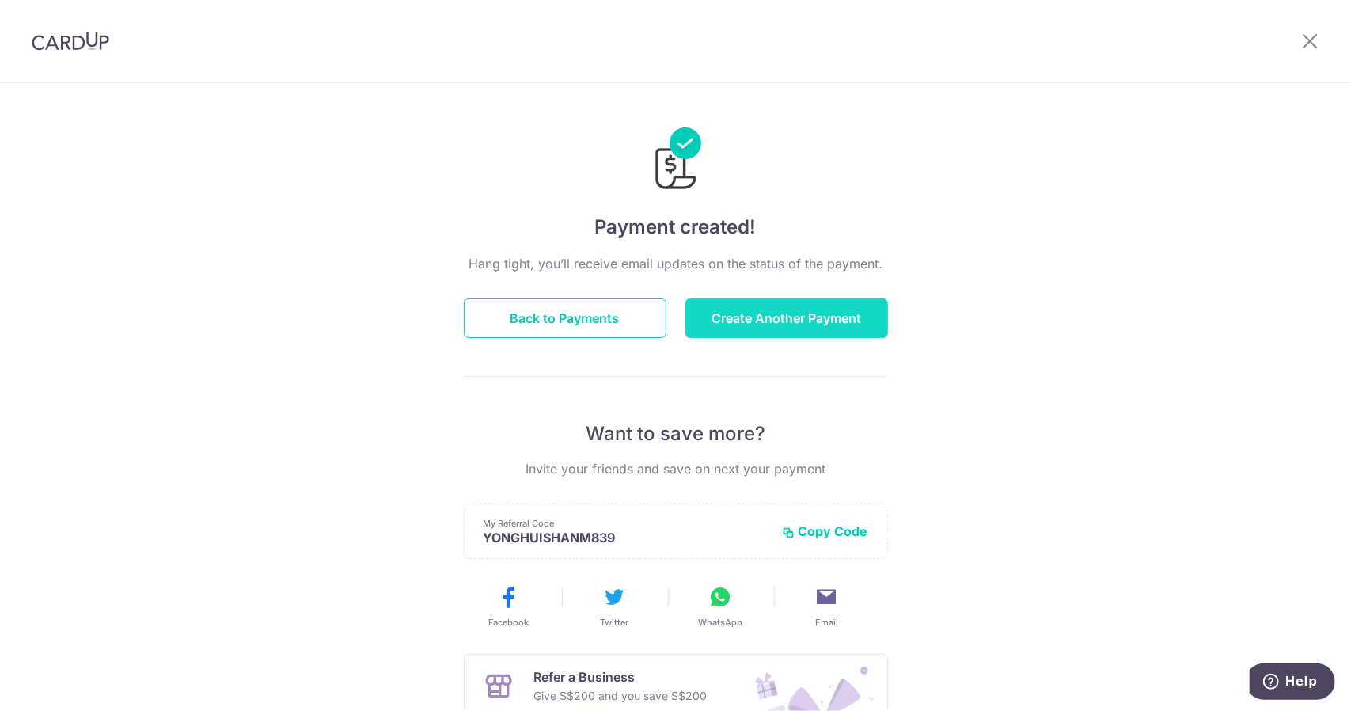
click at [742, 316] on button "Create Another Payment" at bounding box center [786, 318] width 203 height 40
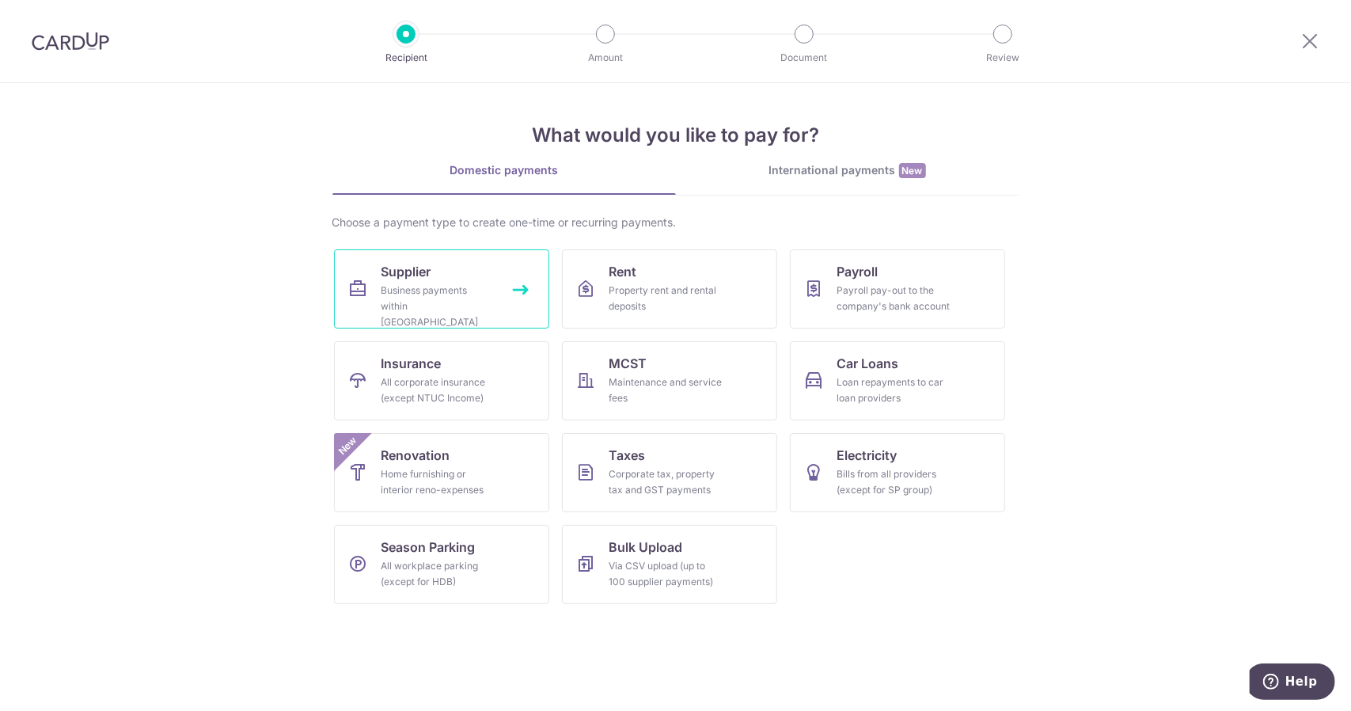
click at [456, 297] on div "Business payments within [GEOGRAPHIC_DATA]" at bounding box center [439, 306] width 114 height 47
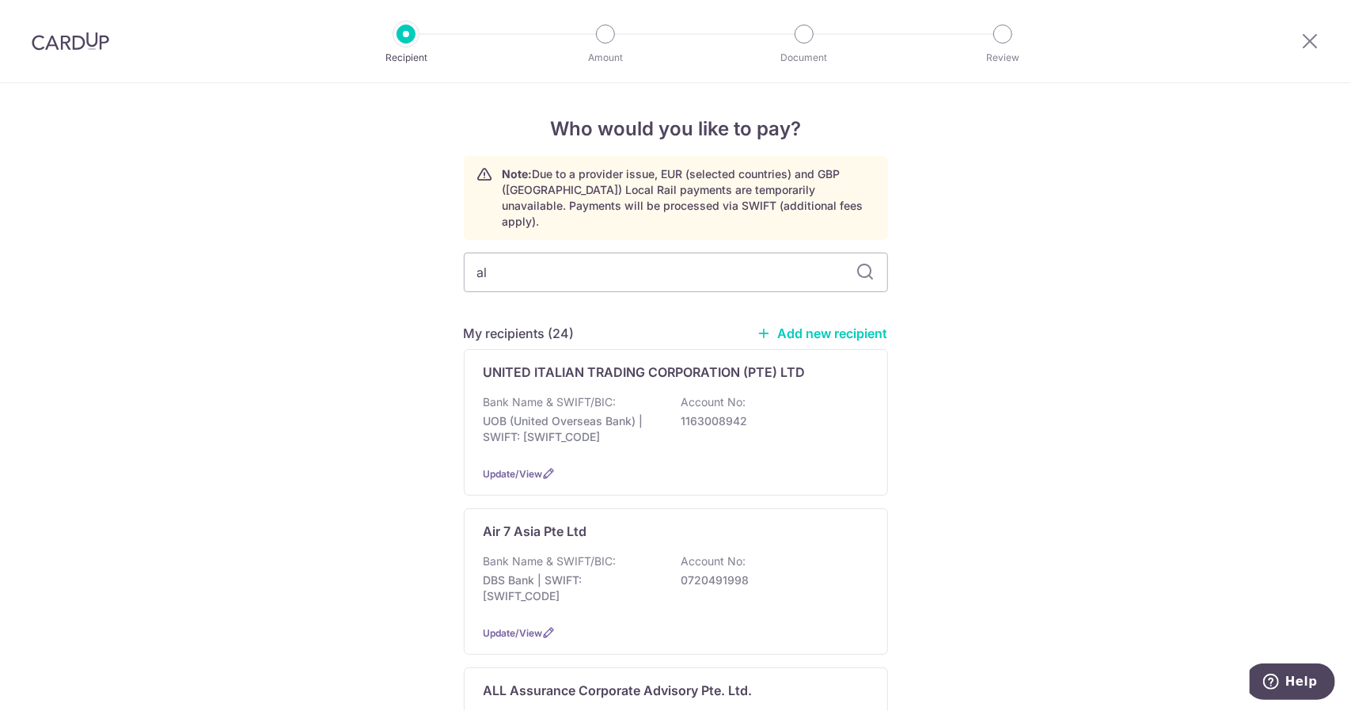
type input "all"
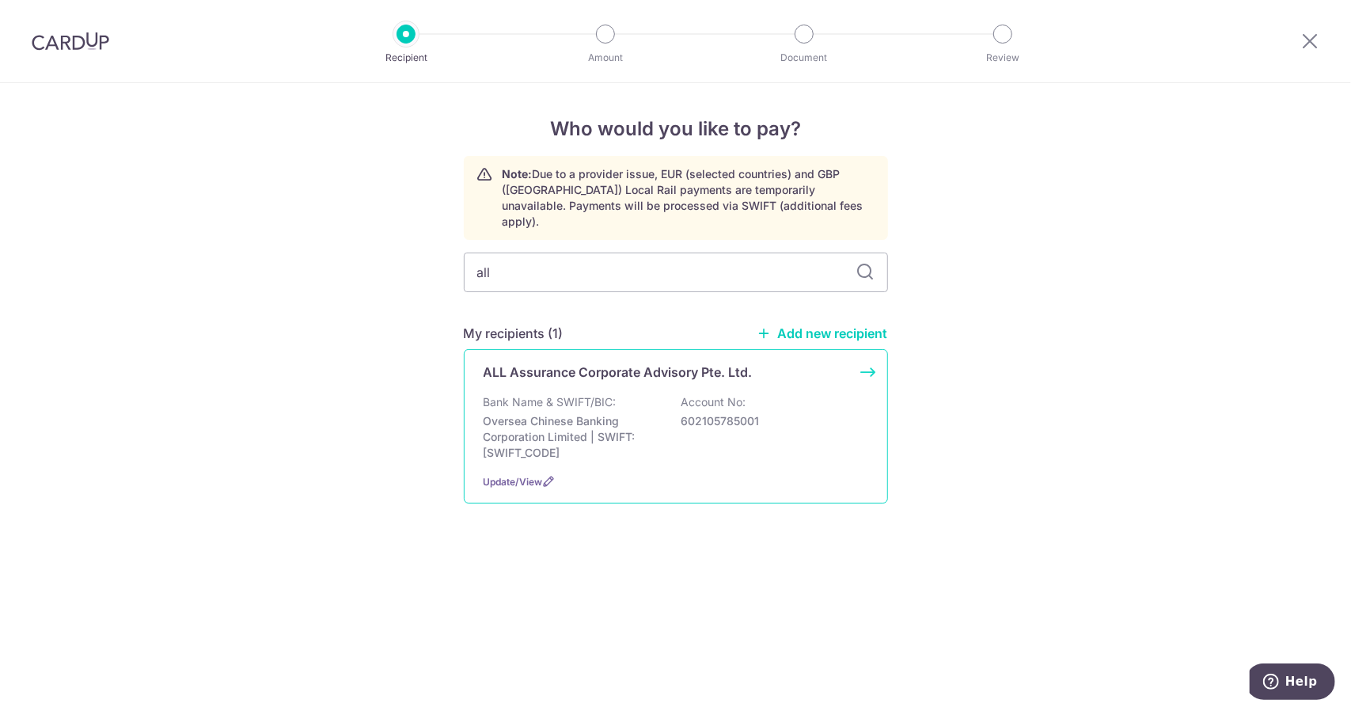
click at [654, 394] on div "Bank Name & SWIFT/BIC: Oversea Chinese Banking Corporation Limited | SWIFT: OCB…" at bounding box center [676, 427] width 385 height 66
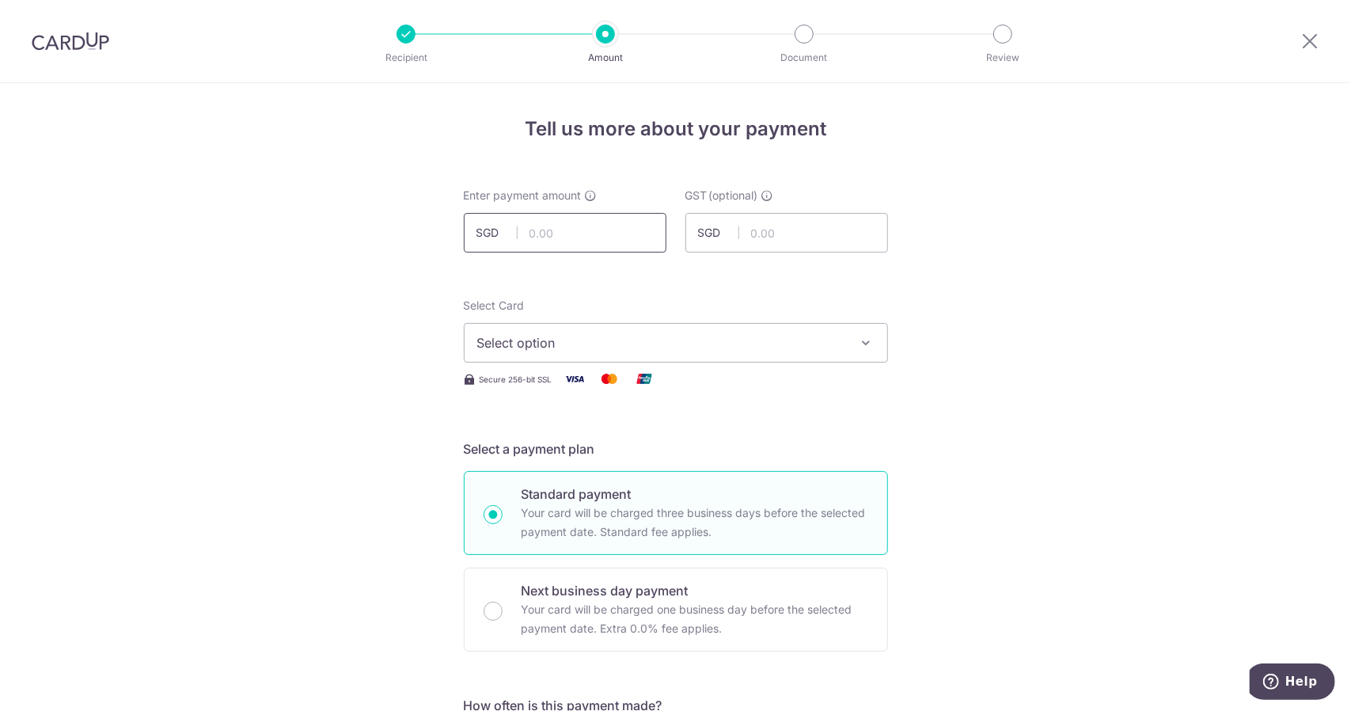
click at [551, 232] on input "text" at bounding box center [565, 233] width 203 height 40
type input "2,400.00"
click at [612, 344] on span "Select option" at bounding box center [661, 342] width 369 height 19
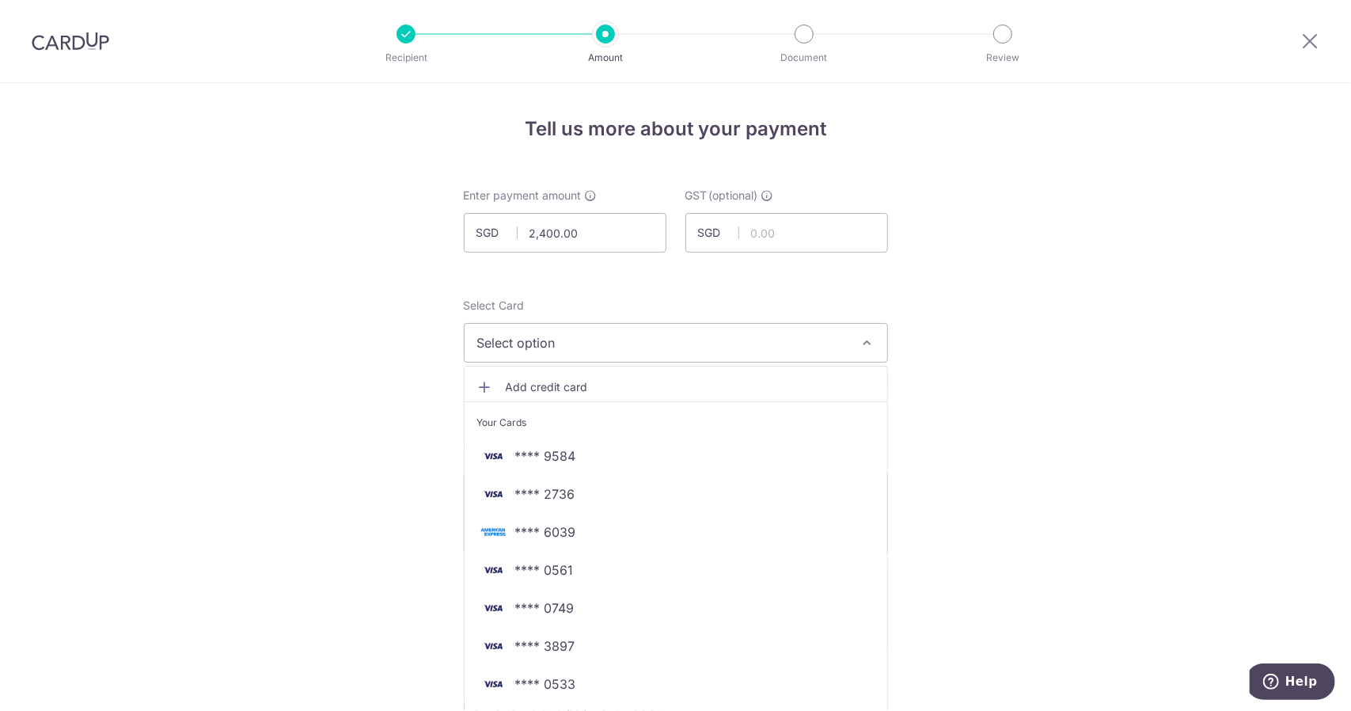
scroll to position [396, 0]
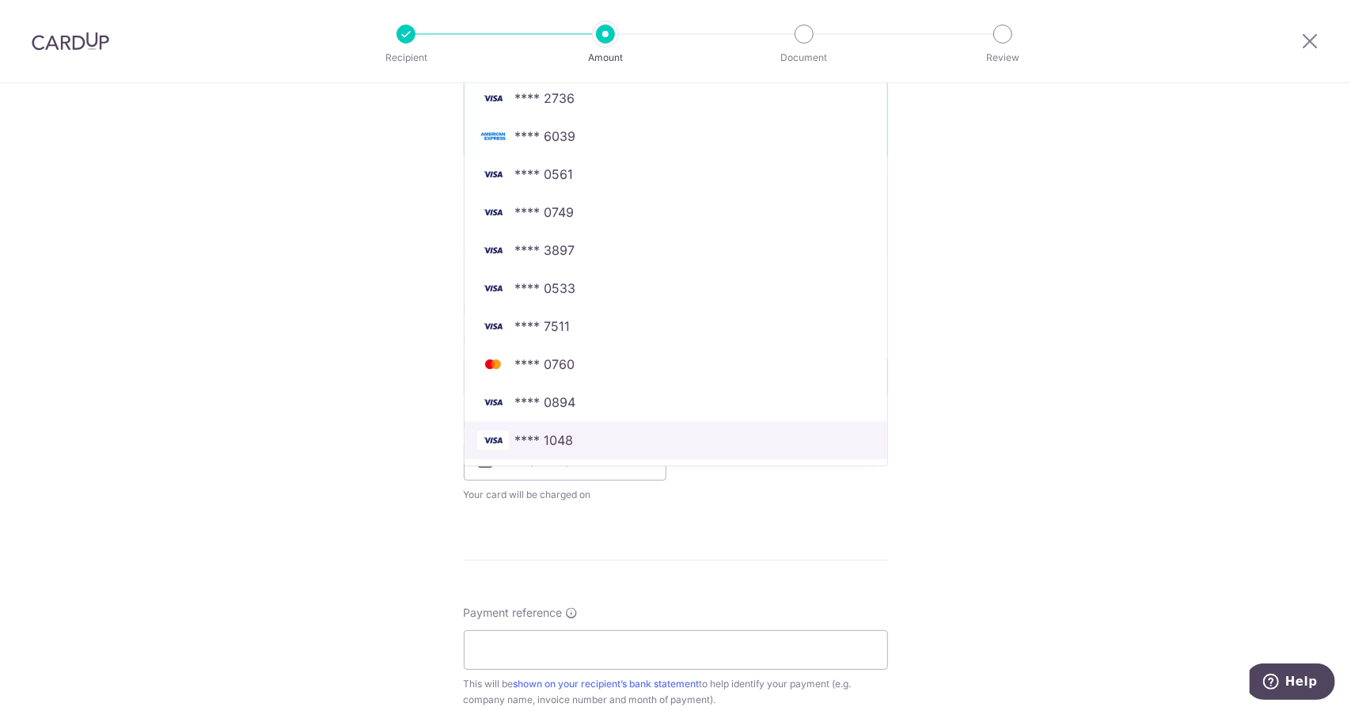
click at [556, 454] on link "**** 1048" at bounding box center [676, 440] width 423 height 38
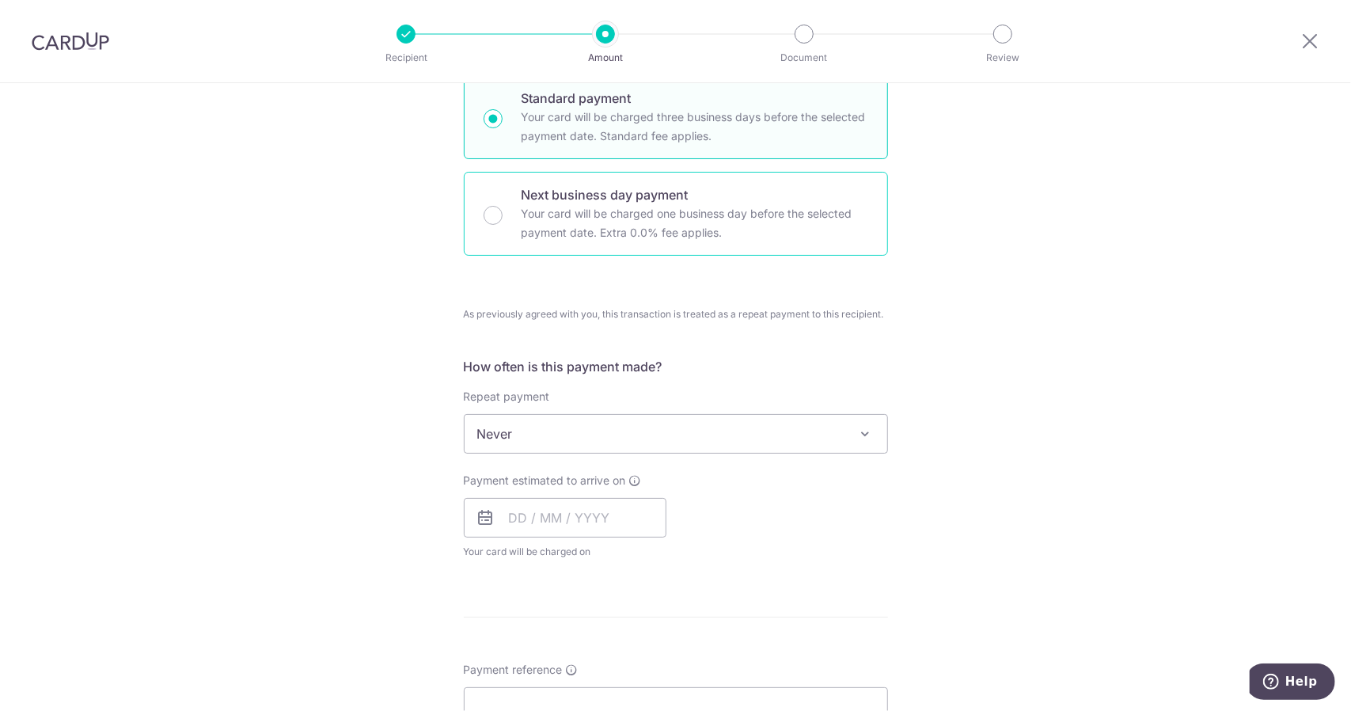
click at [501, 229] on div "Next business day payment Your card will be charged one business day before the…" at bounding box center [676, 214] width 424 height 84
radio input "false"
radio input "true"
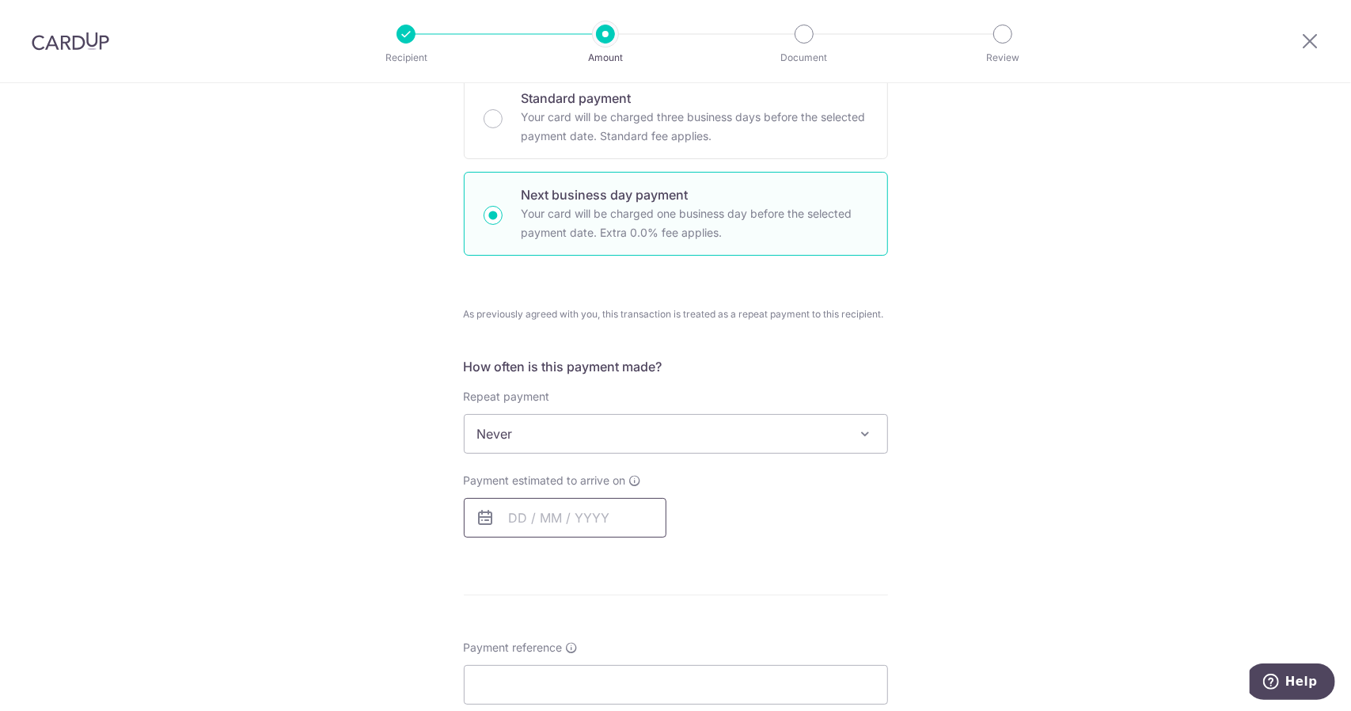
click at [553, 512] on input "text" at bounding box center [565, 518] width 203 height 40
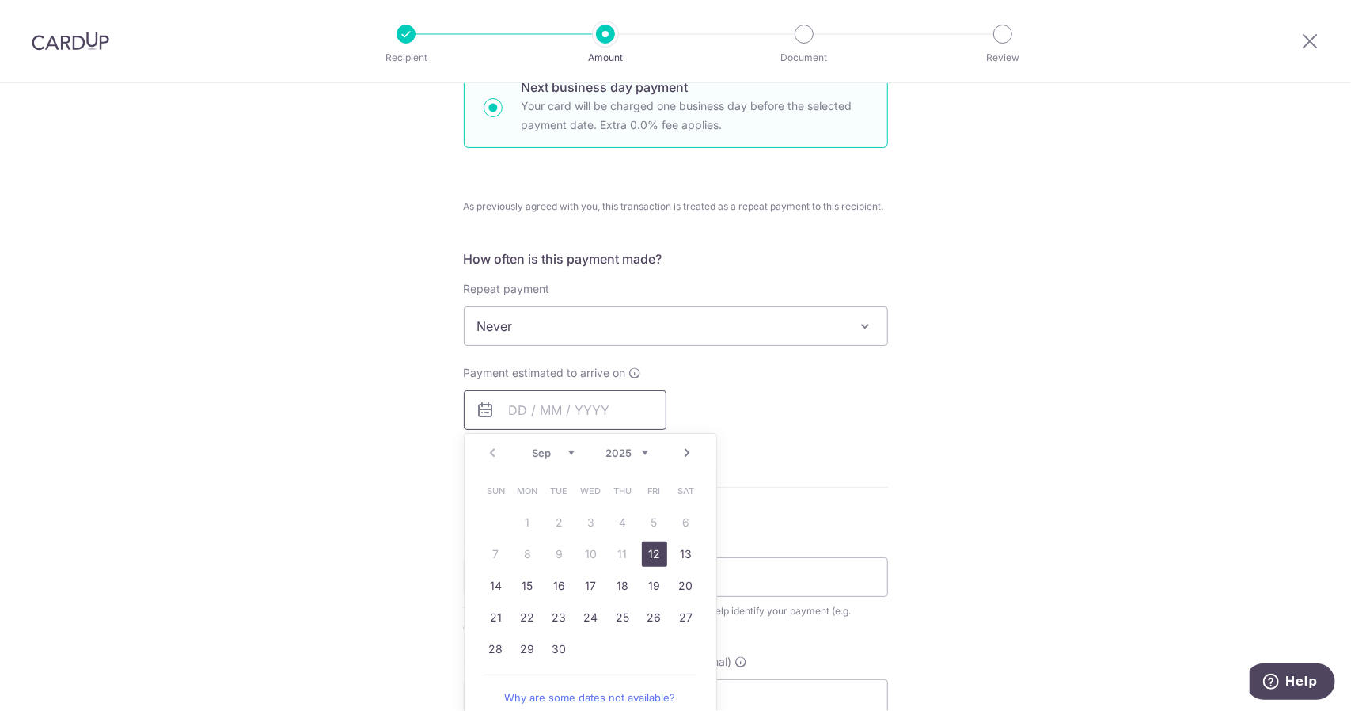
scroll to position [554, 0]
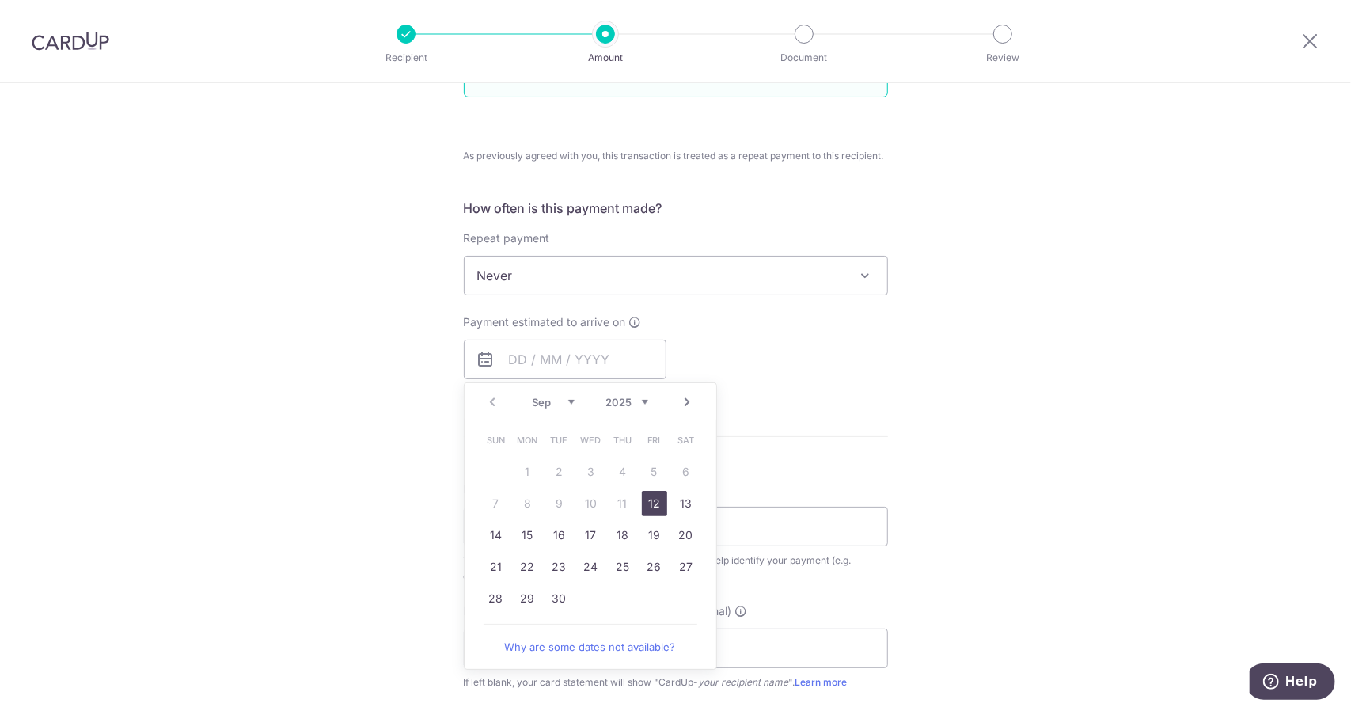
click at [646, 507] on link "12" at bounding box center [654, 503] width 25 height 25
type input "[DATE]"
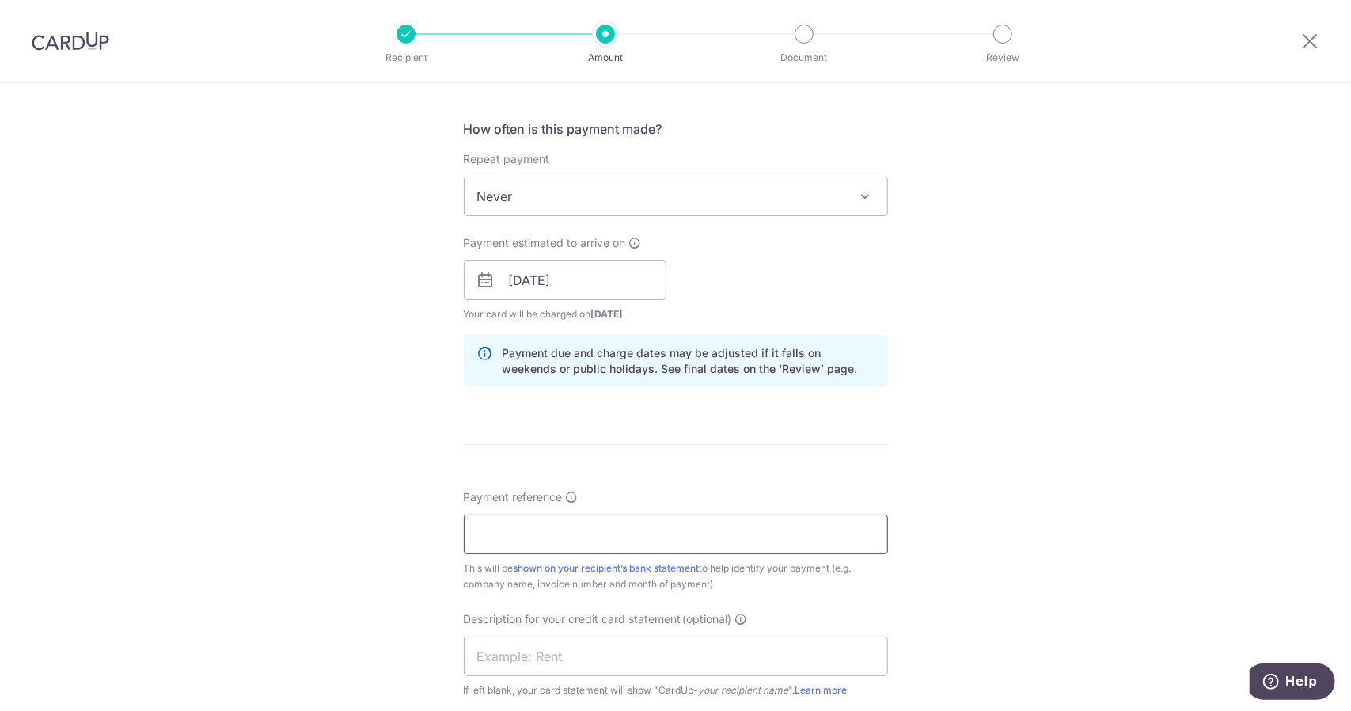
click at [544, 545] on input "Payment reference" at bounding box center [676, 534] width 424 height 40
paste input "INV-SG-25-000605"
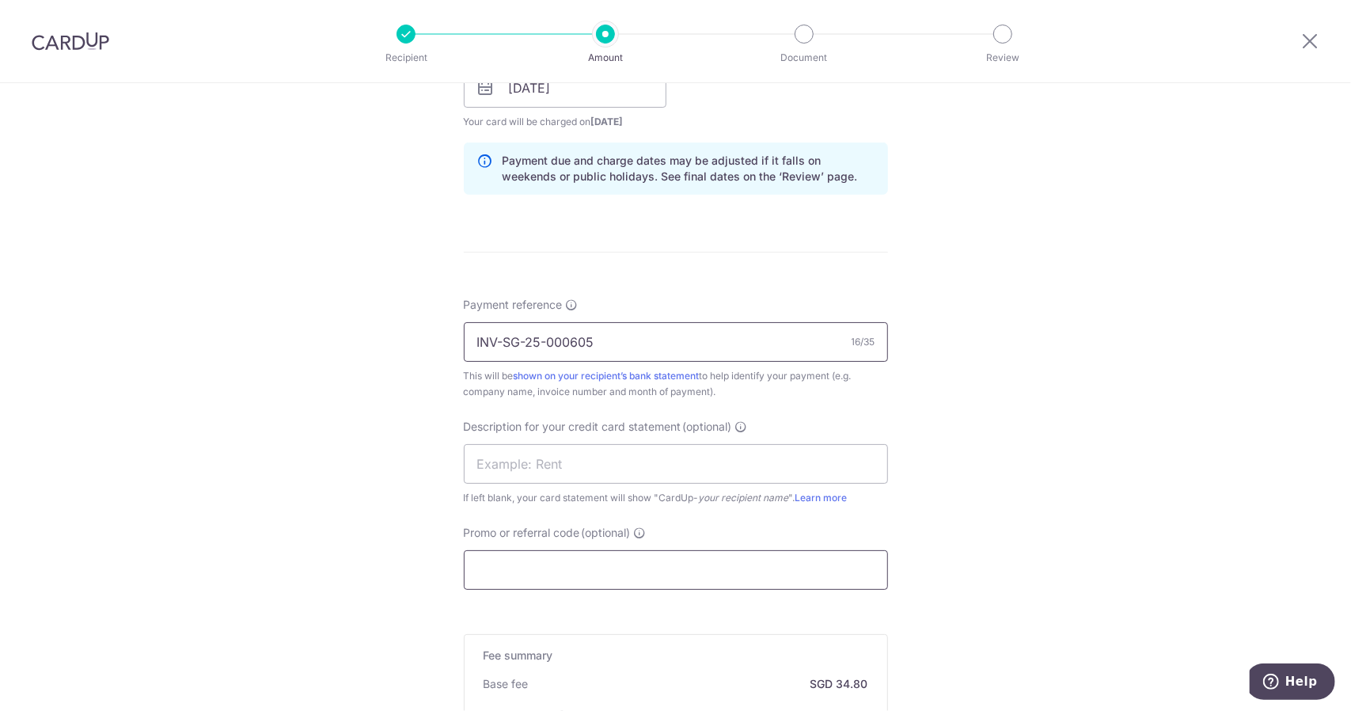
scroll to position [871, 0]
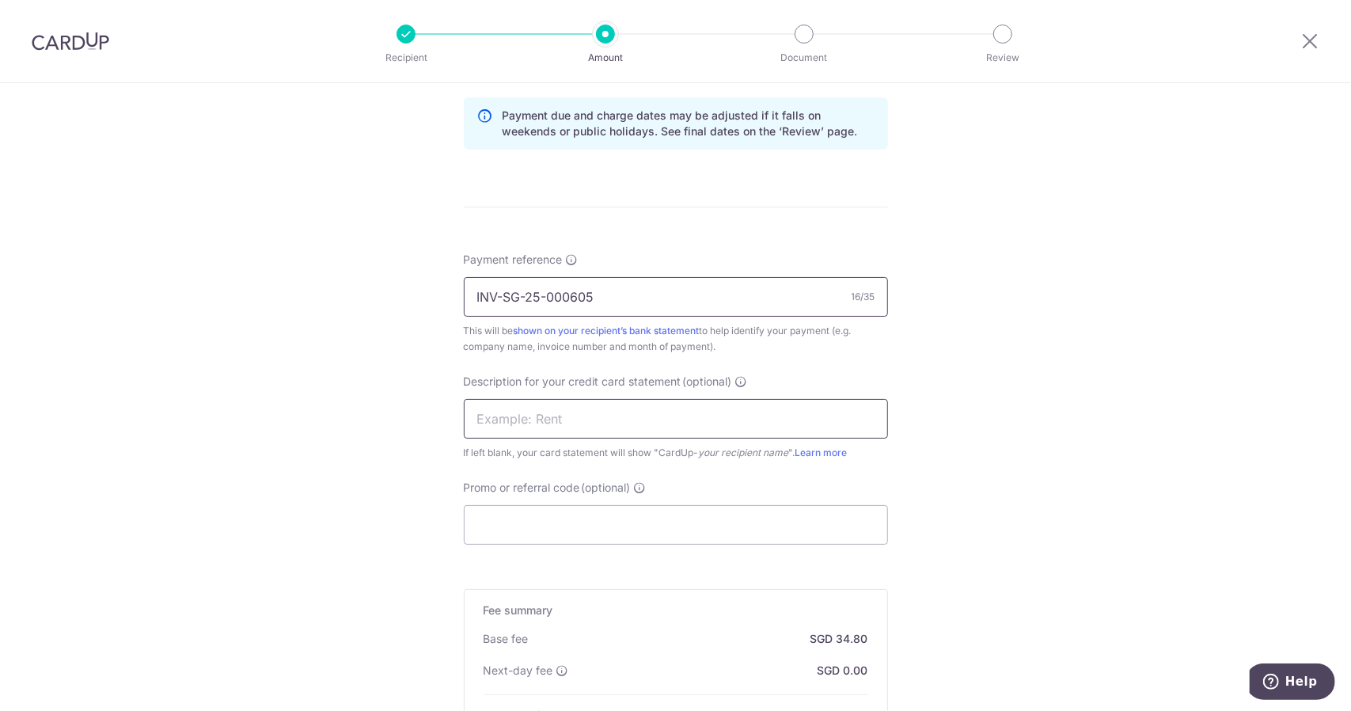
type input "INV-SG-25-000605"
click at [556, 419] on input "text" at bounding box center [676, 419] width 424 height 40
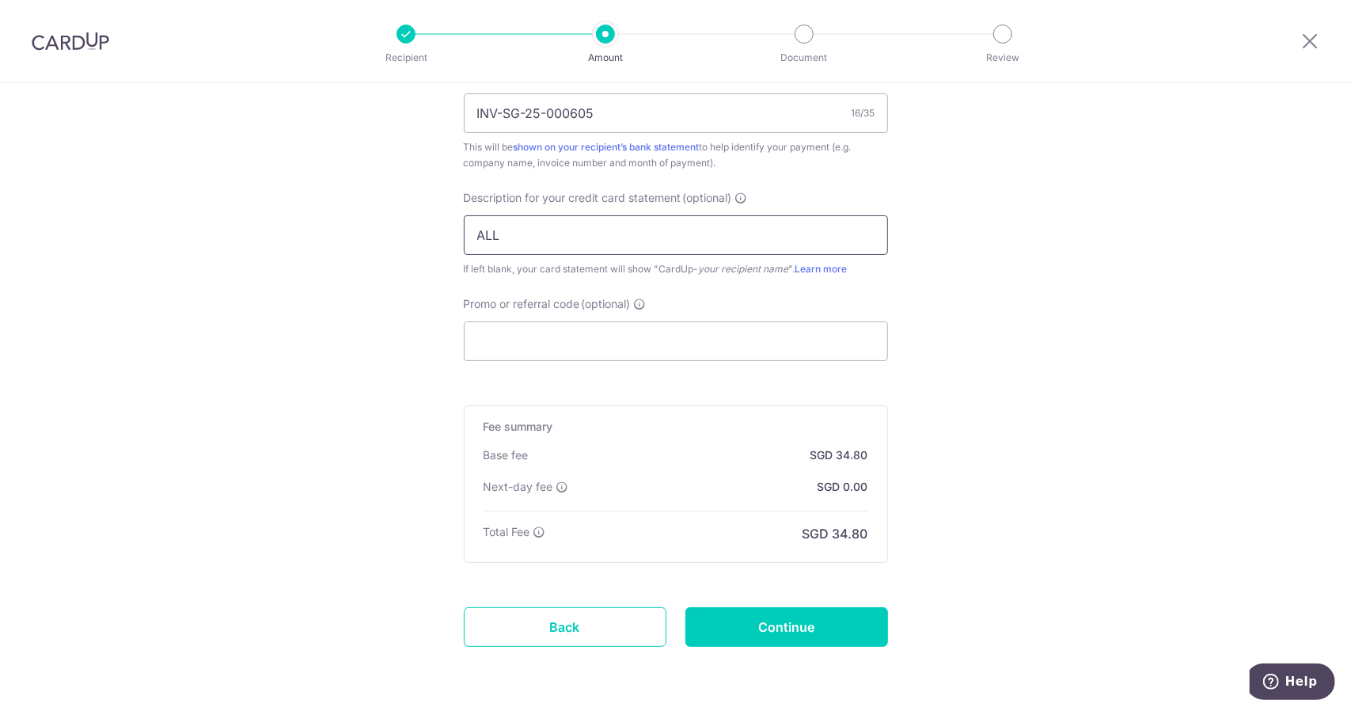
scroll to position [1105, 0]
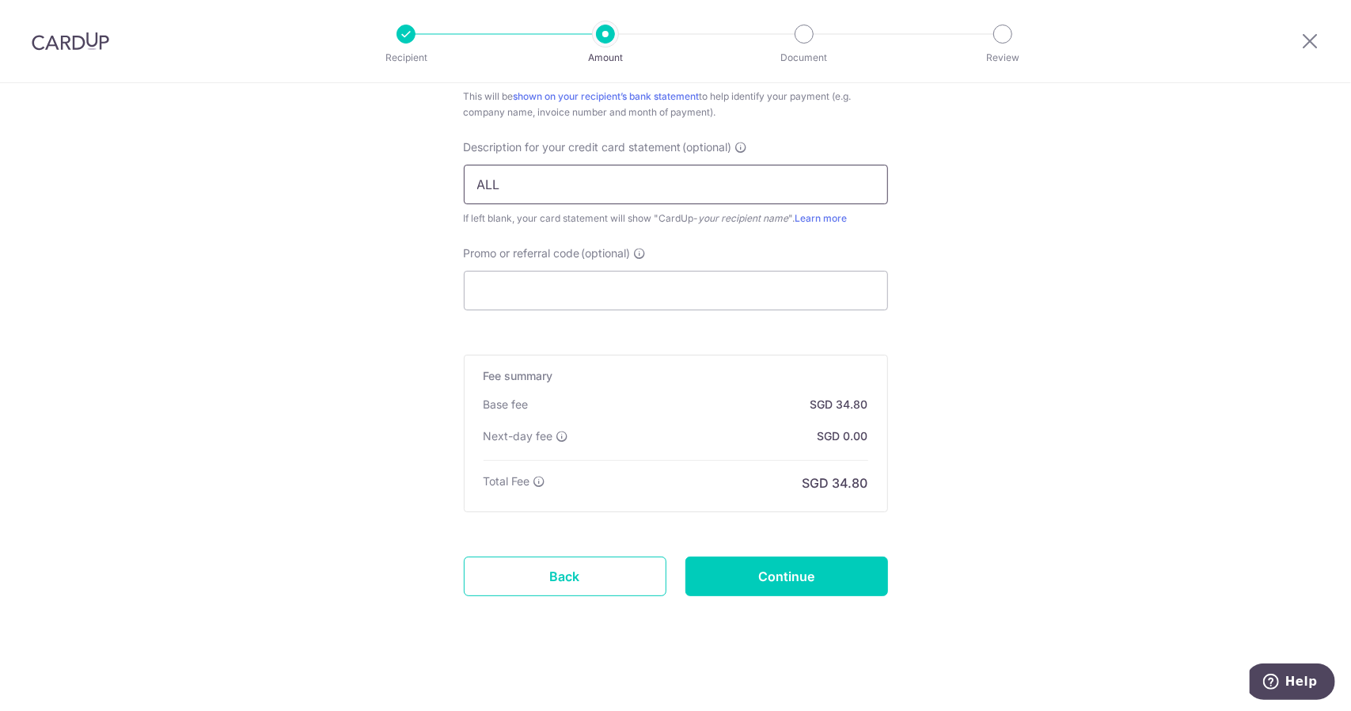
type input "ALL"
click at [809, 579] on input "Continue" at bounding box center [786, 576] width 203 height 40
type input "Create Schedule"
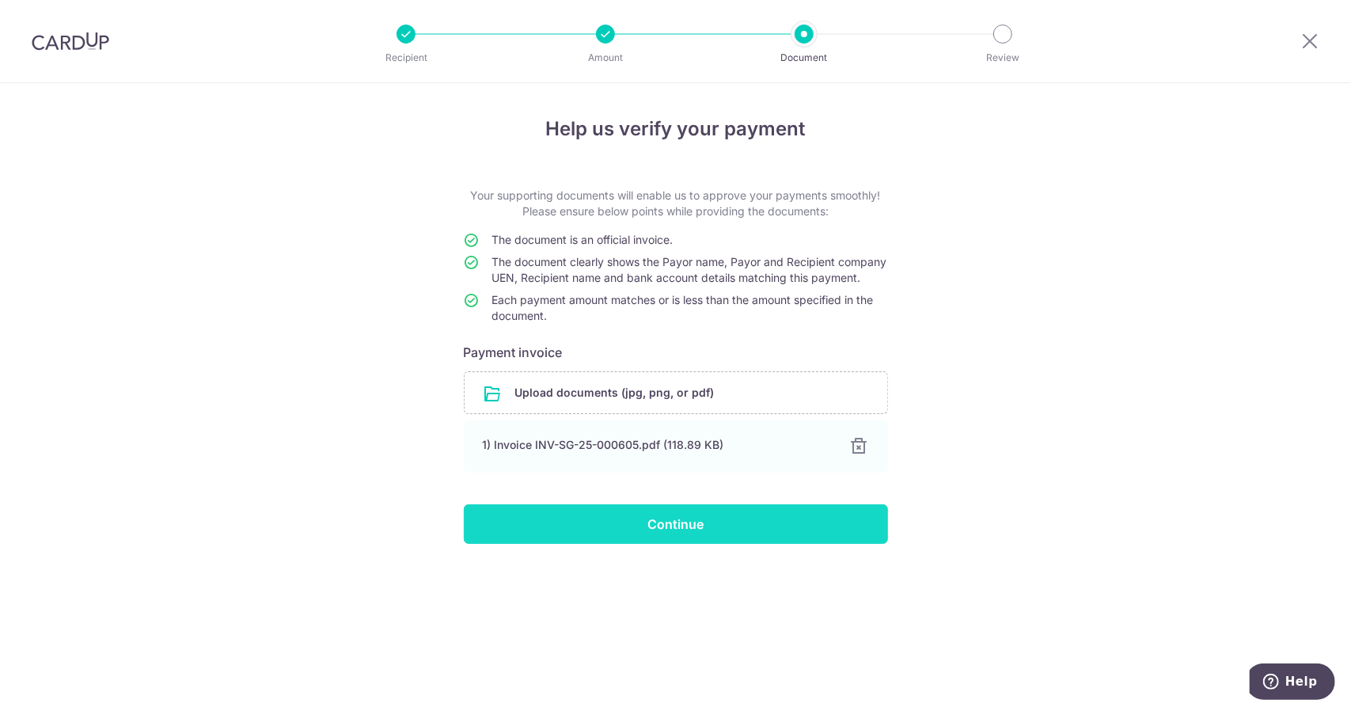
click at [750, 544] on input "Continue" at bounding box center [676, 524] width 424 height 40
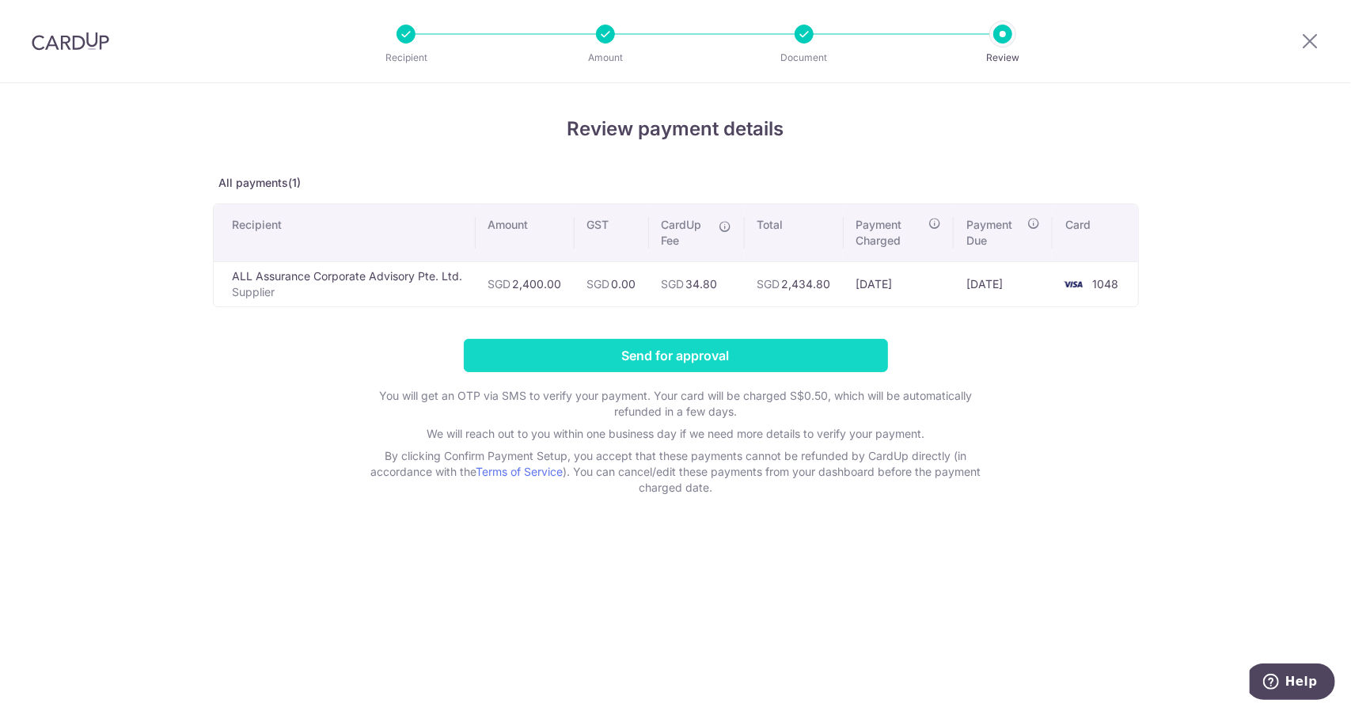
click at [602, 348] on input "Send for approval" at bounding box center [676, 355] width 424 height 33
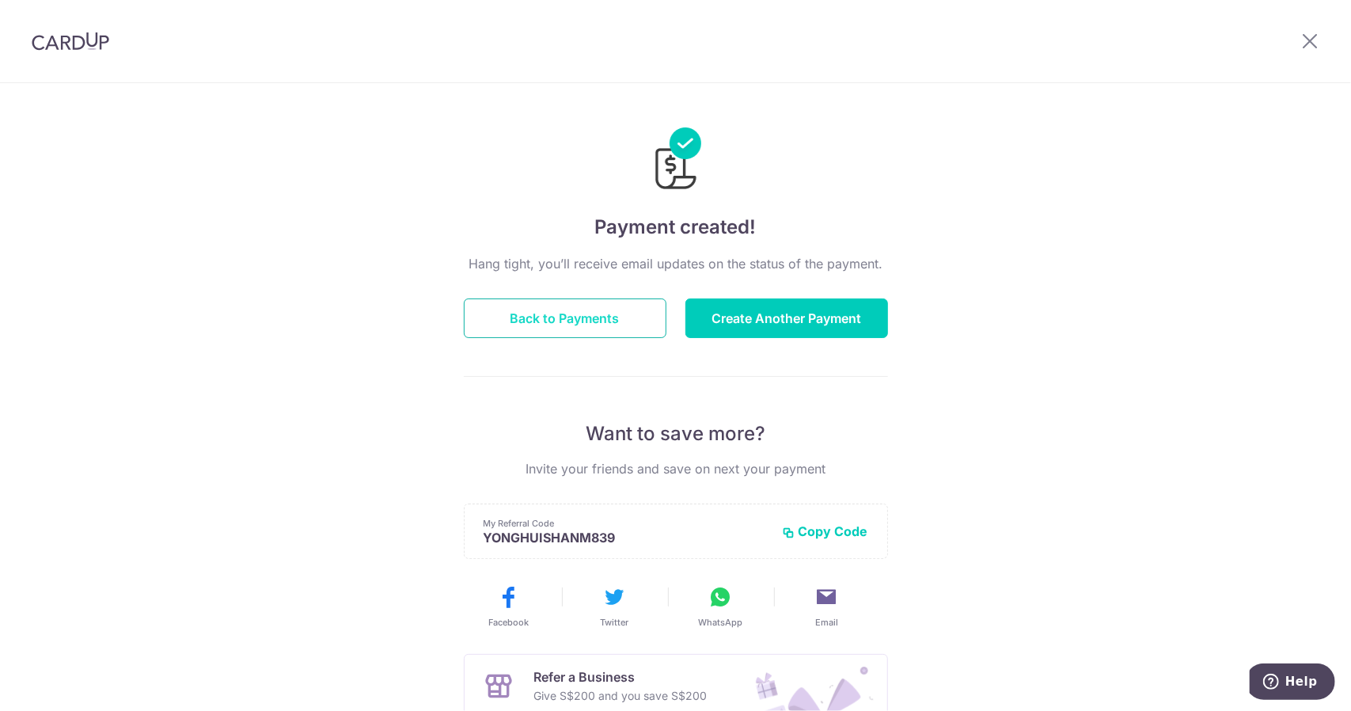
click at [568, 310] on button "Back to Payments" at bounding box center [565, 318] width 203 height 40
click at [1316, 42] on icon at bounding box center [1309, 41] width 19 height 20
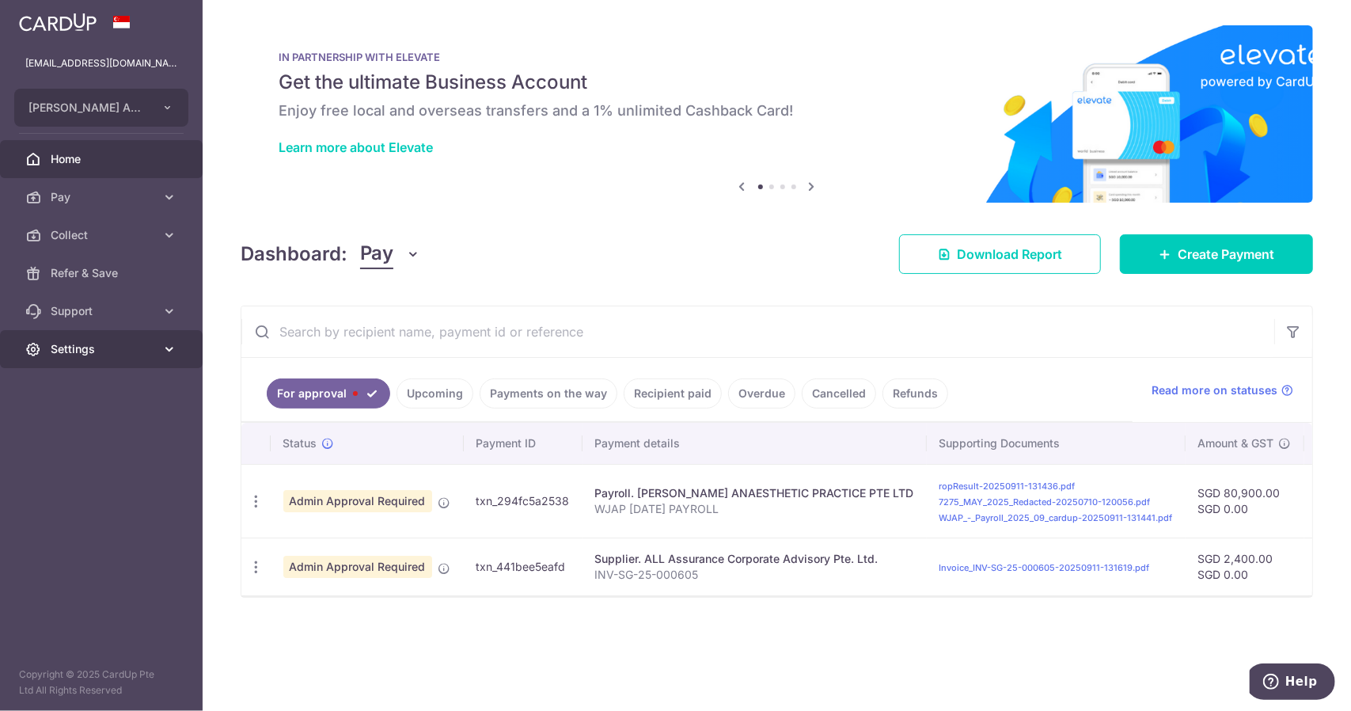
click at [122, 342] on span "Settings" at bounding box center [103, 349] width 104 height 16
click at [119, 426] on span "Logout" at bounding box center [103, 425] width 104 height 16
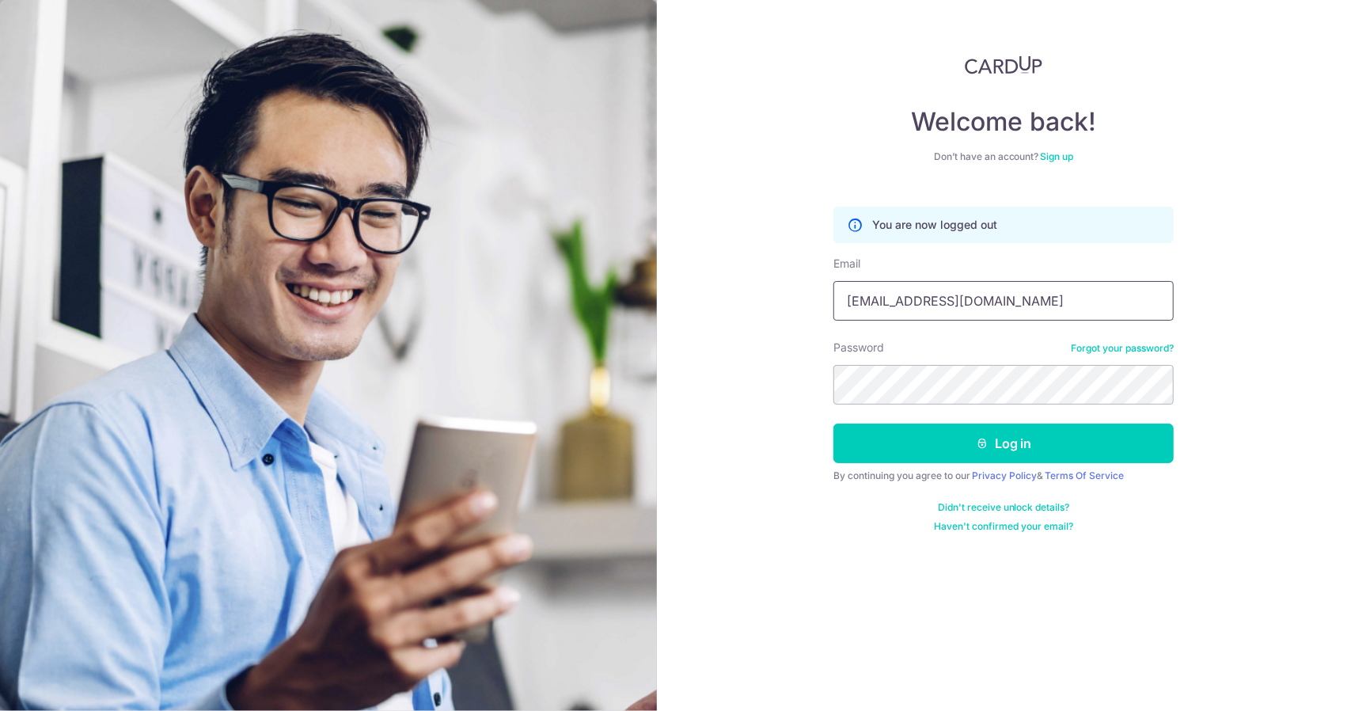
click at [1021, 307] on input "travel@chiron.com.sg" at bounding box center [1003, 301] width 340 height 40
type input "[EMAIL_ADDRESS][DOMAIN_NAME]"
click at [1015, 430] on button "Log in" at bounding box center [1003, 443] width 340 height 40
click at [1008, 453] on button "Log in" at bounding box center [1003, 443] width 340 height 40
